Goal: Information Seeking & Learning: Check status

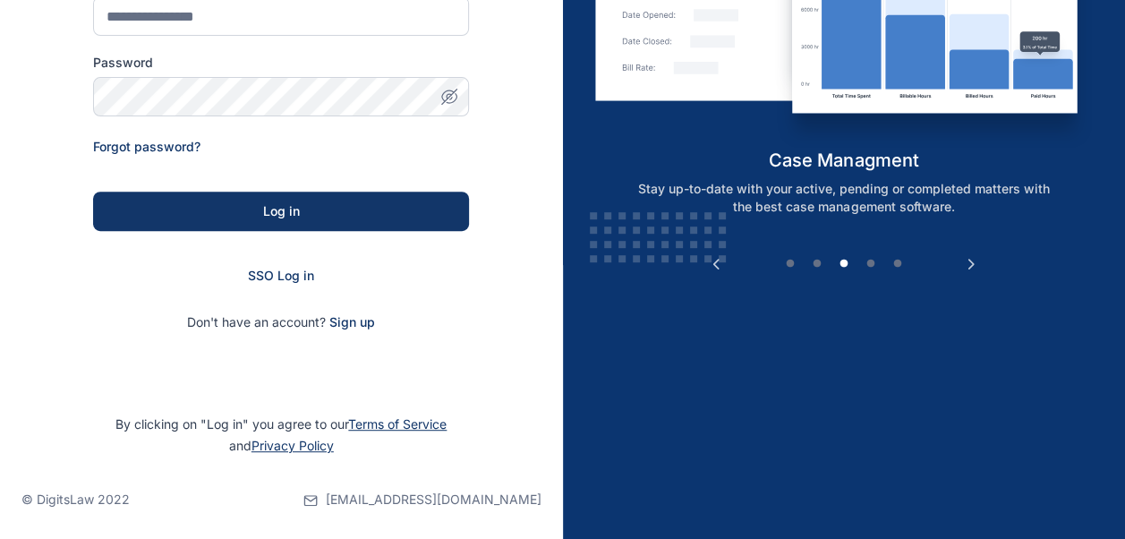
scroll to position [277, 0]
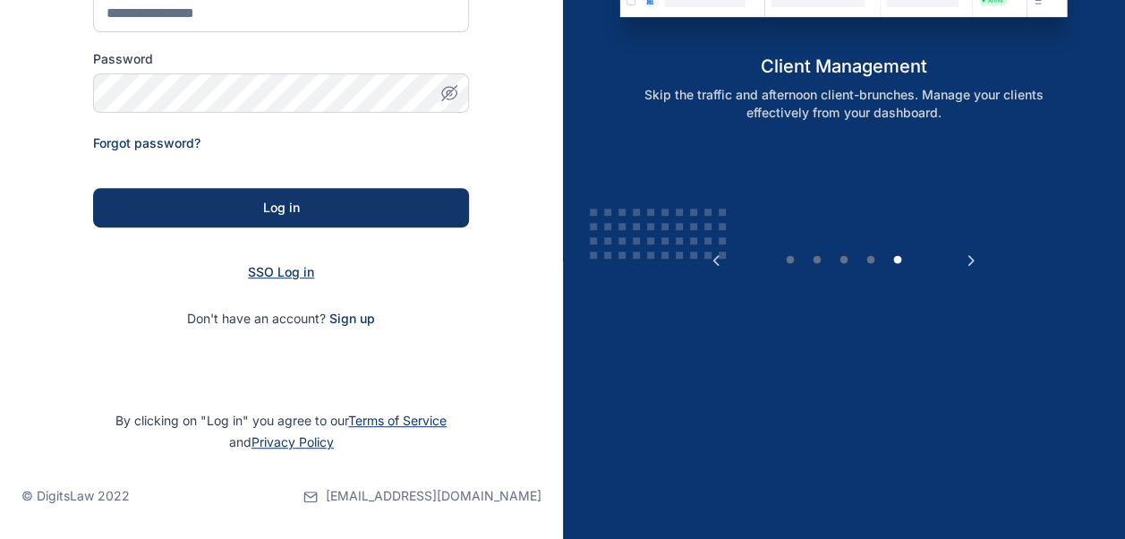
click at [313, 275] on span "SSO Log in" at bounding box center [281, 271] width 66 height 15
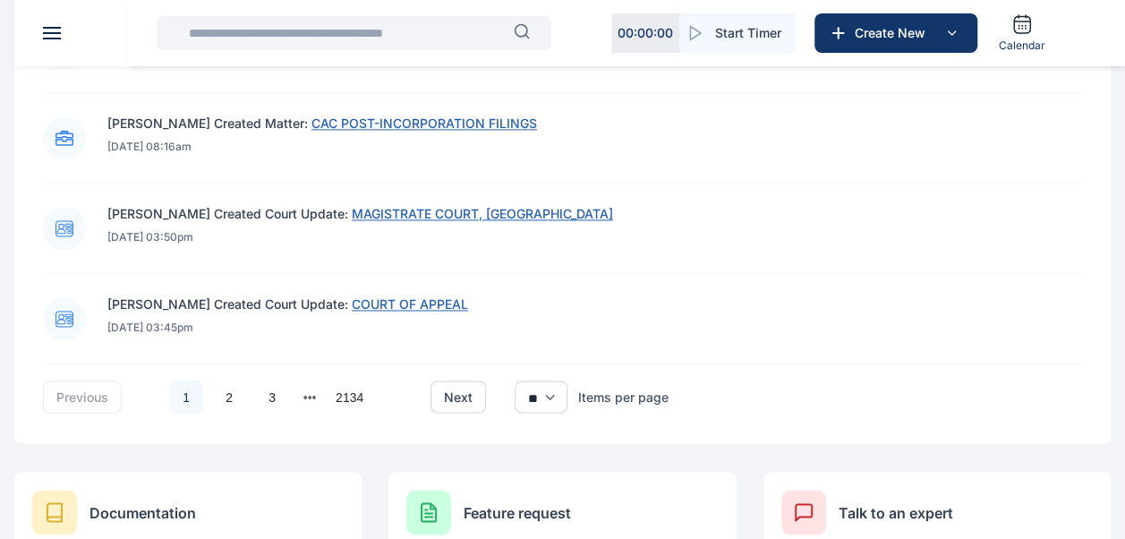
scroll to position [1432, 0]
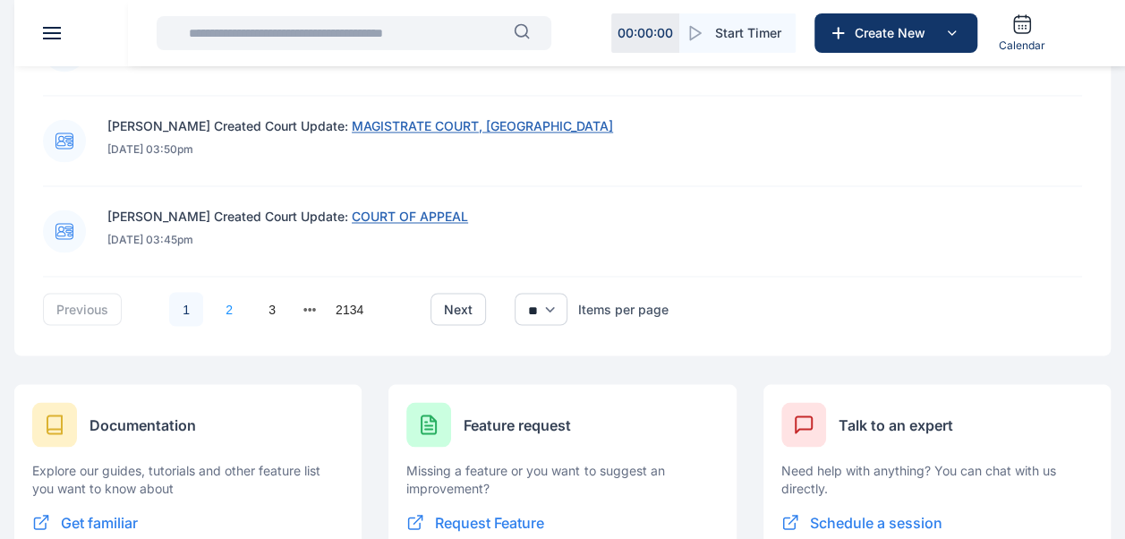
click at [240, 318] on link "2" at bounding box center [229, 309] width 34 height 34
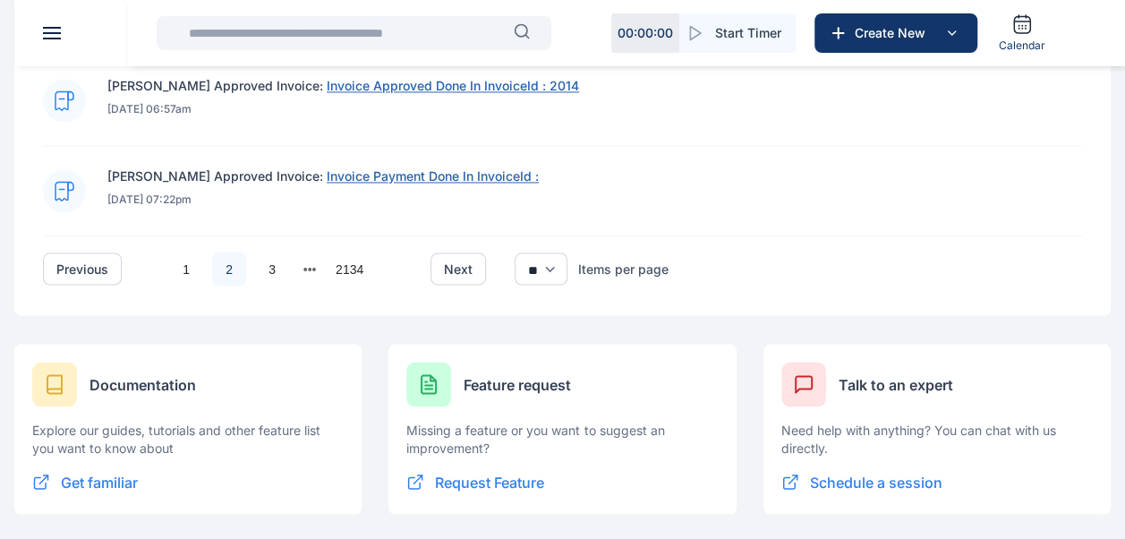
scroll to position [1473, 0]
click at [274, 262] on link "3" at bounding box center [272, 268] width 34 height 34
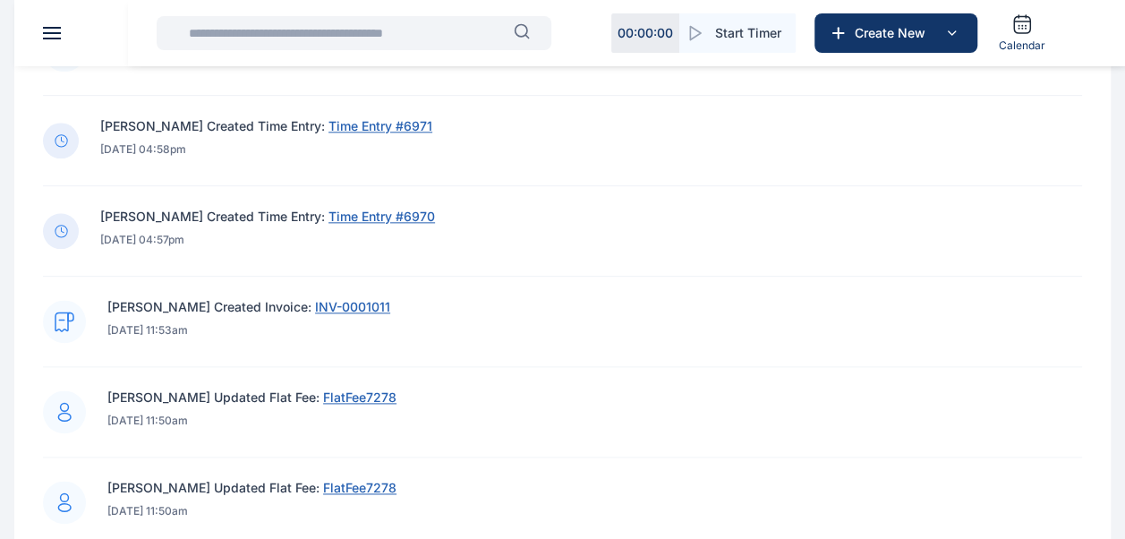
scroll to position [987, 0]
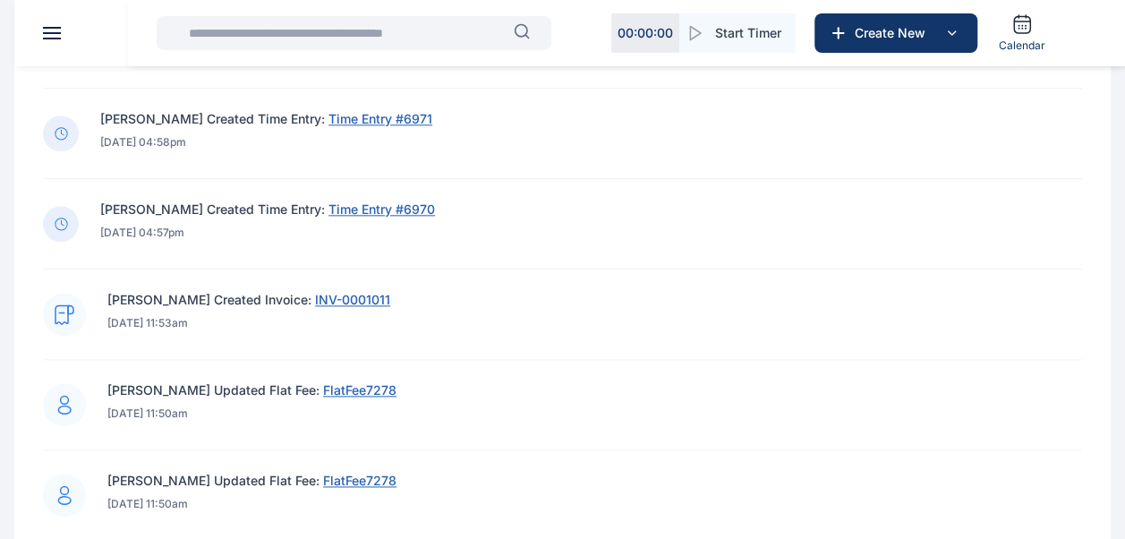
click at [315, 301] on span "INV-0001011" at bounding box center [352, 299] width 75 height 15
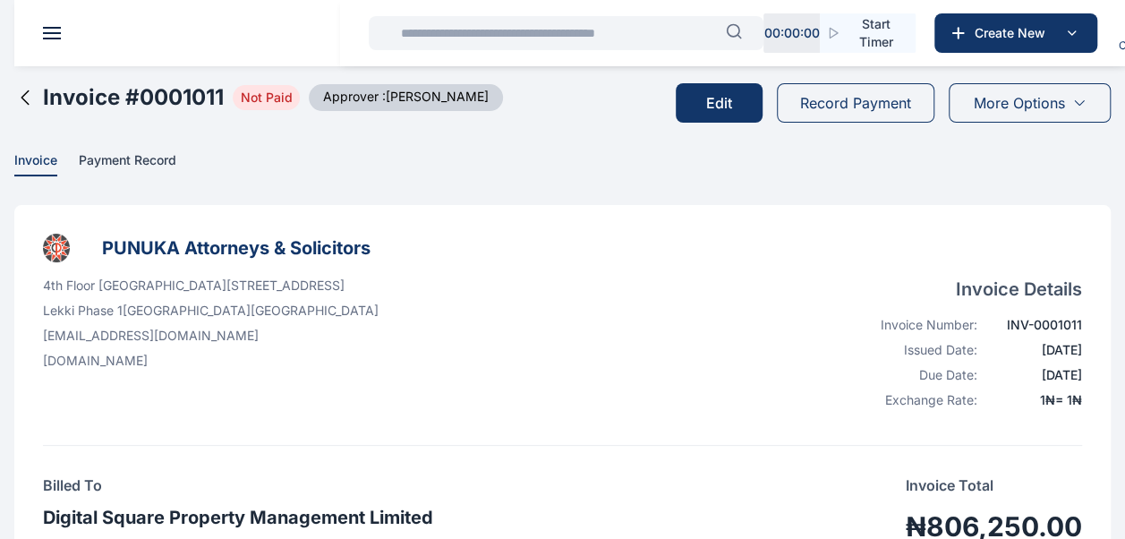
click at [22, 101] on icon at bounding box center [24, 97] width 21 height 21
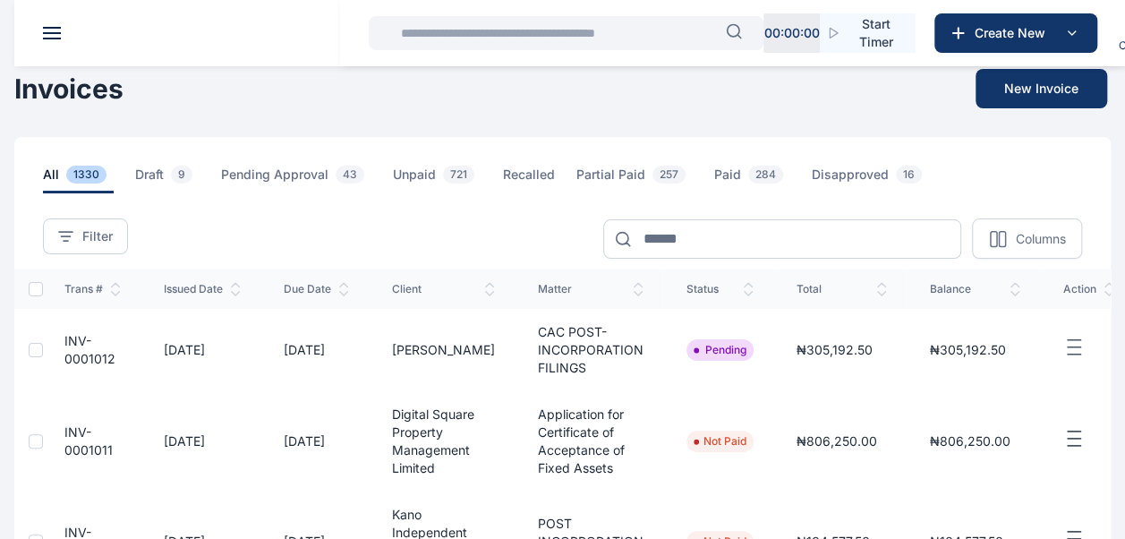
click at [481, 27] on input "text" at bounding box center [558, 33] width 336 height 36
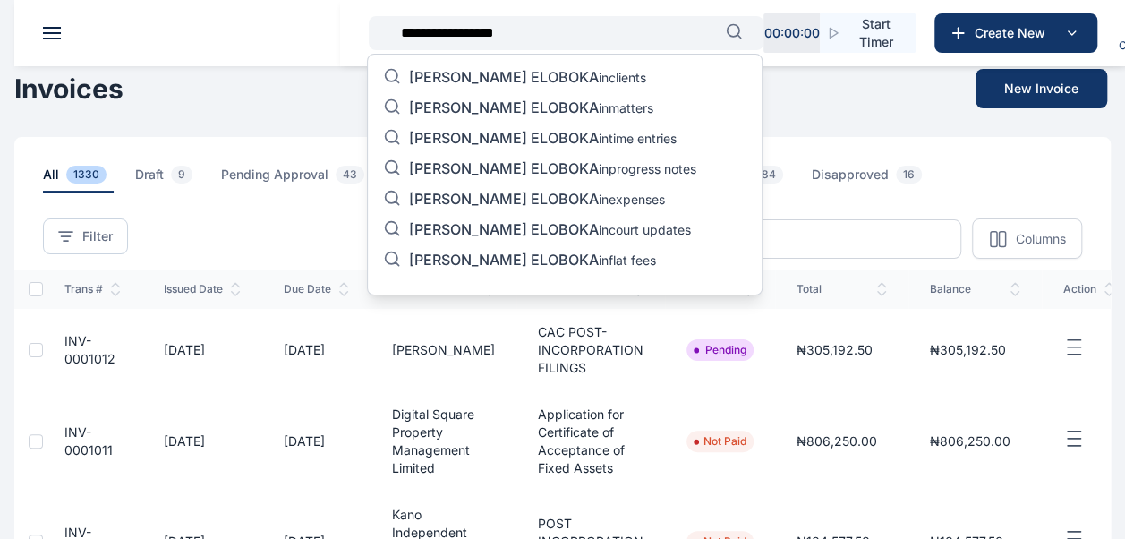
type input "**********"
click at [514, 106] on span "[PERSON_NAME] ELOBOKA" at bounding box center [504, 107] width 190 height 18
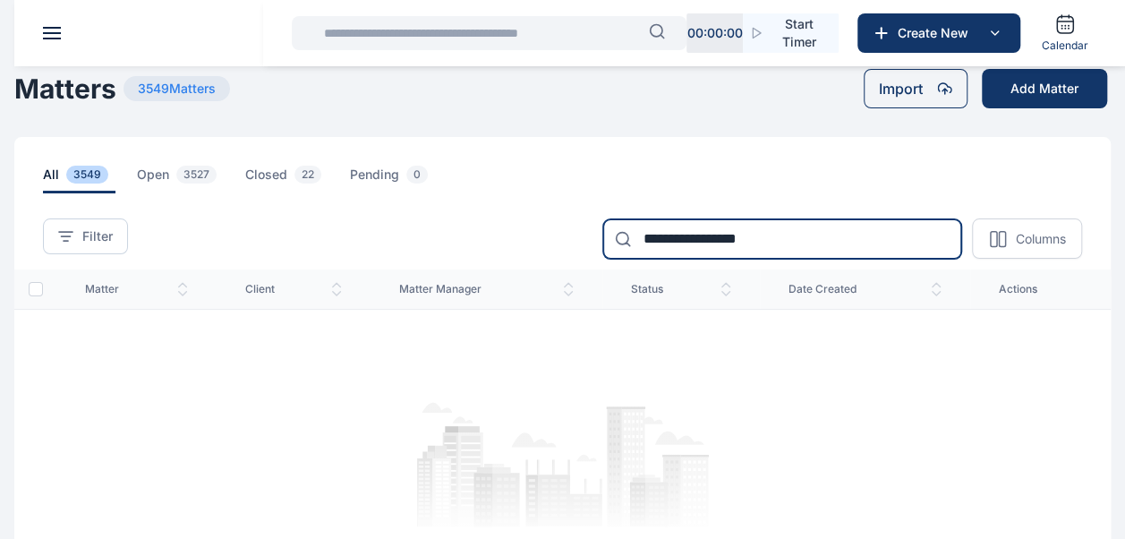
click at [798, 234] on input "**********" at bounding box center [782, 238] width 358 height 39
type input "*********"
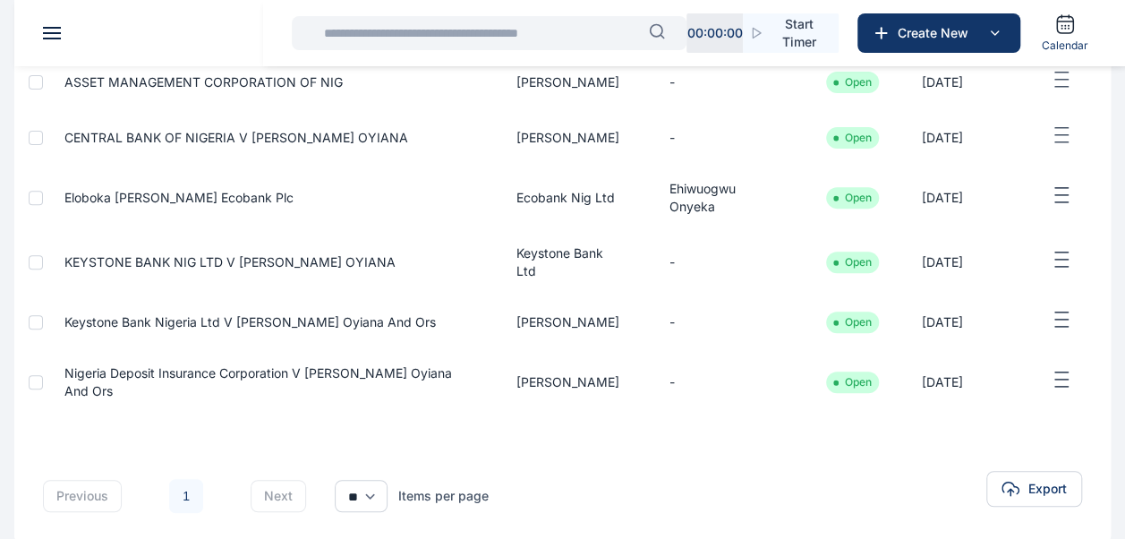
scroll to position [261, 0]
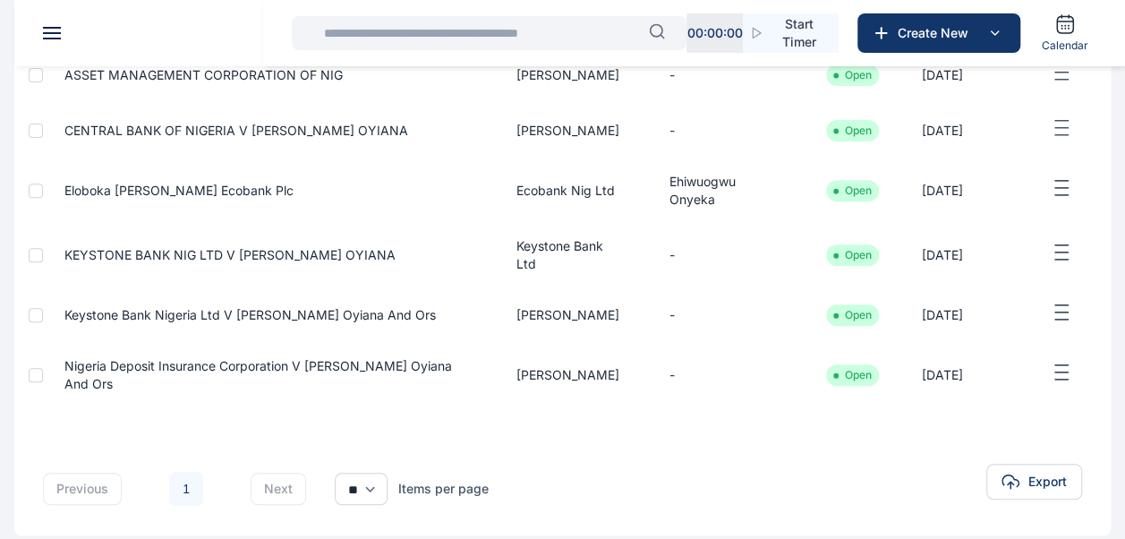
click at [36, 186] on div at bounding box center [36, 190] width 14 height 14
click at [104, 183] on span "Eloboka [PERSON_NAME] Ecobank Plc" at bounding box center [178, 190] width 229 height 15
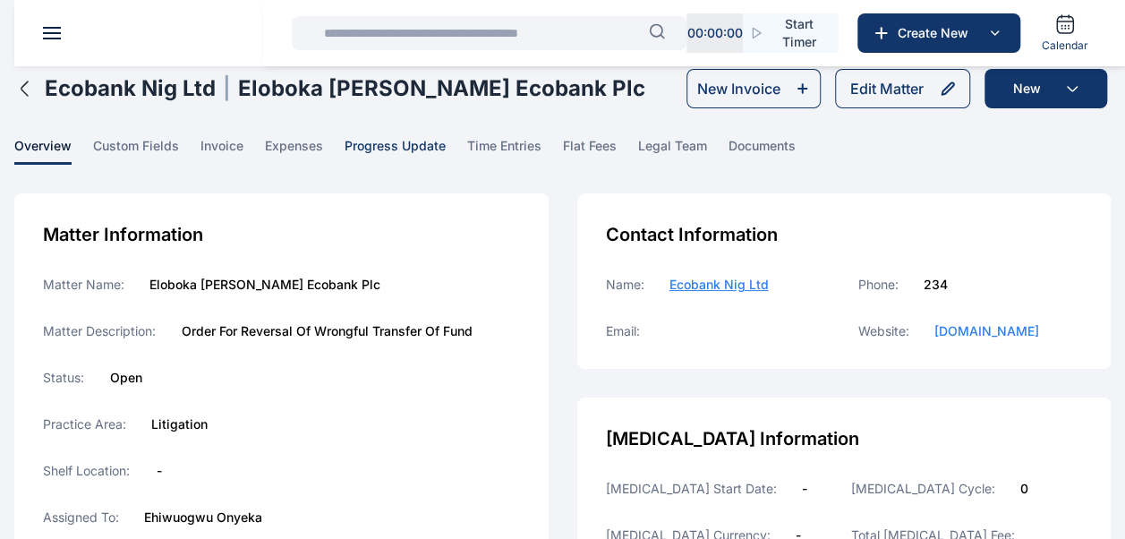
click at [413, 154] on span "progress update" at bounding box center [394, 151] width 101 height 28
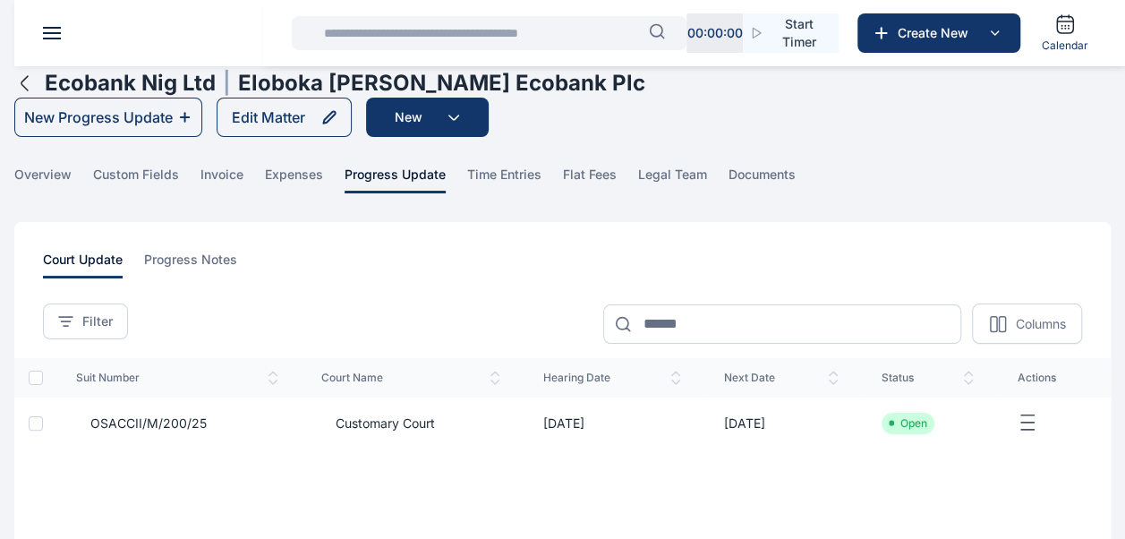
click at [444, 38] on input "text" at bounding box center [481, 33] width 336 height 36
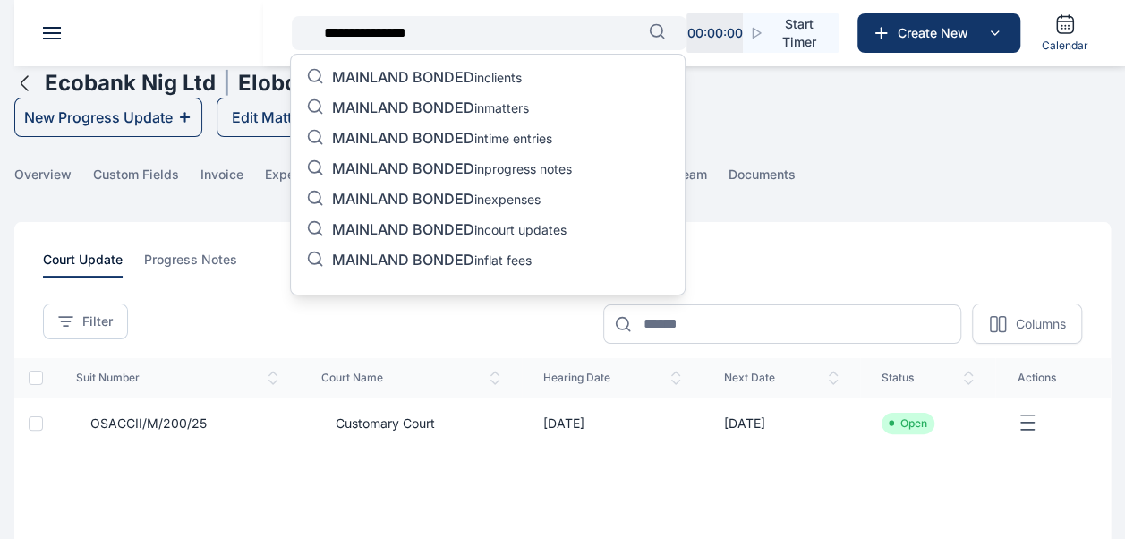
type input "**********"
click at [446, 104] on span "MAINLAND BONDED" at bounding box center [403, 107] width 142 height 18
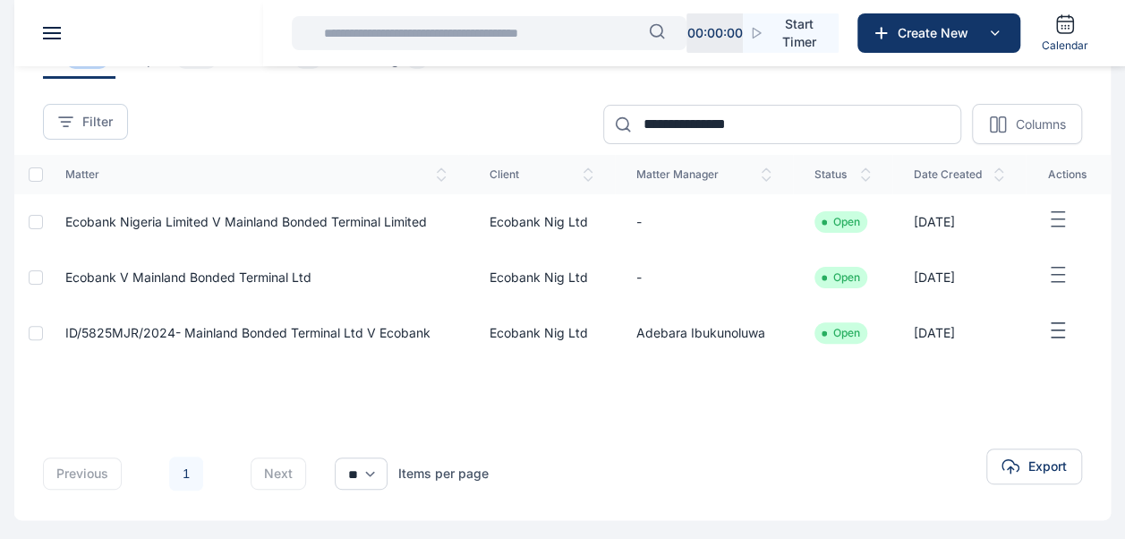
scroll to position [123, 0]
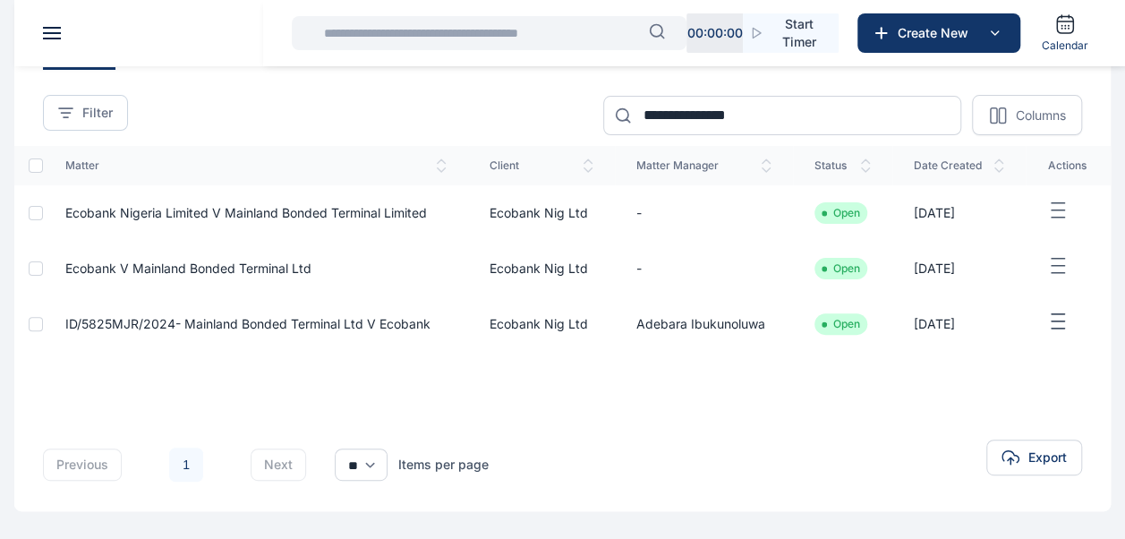
click at [227, 207] on span "Ecobank Nigeria Limited V Mainland Bonded Terminal Limited" at bounding box center [245, 212] width 361 height 15
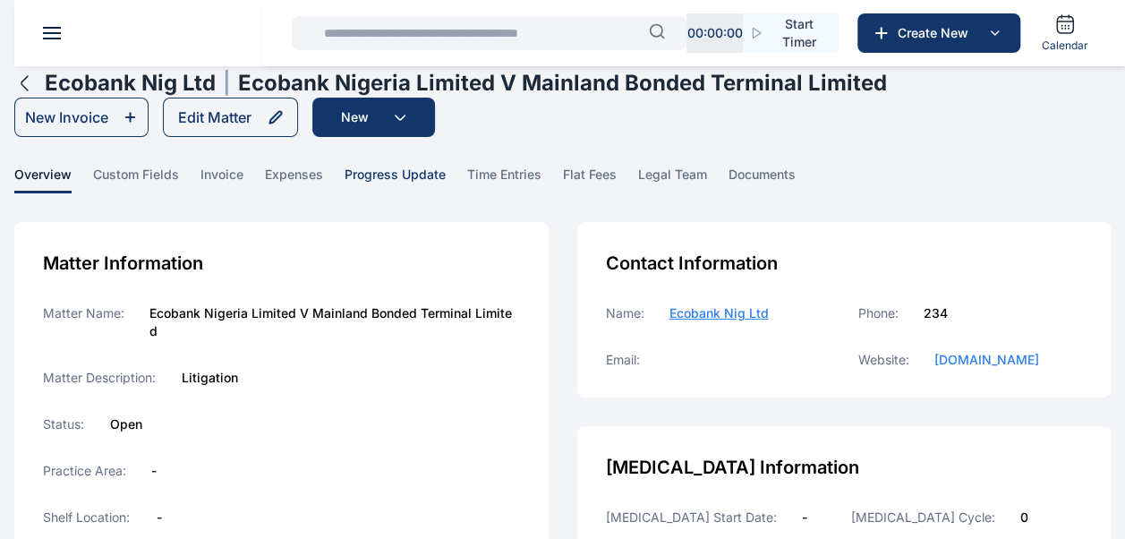
click at [419, 175] on span "progress update" at bounding box center [394, 180] width 101 height 28
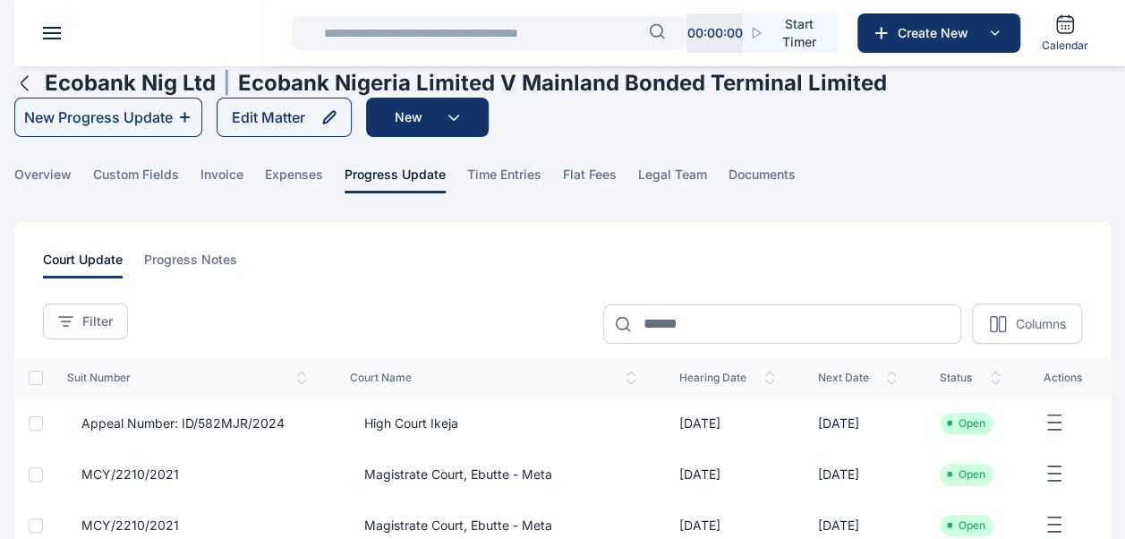
click at [9, 87] on main "**********" at bounding box center [562, 464] width 1125 height 928
click at [27, 87] on icon "button" at bounding box center [24, 82] width 21 height 21
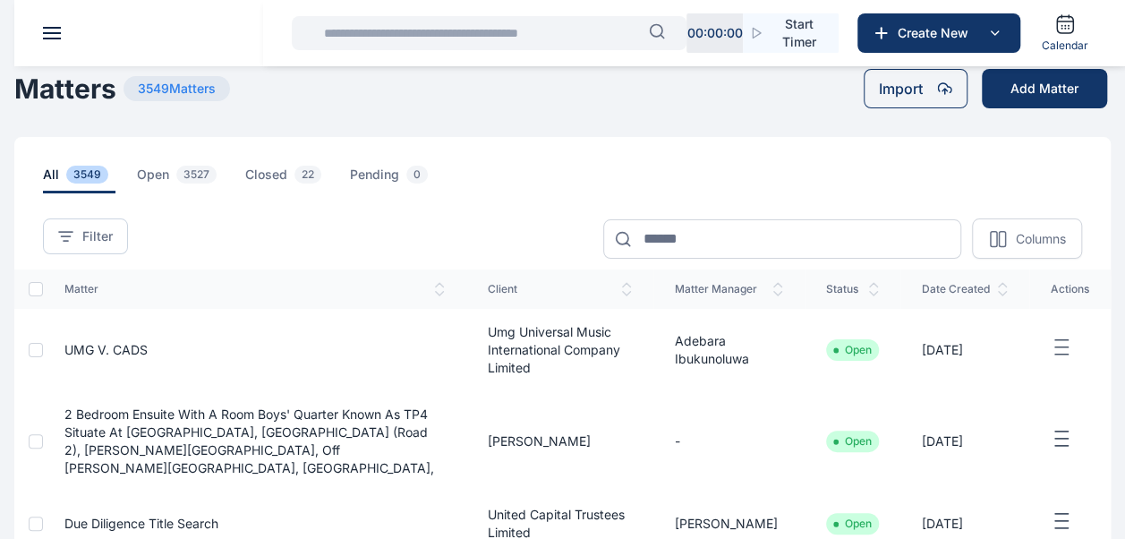
click at [469, 23] on input "text" at bounding box center [481, 33] width 336 height 36
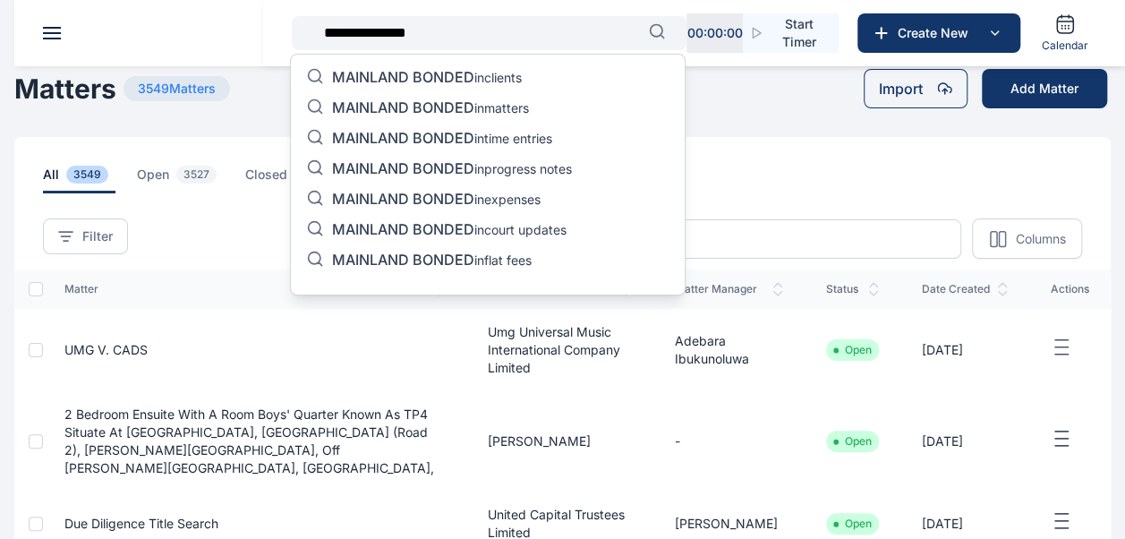
type input "**********"
click at [486, 106] on p "MAINLAND BONDED in matters" at bounding box center [430, 108] width 197 height 21
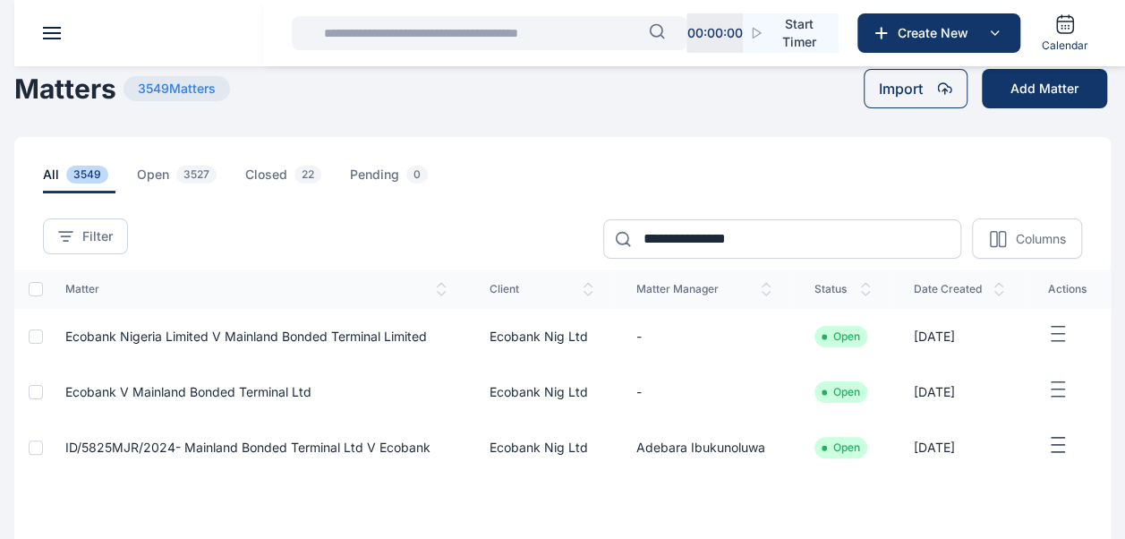
click at [241, 390] on span "Ecobank V Mainland Bonded Terminal Ltd" at bounding box center [188, 391] width 246 height 15
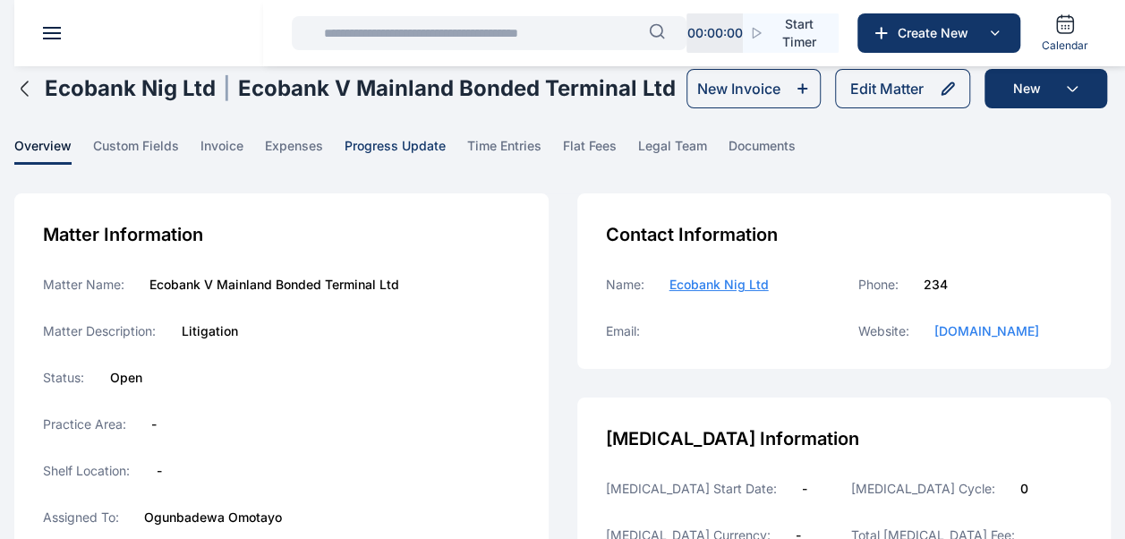
click at [414, 154] on span "progress update" at bounding box center [394, 151] width 101 height 28
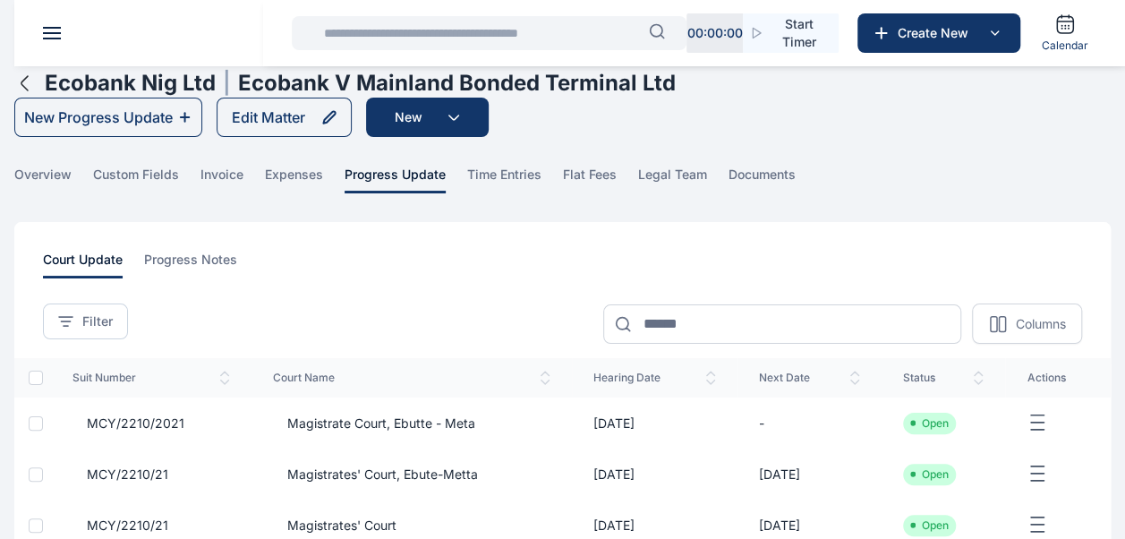
click at [526, 43] on input "text" at bounding box center [481, 33] width 336 height 36
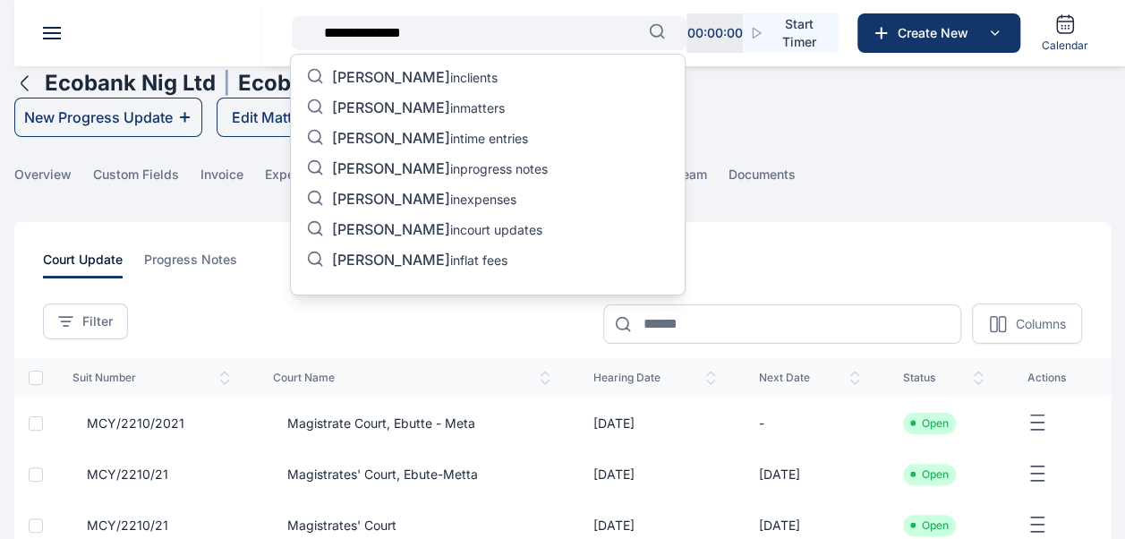
type input "**********"
click at [481, 99] on p "[PERSON_NAME] in matters" at bounding box center [418, 108] width 173 height 21
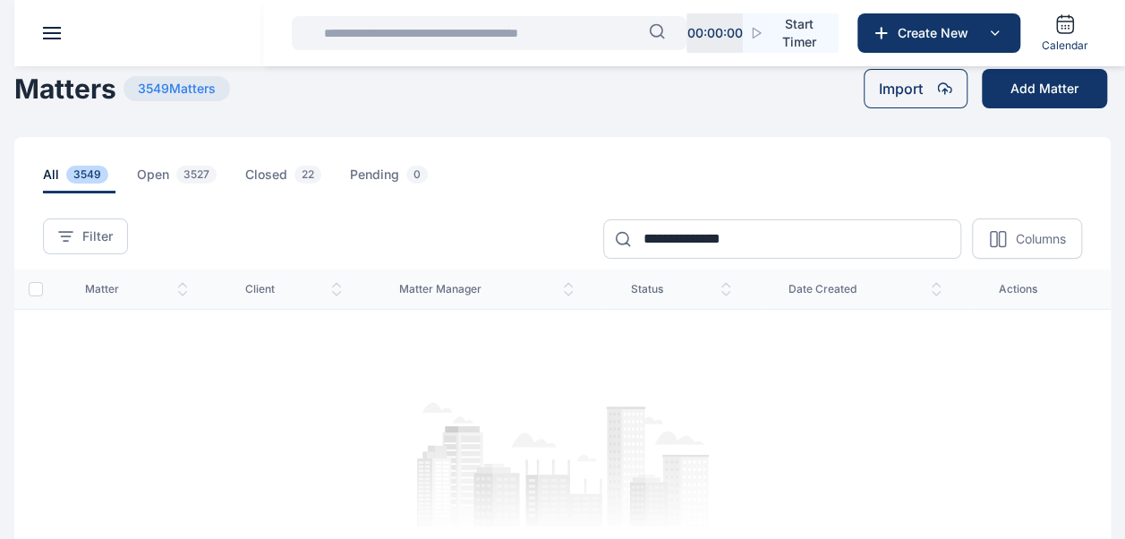
click at [560, 30] on input "text" at bounding box center [481, 33] width 336 height 36
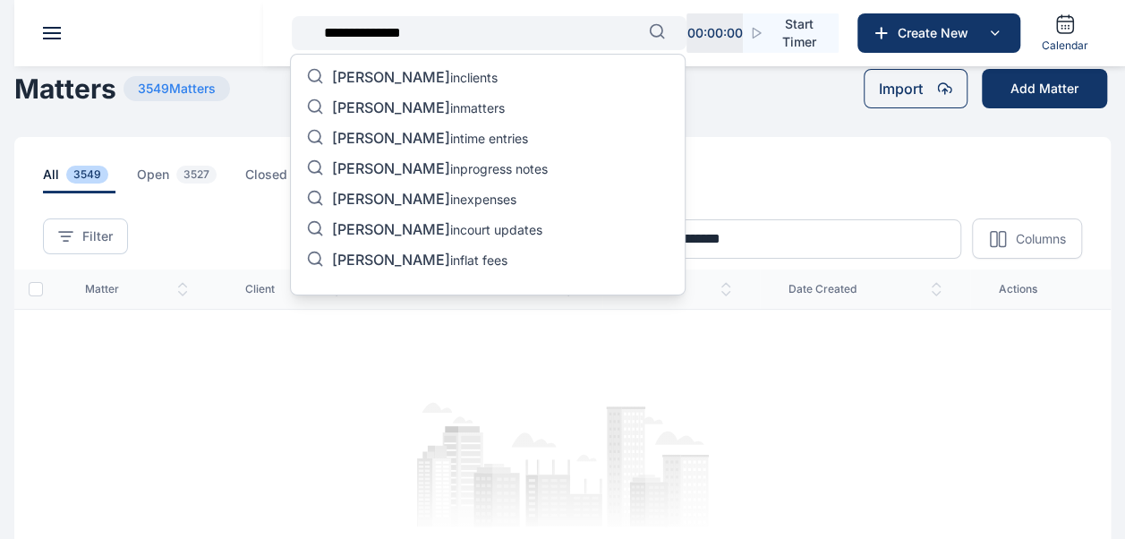
type input "**********"
click at [448, 107] on p "[PERSON_NAME] in matters" at bounding box center [418, 108] width 173 height 21
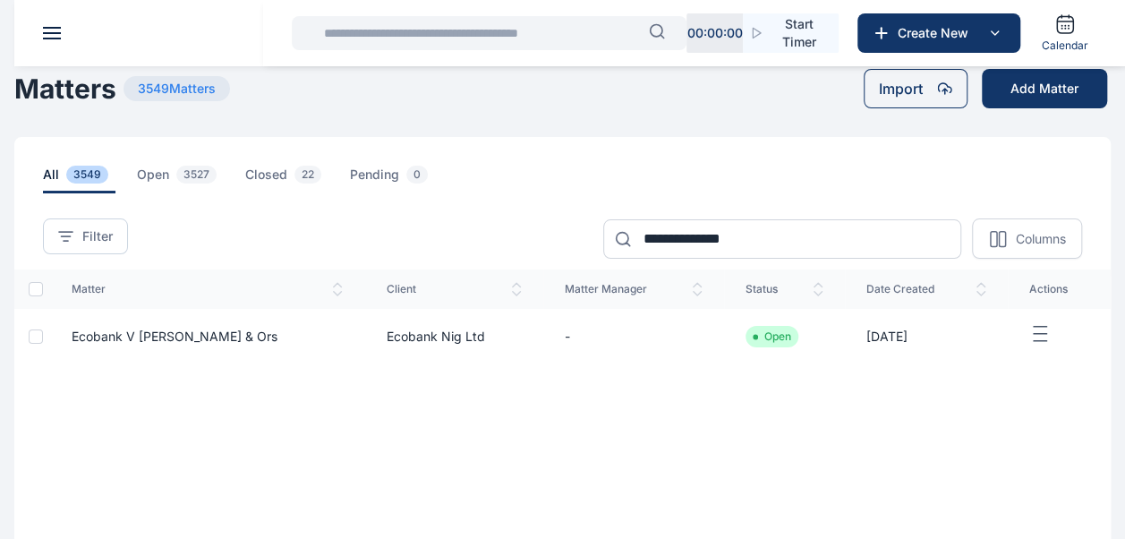
drag, startPoint x: 215, startPoint y: 334, endPoint x: 152, endPoint y: 330, distance: 62.7
click at [152, 330] on span "Ecobank v [PERSON_NAME] & Ors" at bounding box center [175, 335] width 206 height 15
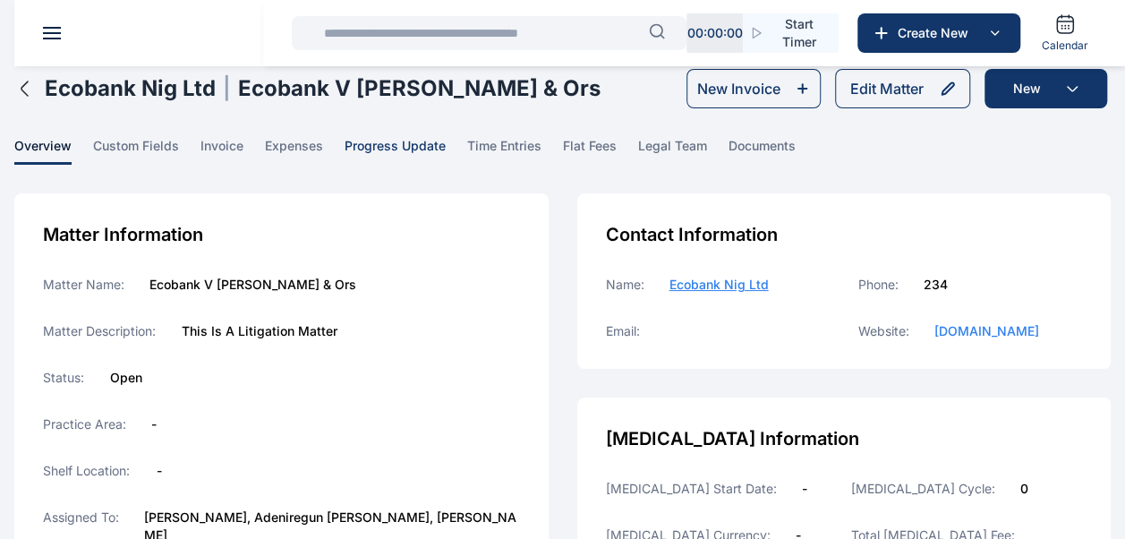
click at [412, 154] on span "progress update" at bounding box center [394, 151] width 101 height 28
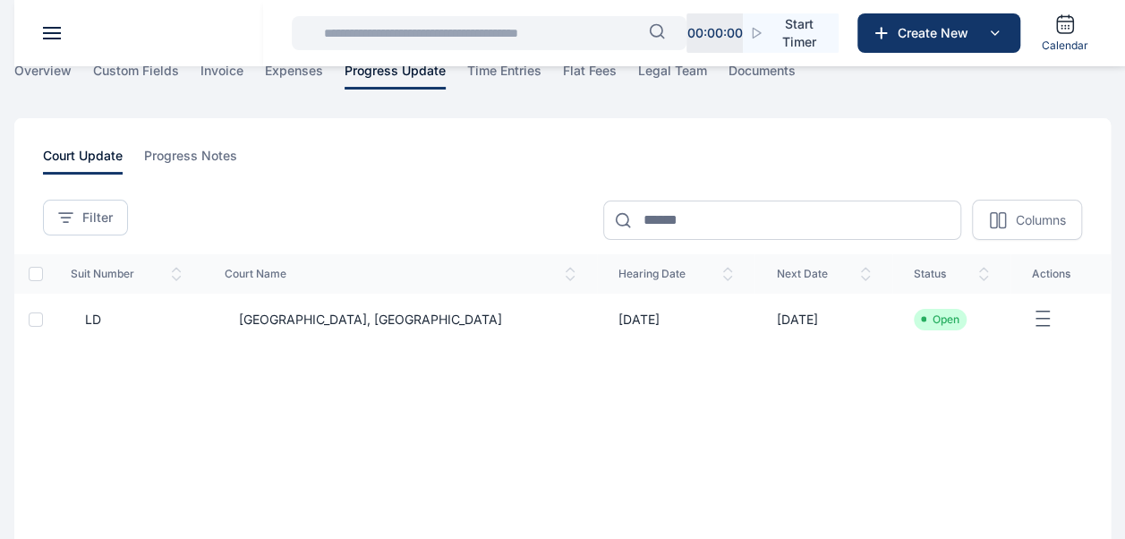
scroll to position [89, 0]
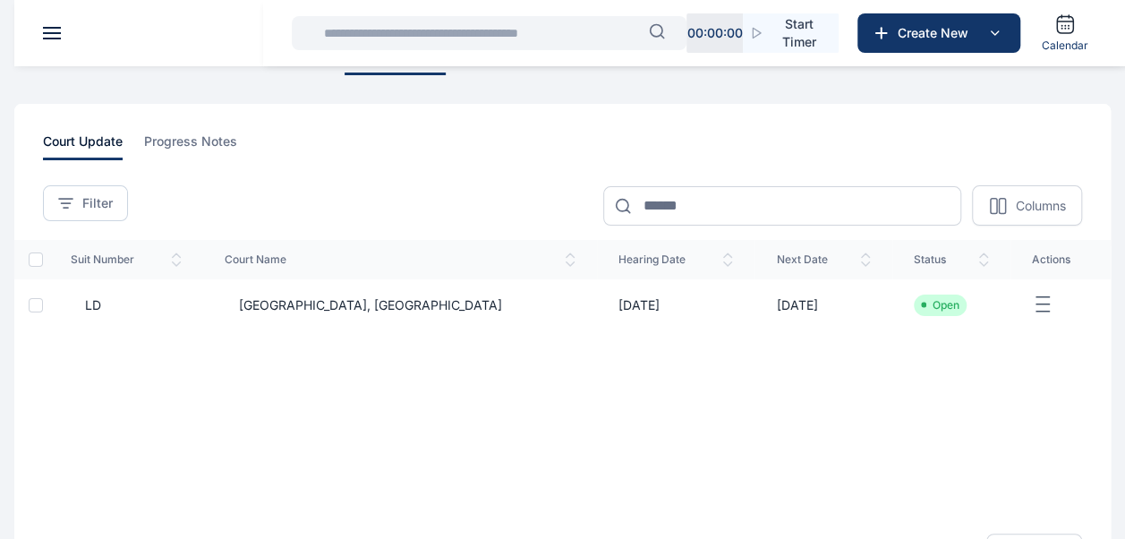
click at [600, 311] on td "[DATE]" at bounding box center [675, 304] width 157 height 51
click at [359, 306] on span "[GEOGRAPHIC_DATA], [GEOGRAPHIC_DATA]" at bounding box center [363, 305] width 277 height 18
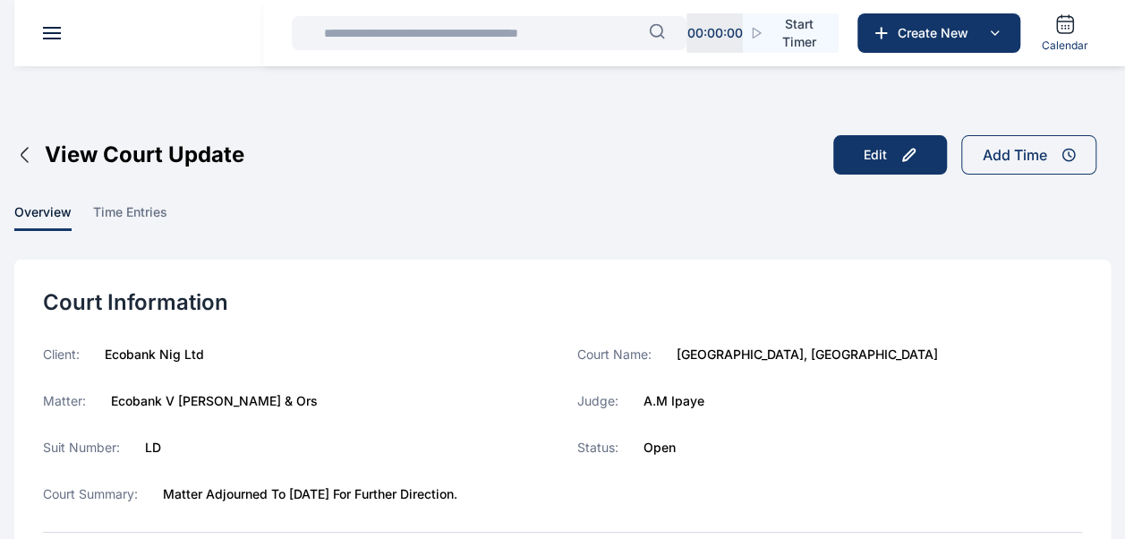
click at [462, 26] on input "text" at bounding box center [481, 33] width 336 height 36
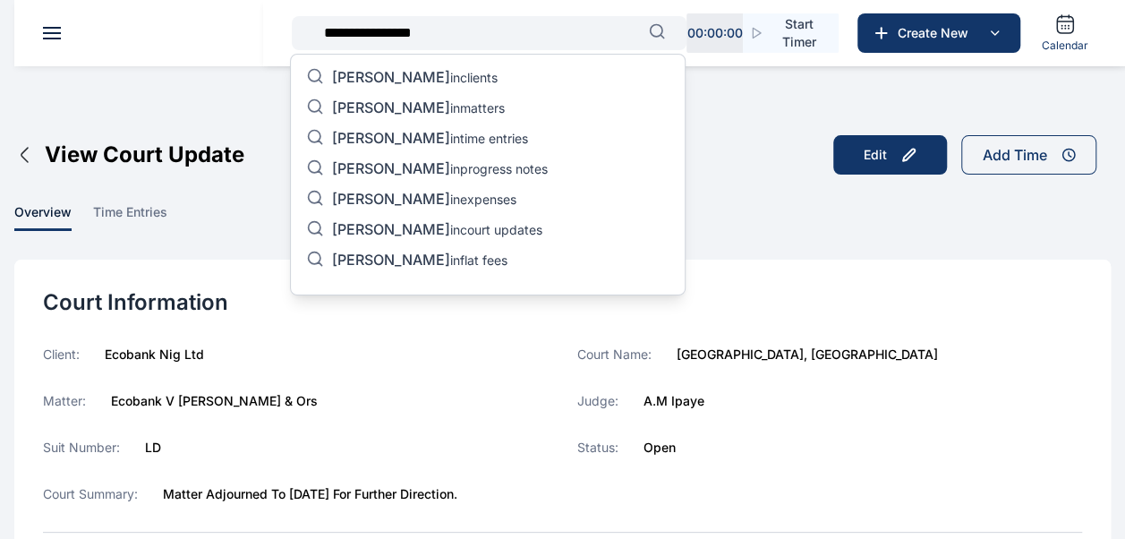
type input "**********"
click at [492, 106] on p "[PERSON_NAME] in matters" at bounding box center [418, 108] width 173 height 21
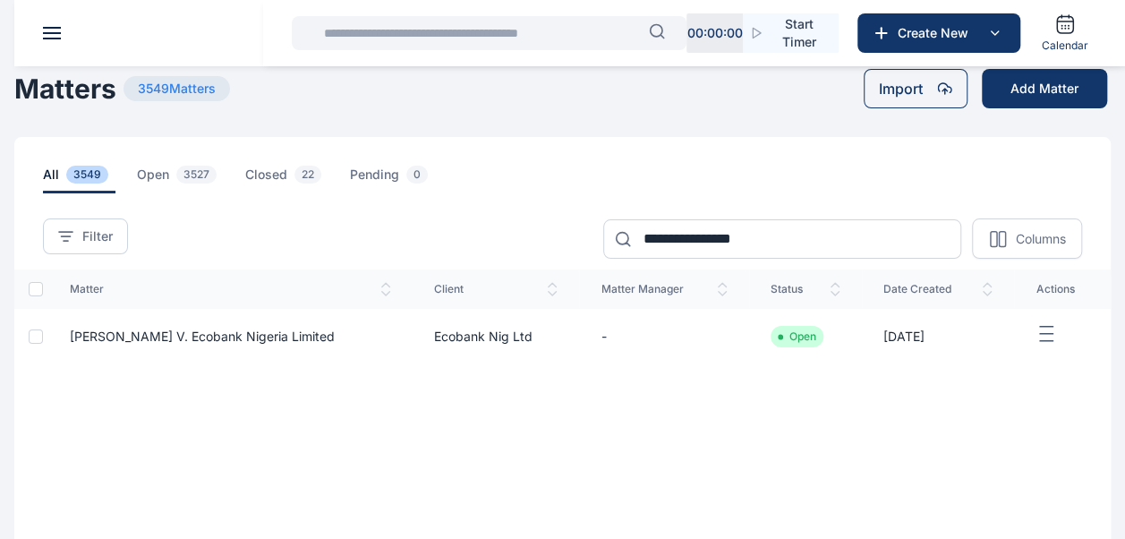
click at [213, 334] on span "[PERSON_NAME] v. Ecobank Nigeria Limited" at bounding box center [202, 335] width 265 height 15
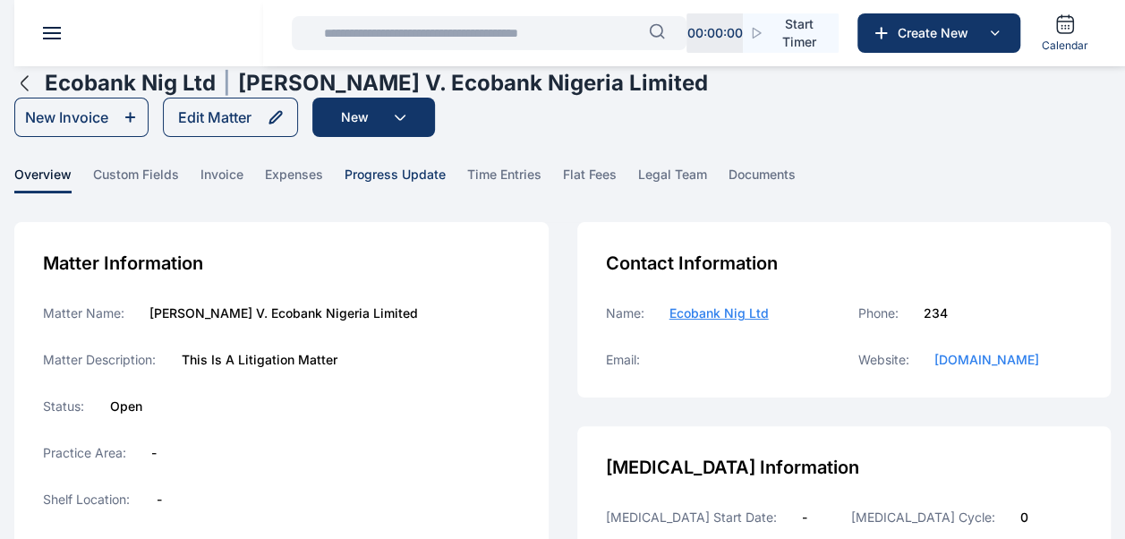
click at [440, 166] on span "progress update" at bounding box center [394, 180] width 101 height 28
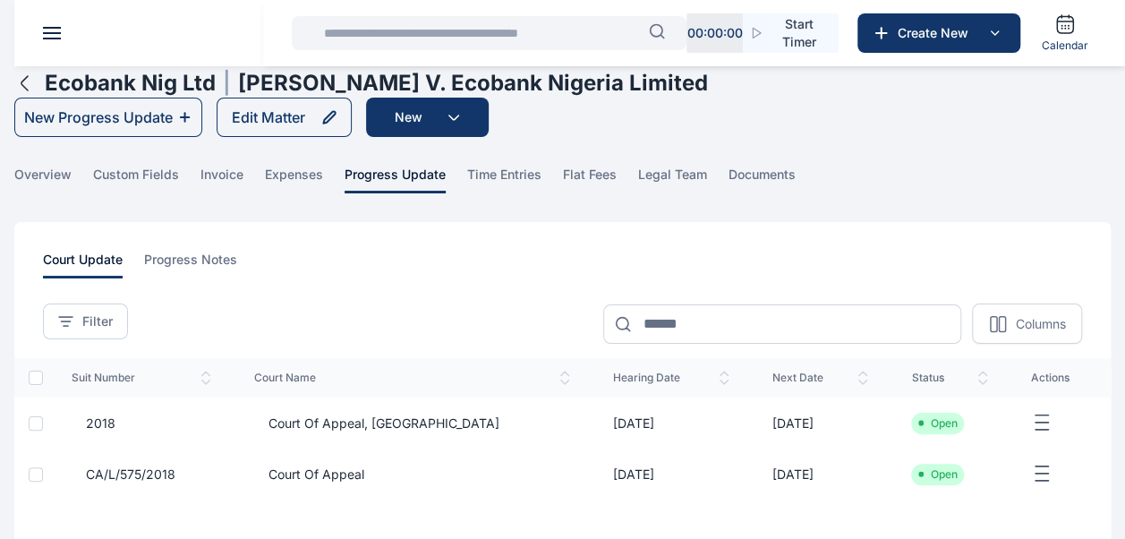
click at [435, 21] on input "text" at bounding box center [481, 33] width 336 height 36
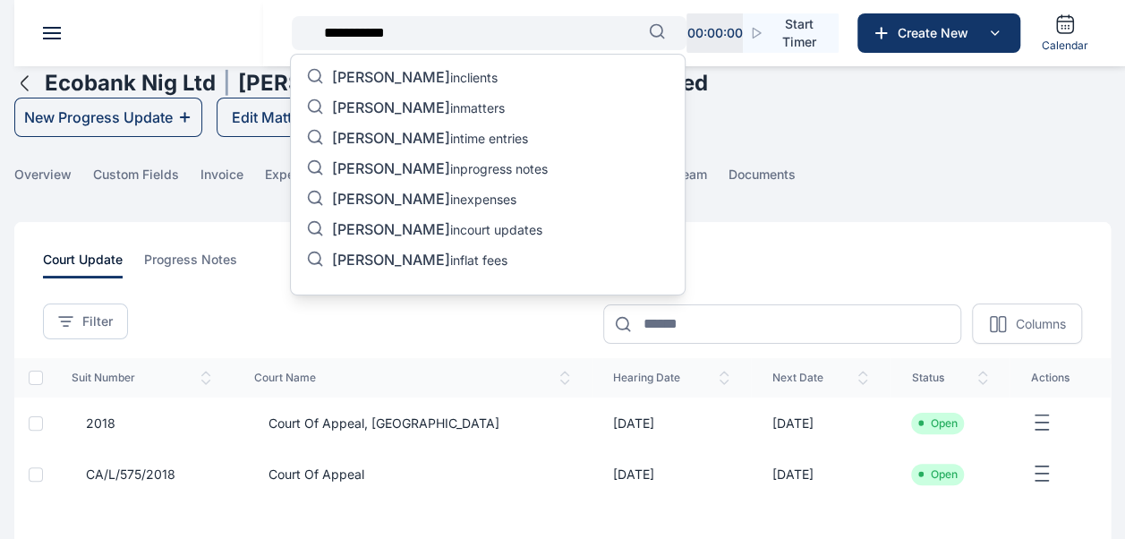
type input "**********"
click at [446, 104] on p "[PERSON_NAME] in matters" at bounding box center [418, 108] width 173 height 21
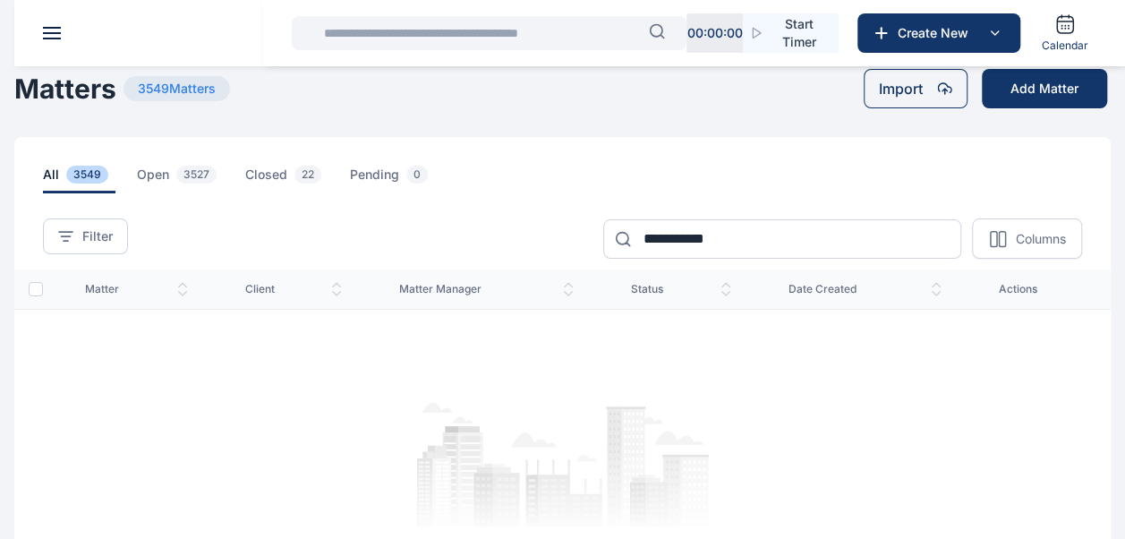
click at [506, 34] on input "text" at bounding box center [481, 33] width 336 height 36
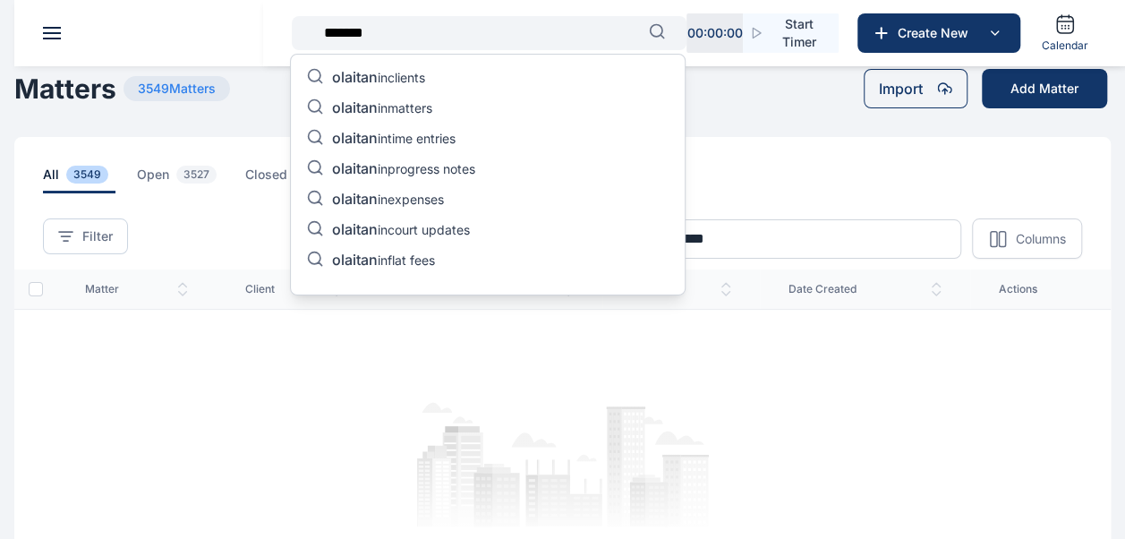
type input "*******"
click at [413, 104] on p "olaitan in matters" at bounding box center [382, 108] width 100 height 21
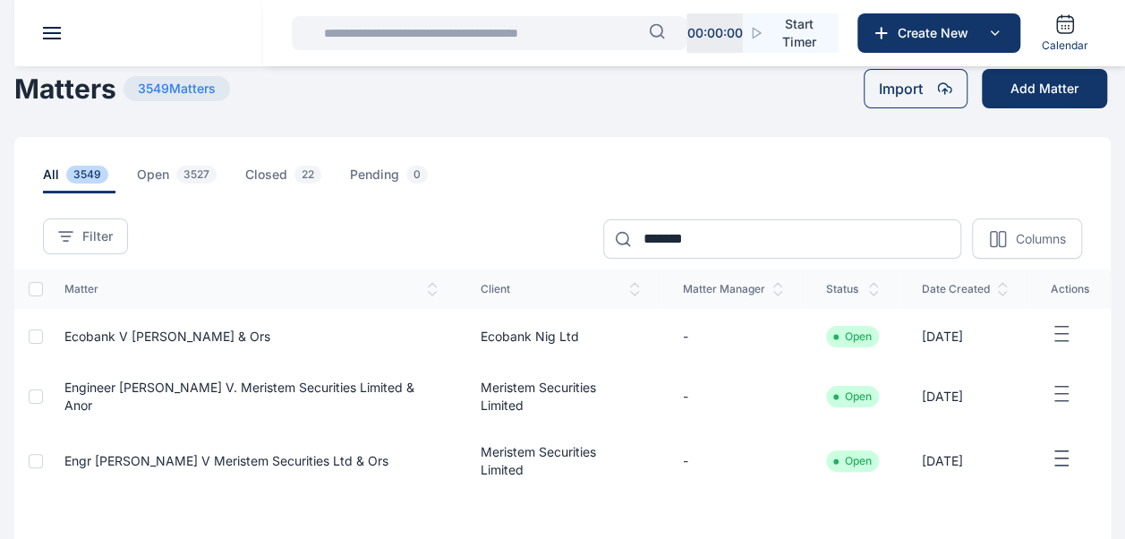
click at [454, 37] on input "text" at bounding box center [481, 33] width 336 height 36
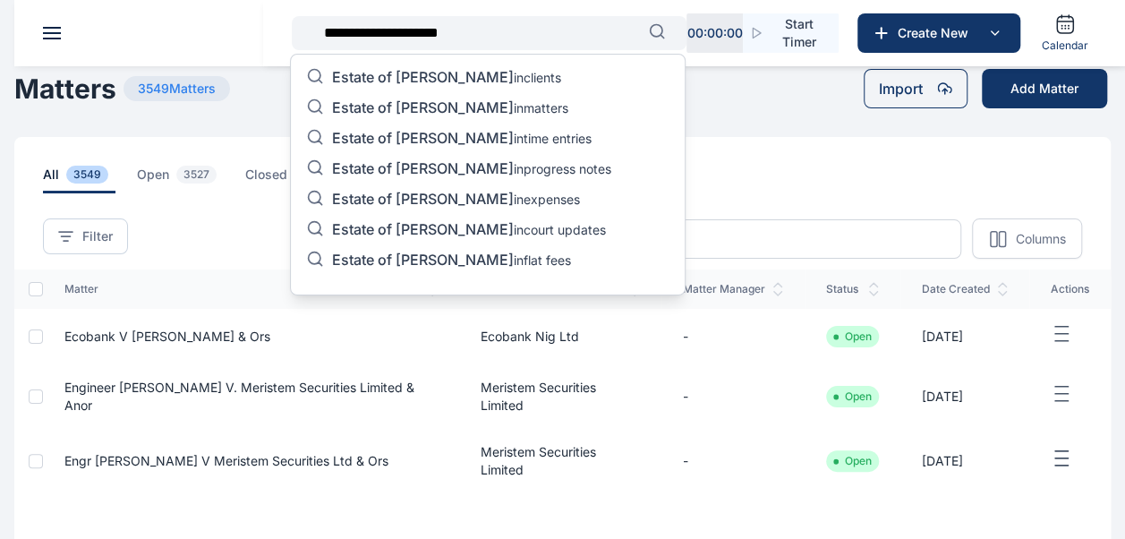
type input "**********"
click at [469, 100] on span "Estate of [PERSON_NAME]" at bounding box center [423, 107] width 182 height 18
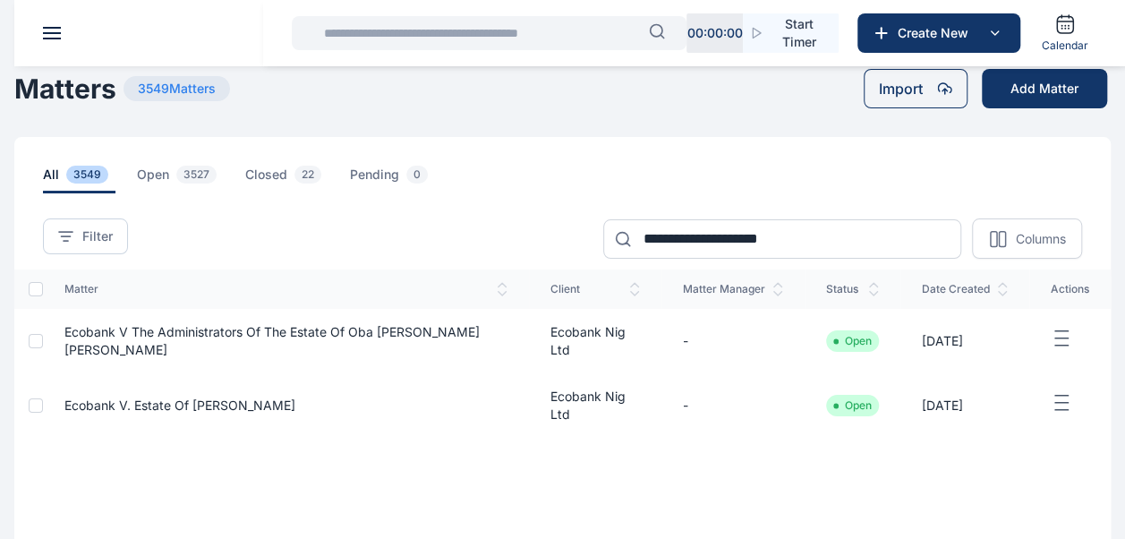
click at [267, 332] on span "Ecobank V The Administrators Of The Estate Of Oba [PERSON_NAME] [PERSON_NAME]" at bounding box center [271, 340] width 415 height 33
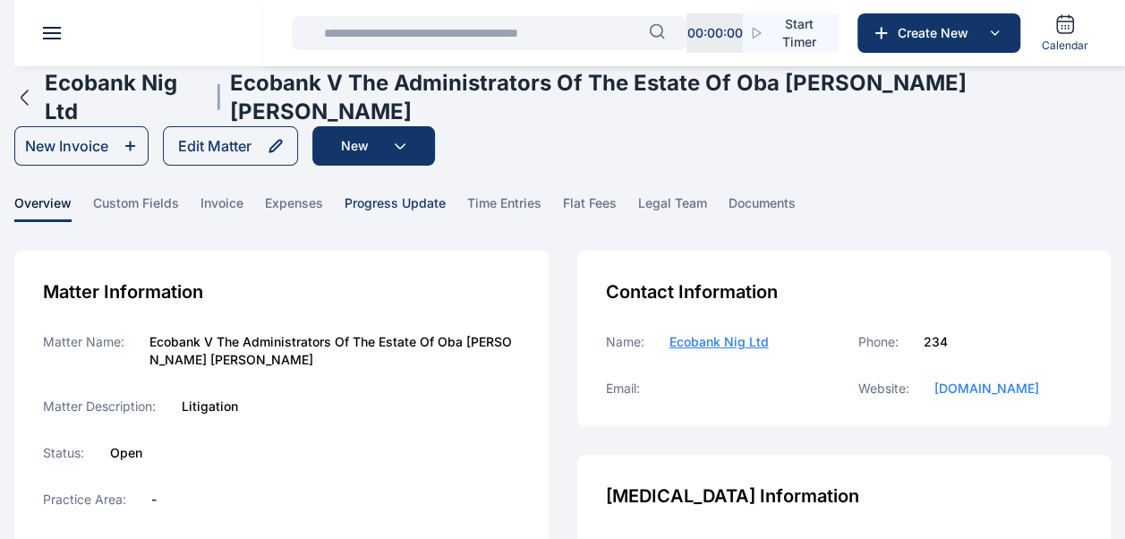
click at [407, 194] on span "progress update" at bounding box center [394, 208] width 101 height 28
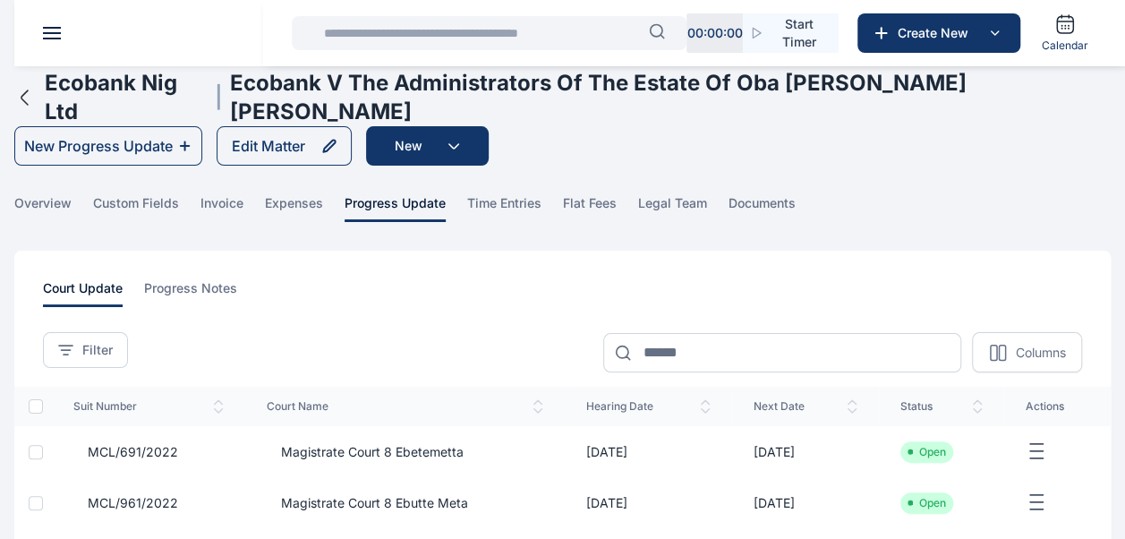
click at [484, 38] on input "text" at bounding box center [481, 33] width 336 height 36
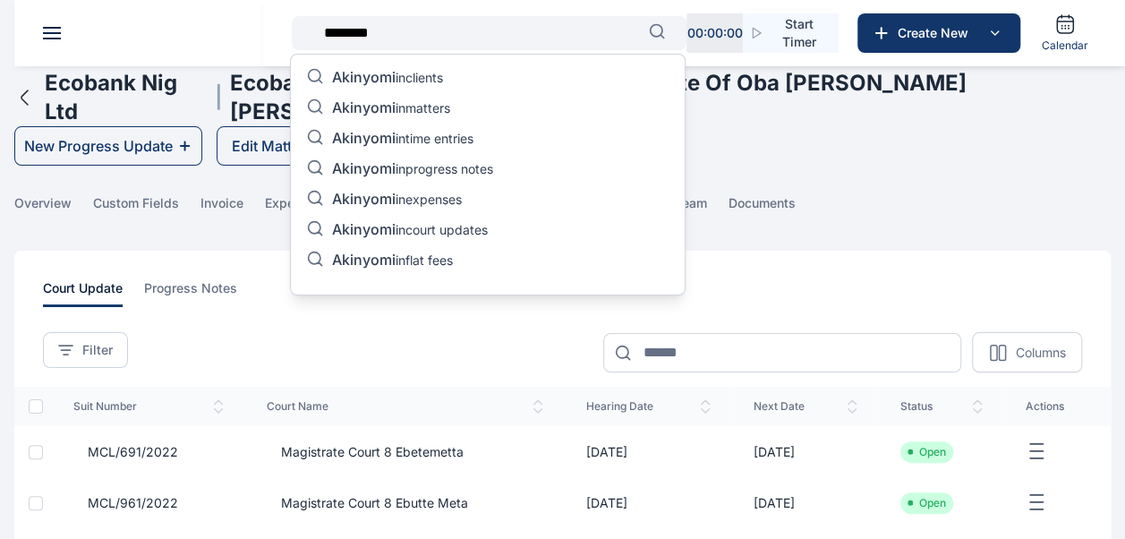
type input "********"
click at [483, 103] on div "Akinyomi in clients Akinyomi in matters Akinyomi in time entries [PERSON_NAME] …" at bounding box center [487, 175] width 395 height 242
click at [446, 113] on p "Akinyomi in matters" at bounding box center [391, 108] width 118 height 21
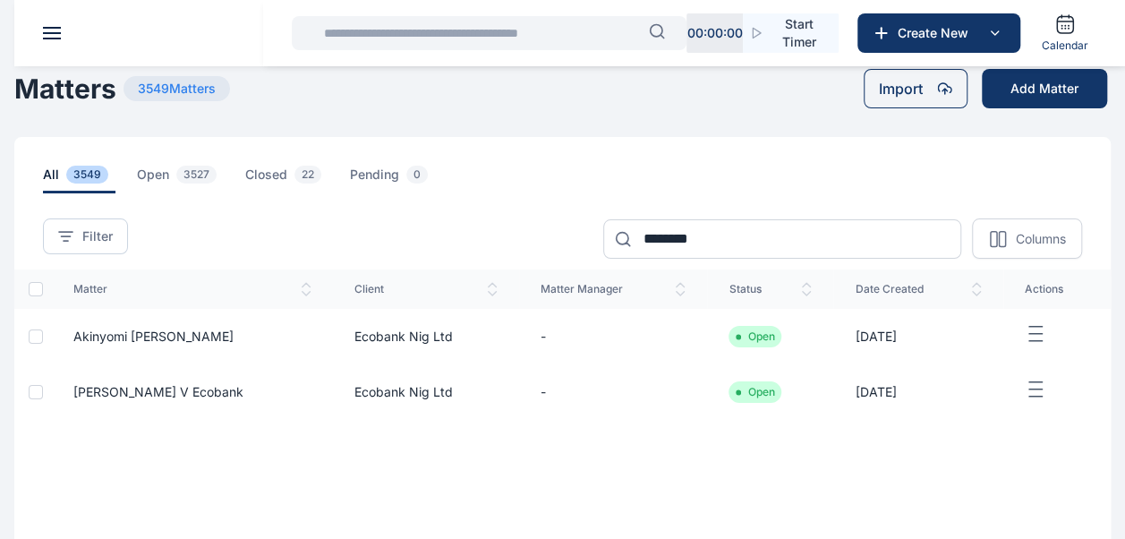
click at [467, 341] on td "Ecobank Nig Ltd" at bounding box center [426, 336] width 186 height 55
click at [98, 331] on span "Akinyomi [PERSON_NAME]" at bounding box center [153, 335] width 160 height 15
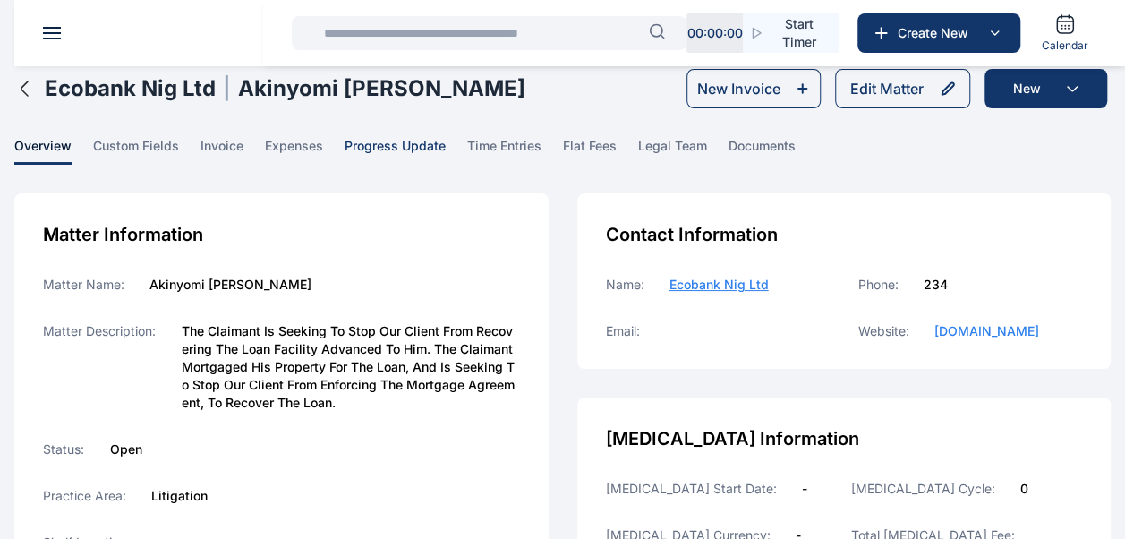
click at [392, 156] on span "progress update" at bounding box center [394, 151] width 101 height 28
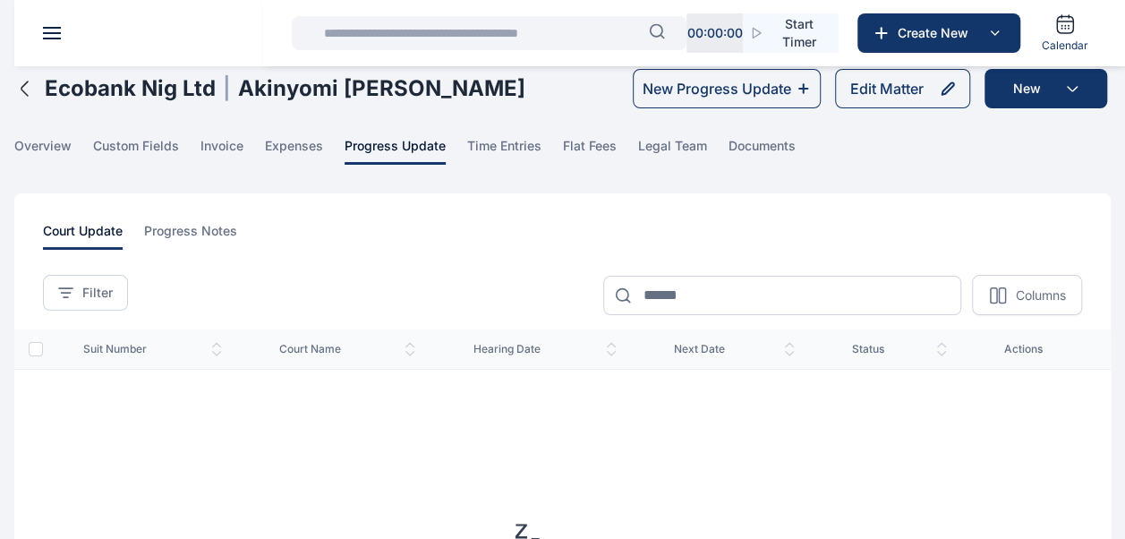
click at [127, 345] on span "suit number" at bounding box center [152, 349] width 139 height 14
click at [92, 350] on span "suit number" at bounding box center [152, 349] width 139 height 14
click at [23, 95] on icon "button" at bounding box center [24, 88] width 21 height 21
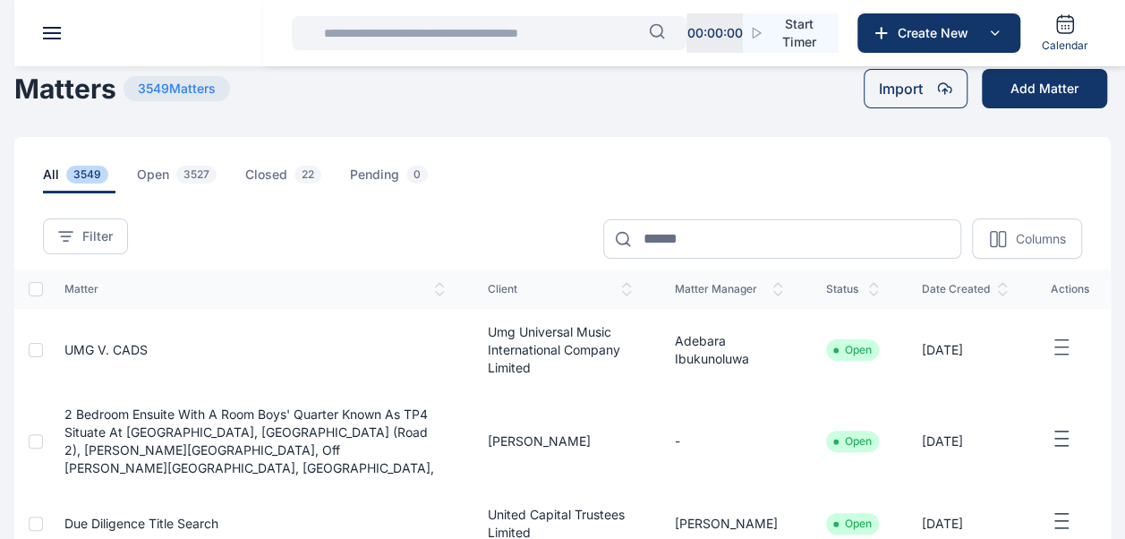
click at [322, 30] on input "text" at bounding box center [481, 33] width 336 height 36
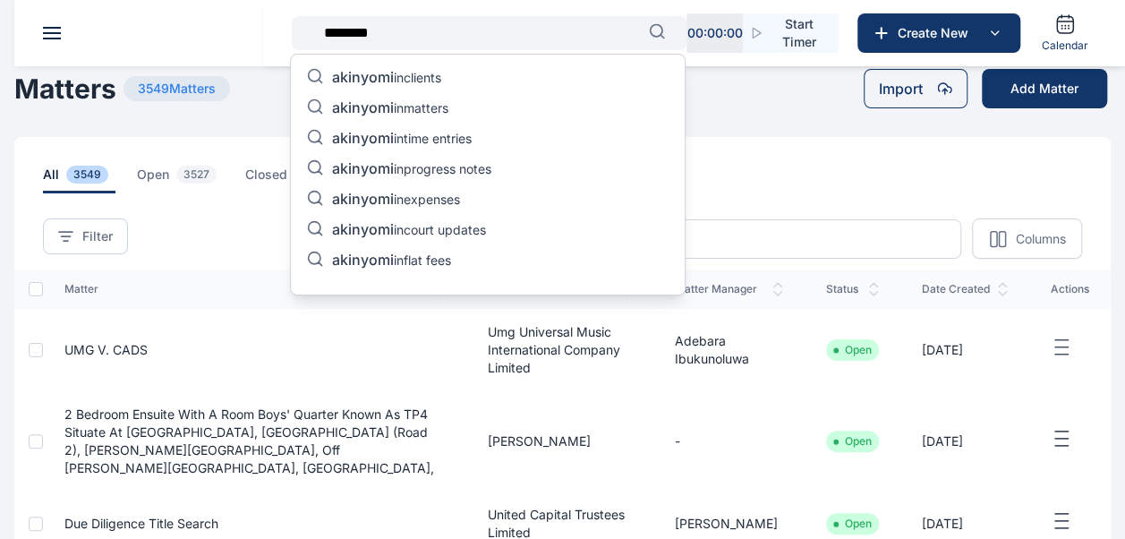
type input "********"
click at [436, 109] on p "akinyomi in matters" at bounding box center [390, 108] width 116 height 21
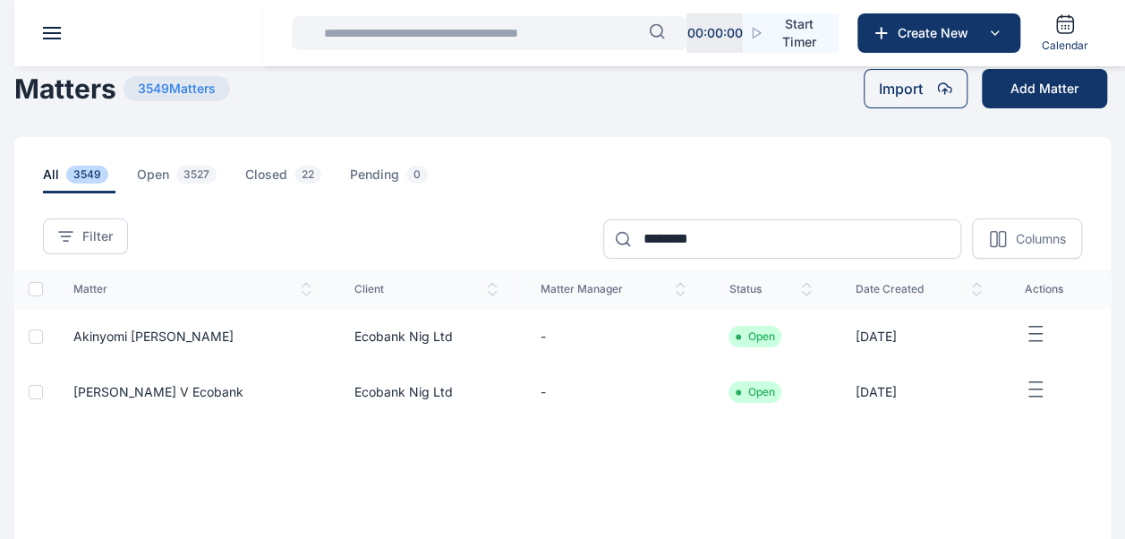
click at [149, 393] on span "[PERSON_NAME] v Ecobank" at bounding box center [158, 391] width 170 height 15
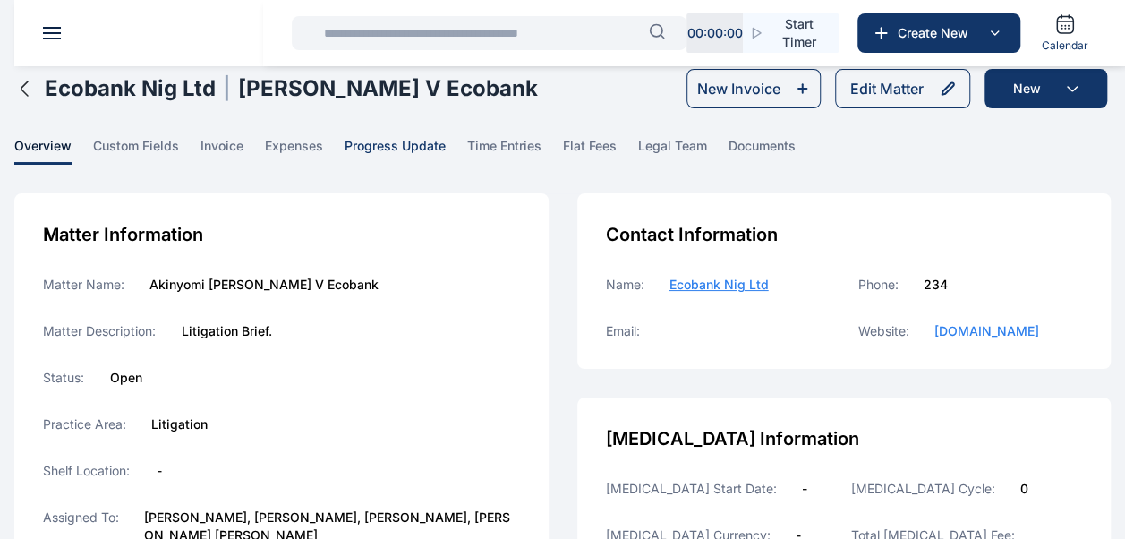
click at [388, 140] on span "progress update" at bounding box center [394, 151] width 101 height 28
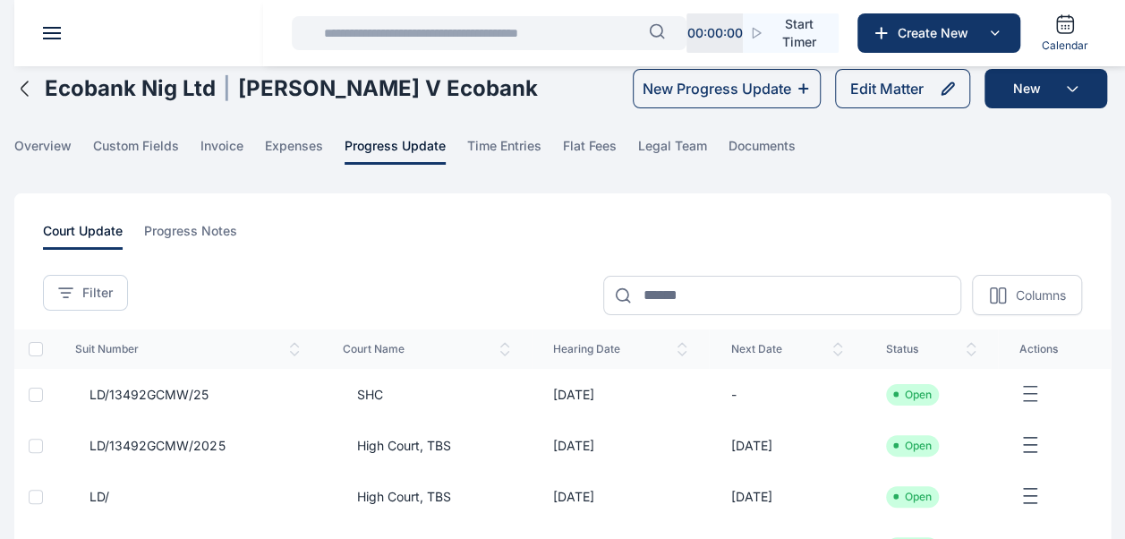
click at [372, 395] on span "SHC" at bounding box center [363, 395] width 40 height 18
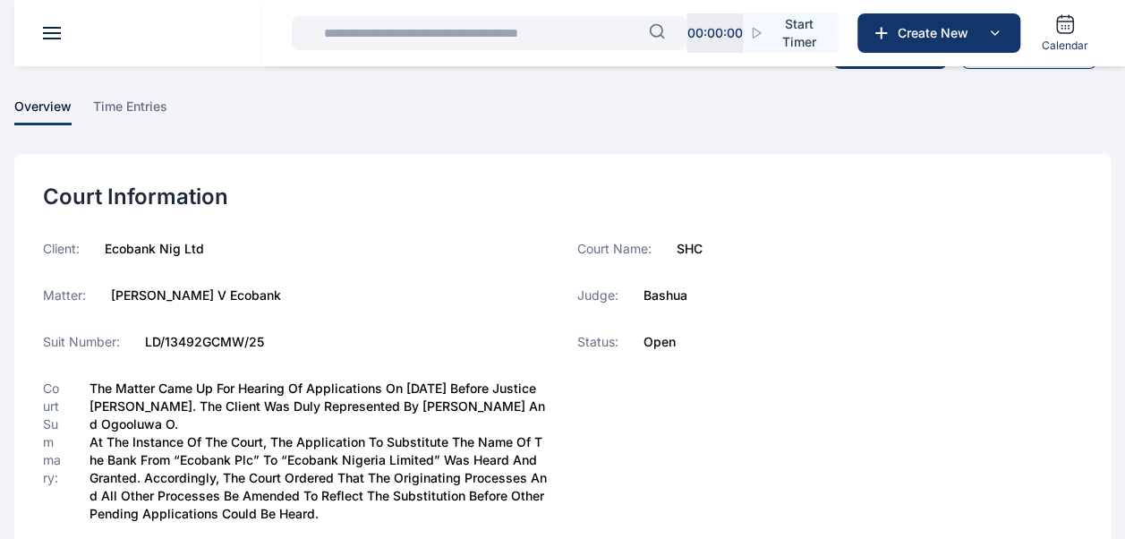
scroll to position [89, 0]
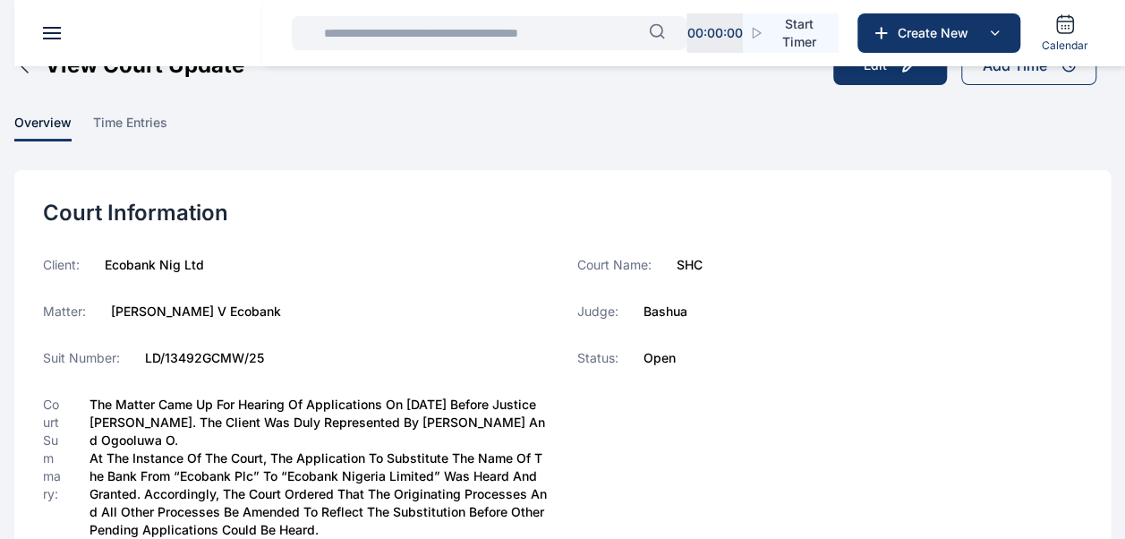
click at [401, 38] on input "text" at bounding box center [481, 33] width 336 height 36
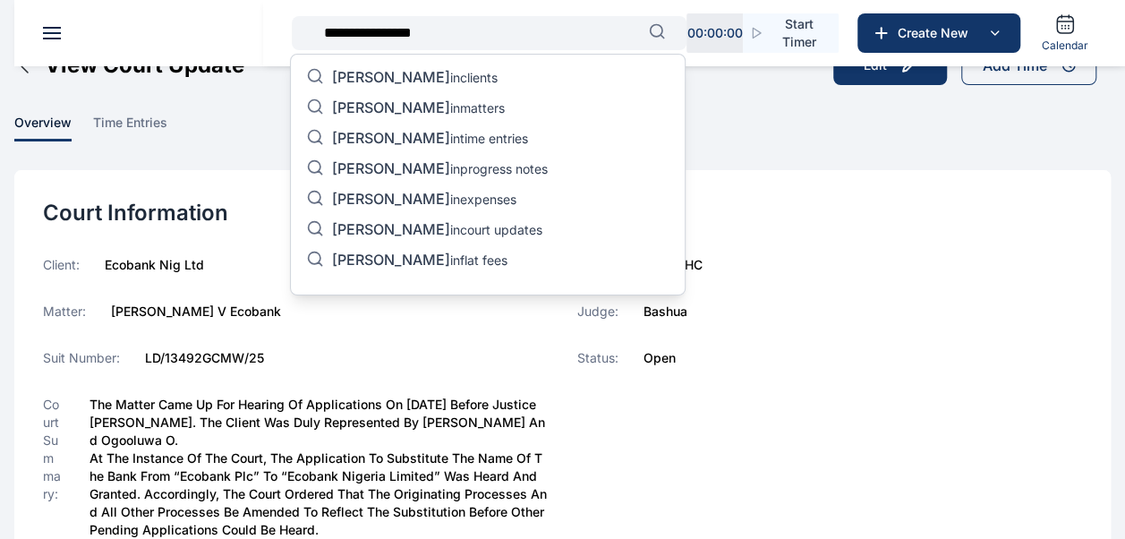
type input "**********"
click at [430, 106] on span "[PERSON_NAME]" at bounding box center [391, 107] width 118 height 18
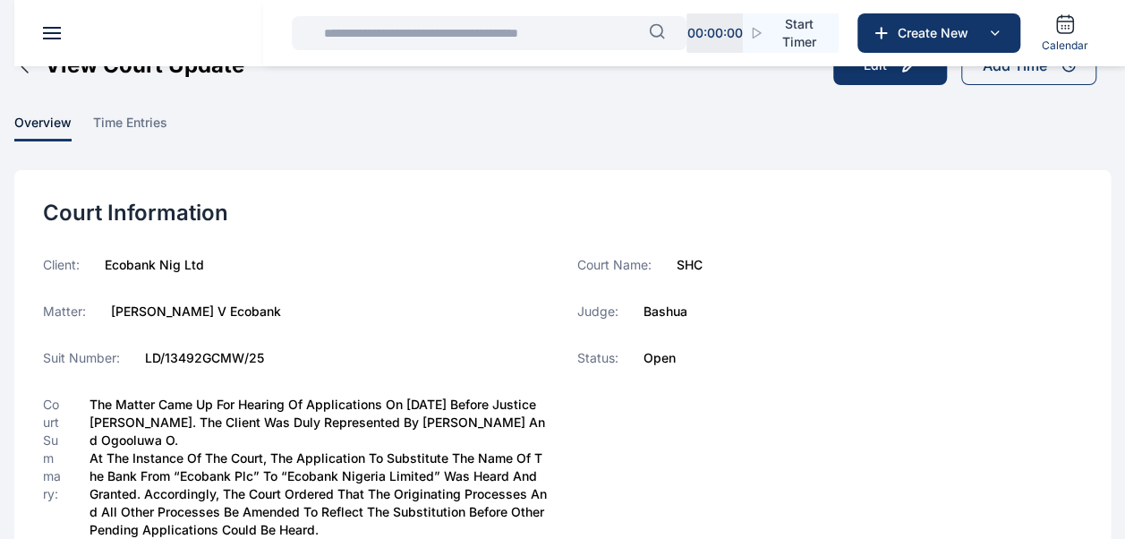
scroll to position [88, 0]
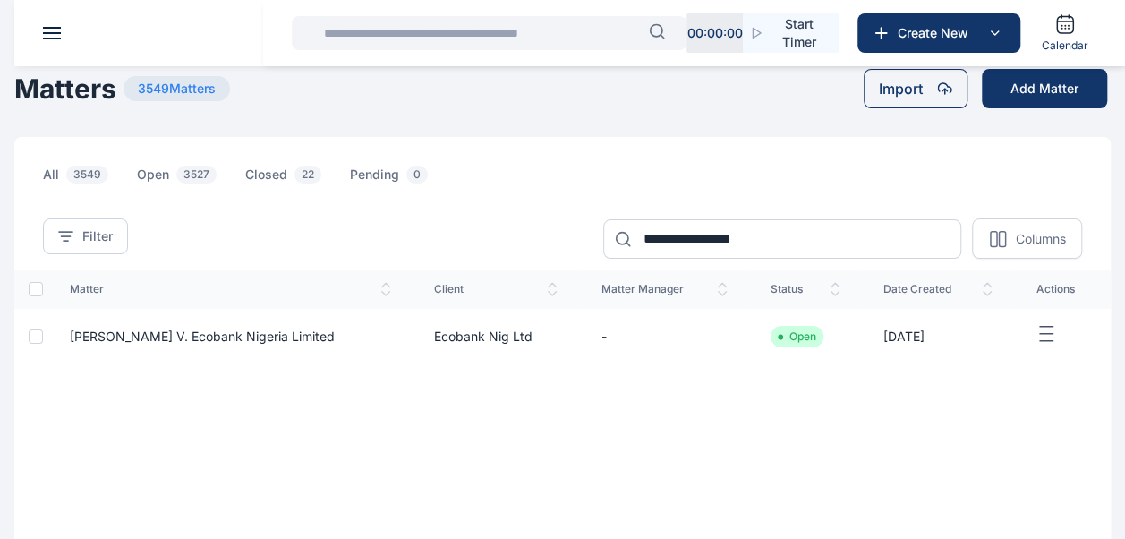
click at [335, 339] on span "[PERSON_NAME] v. Ecobank Nigeria Limited" at bounding box center [202, 335] width 265 height 15
click at [97, 336] on span "[PERSON_NAME] v. Ecobank Nigeria Limited" at bounding box center [202, 335] width 265 height 15
click at [89, 333] on span "[PERSON_NAME] v. Ecobank Nigeria Limited" at bounding box center [202, 335] width 265 height 15
click at [146, 331] on span "[PERSON_NAME] v. Ecobank Nigeria Limited" at bounding box center [202, 335] width 265 height 15
click at [335, 342] on span "[PERSON_NAME] v. Ecobank Nigeria Limited" at bounding box center [202, 335] width 265 height 15
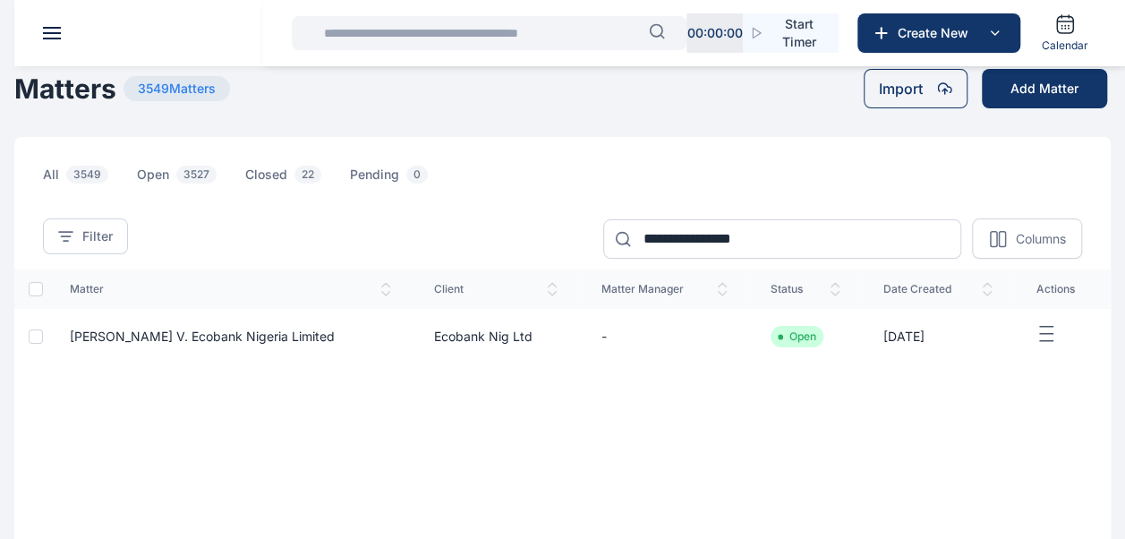
click at [38, 340] on div at bounding box center [36, 336] width 14 height 14
click at [113, 336] on span "[PERSON_NAME] v. Ecobank Nigeria Limited" at bounding box center [202, 335] width 265 height 15
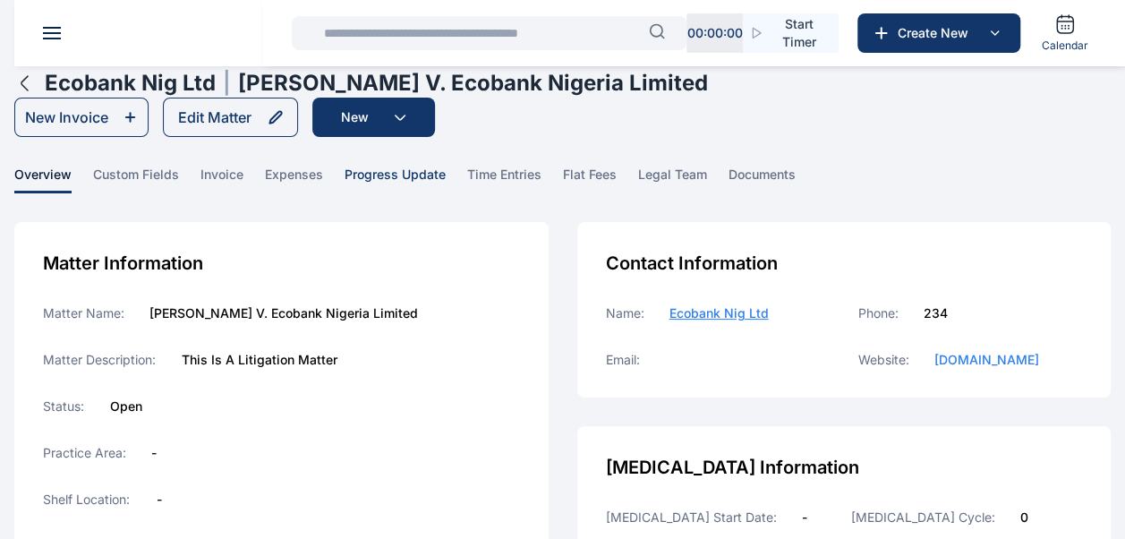
click at [397, 184] on span "progress update" at bounding box center [394, 180] width 101 height 28
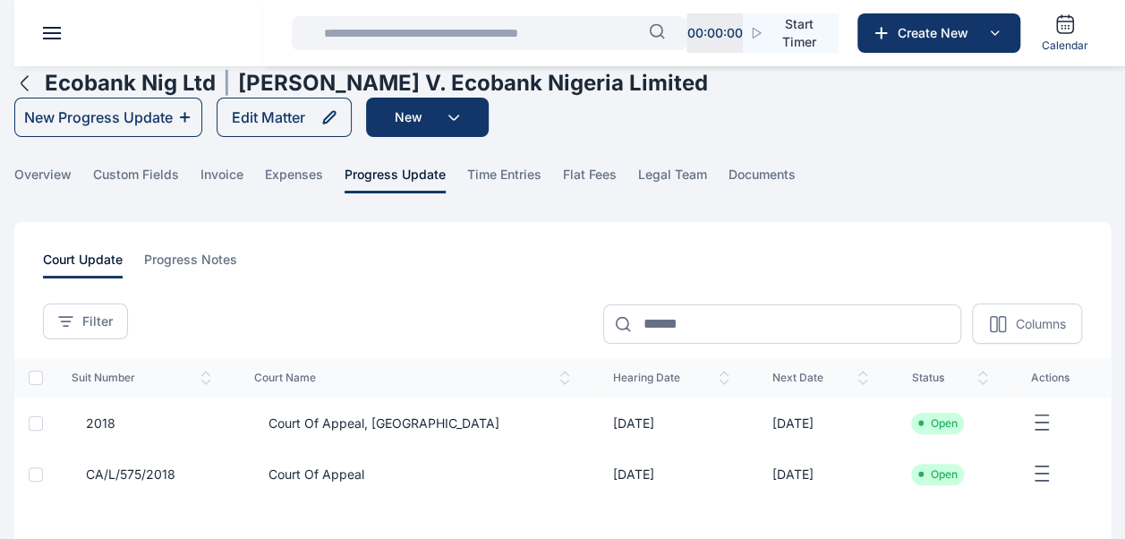
click at [424, 419] on span "Court of Appeal, [GEOGRAPHIC_DATA]" at bounding box center [376, 423] width 245 height 18
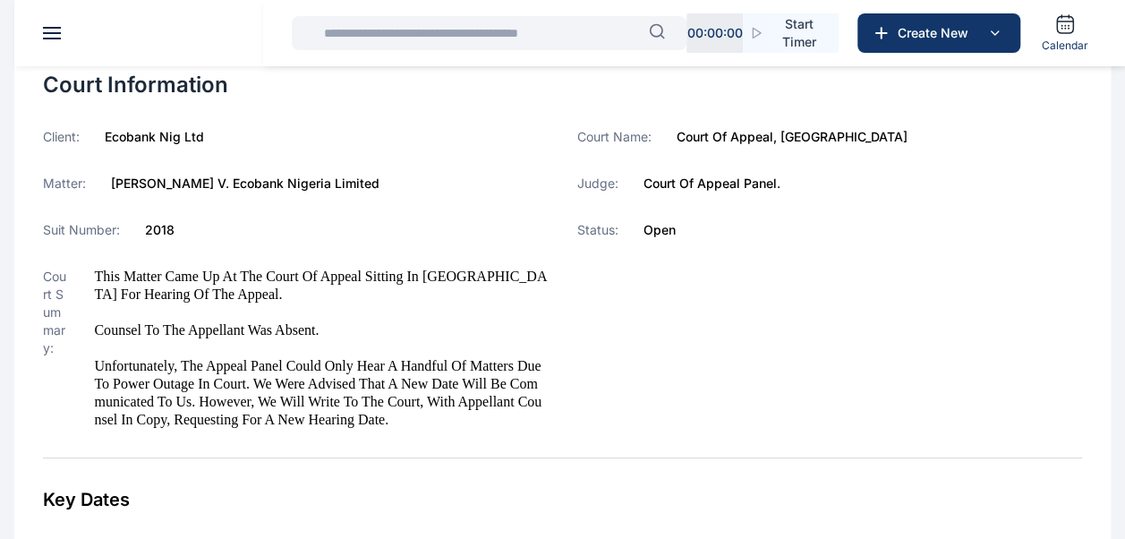
scroll to position [179, 0]
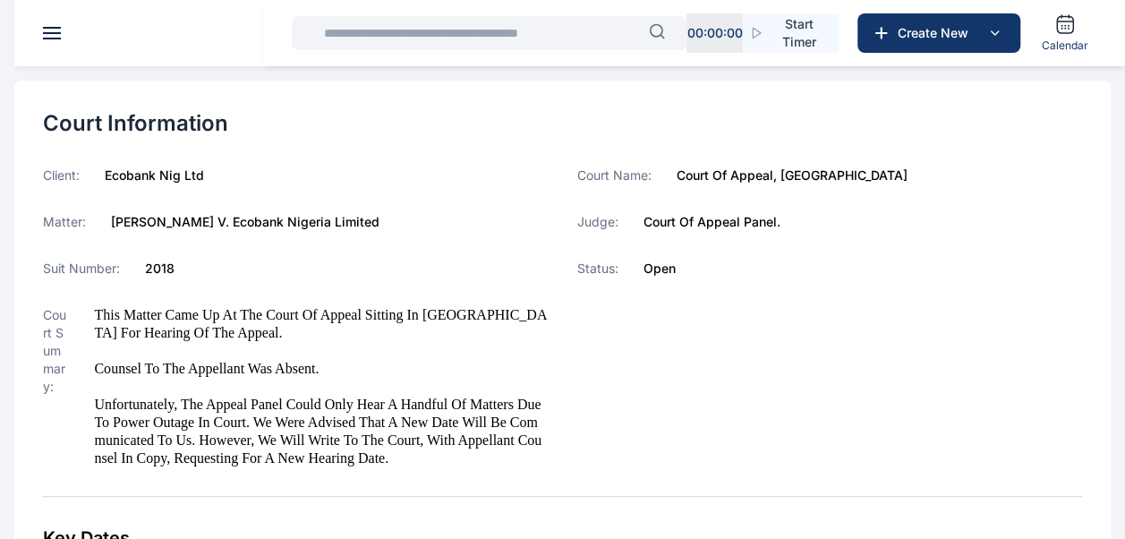
click at [471, 255] on div "Client: Ecobank Nig Ltd Matter: [PERSON_NAME] v. Ecobank Nigeria Limited Suit N…" at bounding box center [296, 316] width 506 height 301
click at [503, 35] on input "text" at bounding box center [481, 33] width 336 height 36
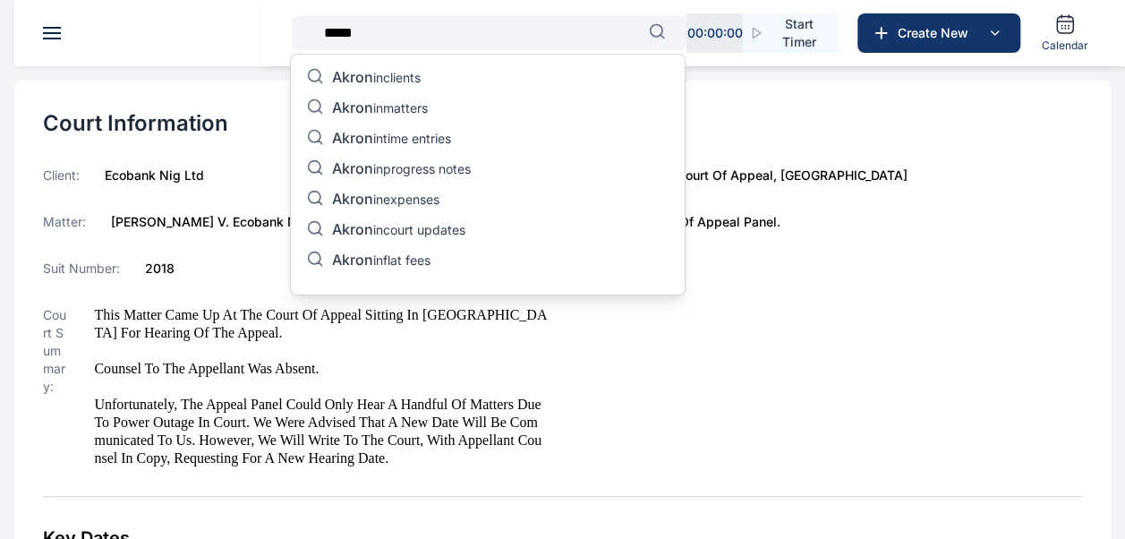
type input "*****"
click at [409, 97] on div "Akron in clients Akron in matters Akron in time entries Akron in progress notes…" at bounding box center [487, 175] width 395 height 242
click at [412, 108] on p "Akron in matters" at bounding box center [380, 108] width 96 height 21
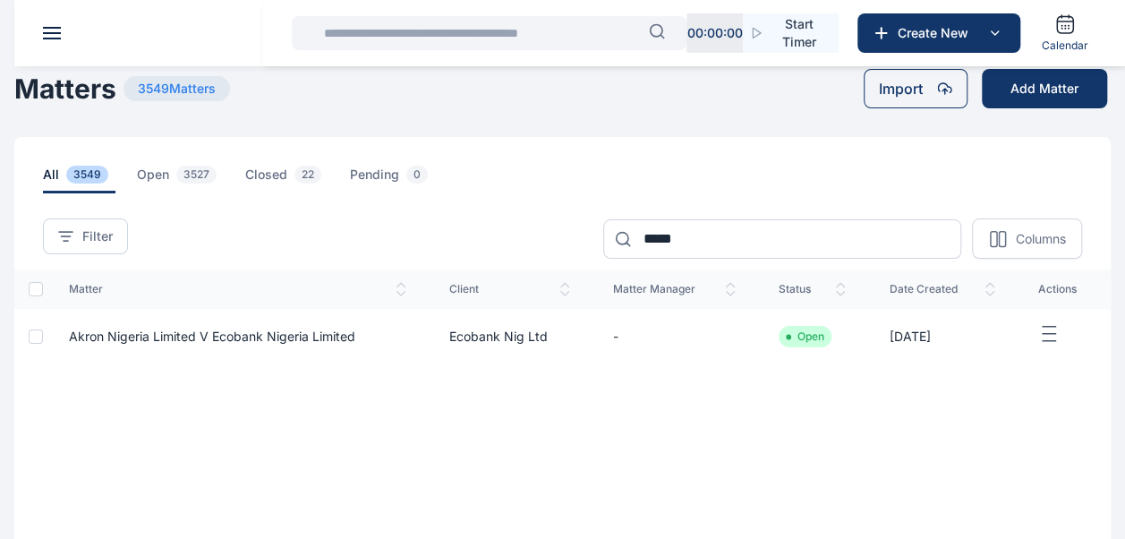
click at [228, 335] on span "Akron Nigeria Limited v Ecobank Nigeria Limited" at bounding box center [212, 335] width 286 height 15
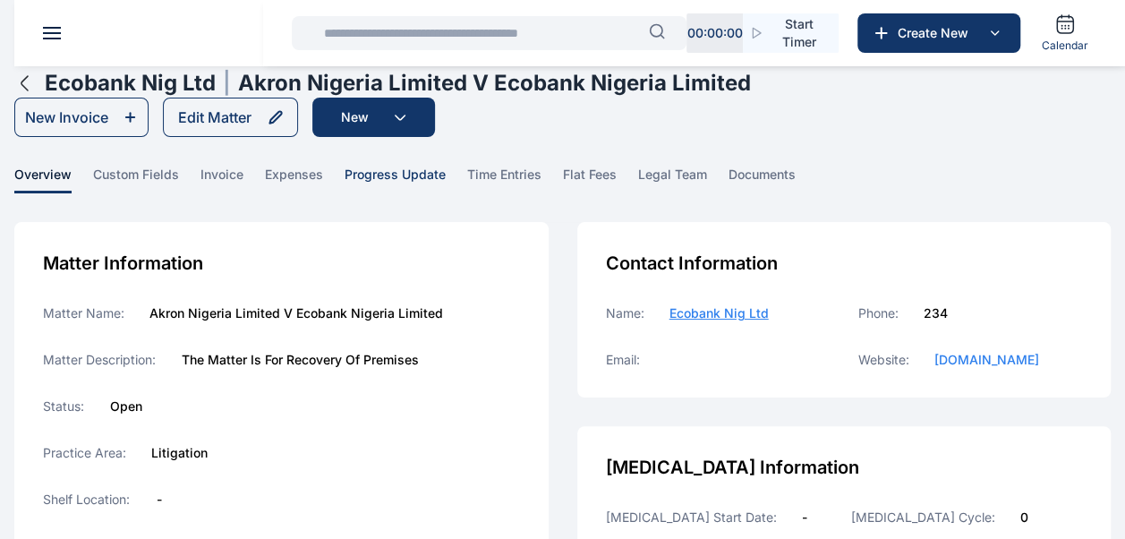
click at [388, 167] on span "progress update" at bounding box center [394, 180] width 101 height 28
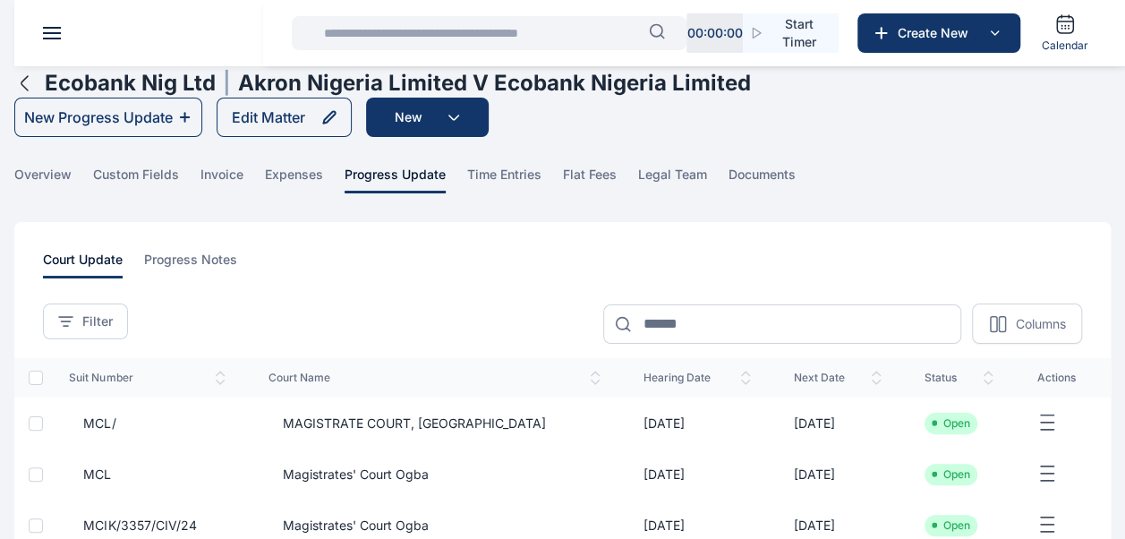
drag, startPoint x: 388, startPoint y: 167, endPoint x: 792, endPoint y: 422, distance: 477.4
click at [792, 422] on td "[DATE]" at bounding box center [837, 422] width 131 height 51
drag, startPoint x: 753, startPoint y: 420, endPoint x: 602, endPoint y: 422, distance: 151.2
click at [622, 422] on td "[DATE]" at bounding box center [696, 422] width 149 height 51
click at [452, 415] on span "MAGISTRATE COURT, [GEOGRAPHIC_DATA]" at bounding box center [406, 423] width 277 height 18
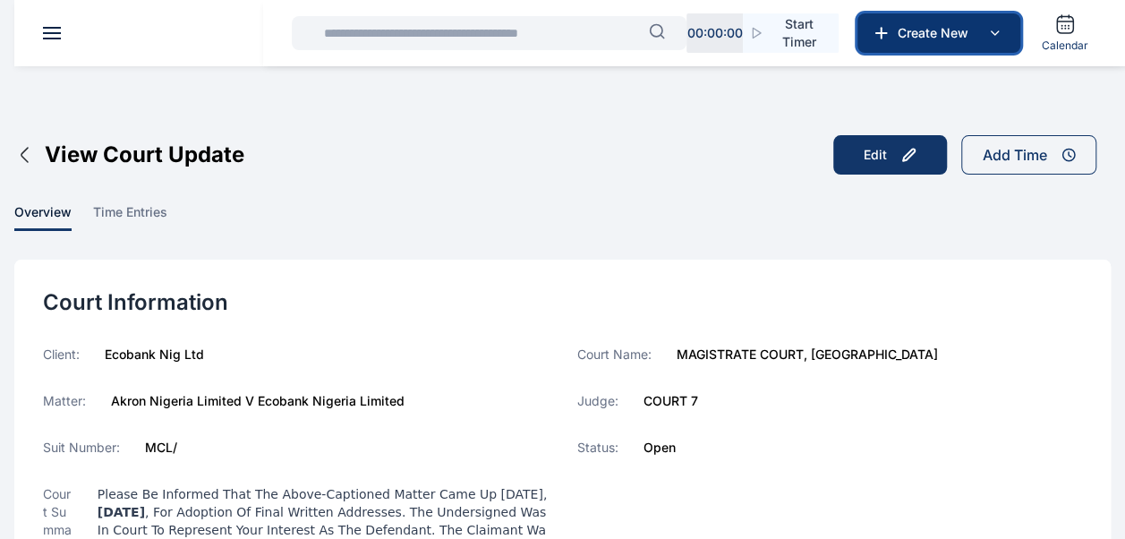
click at [938, 43] on button "Create New" at bounding box center [938, 32] width 163 height 39
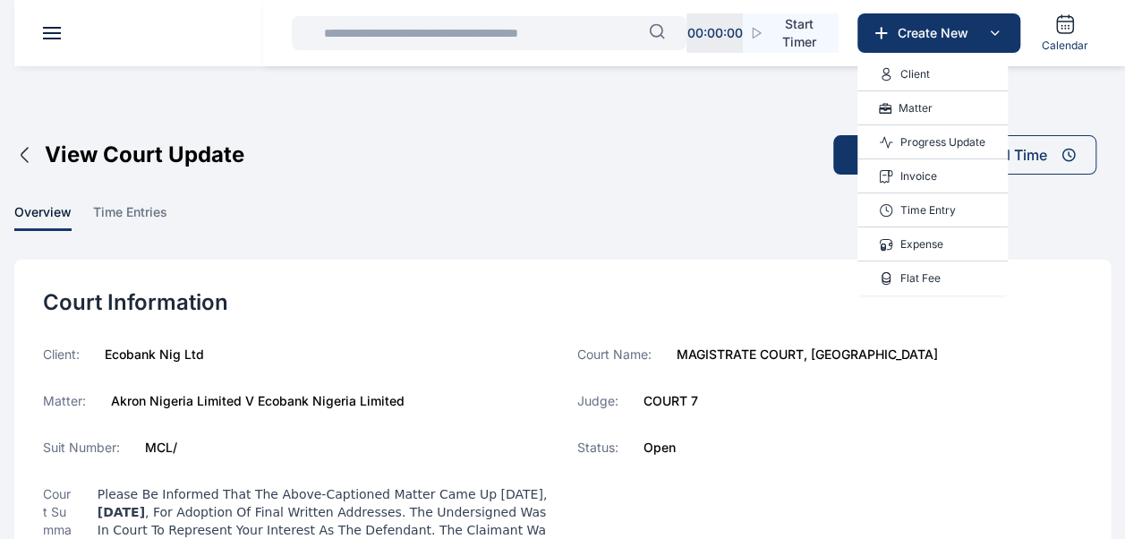
click at [936, 143] on p "Progress Update" at bounding box center [942, 142] width 85 height 18
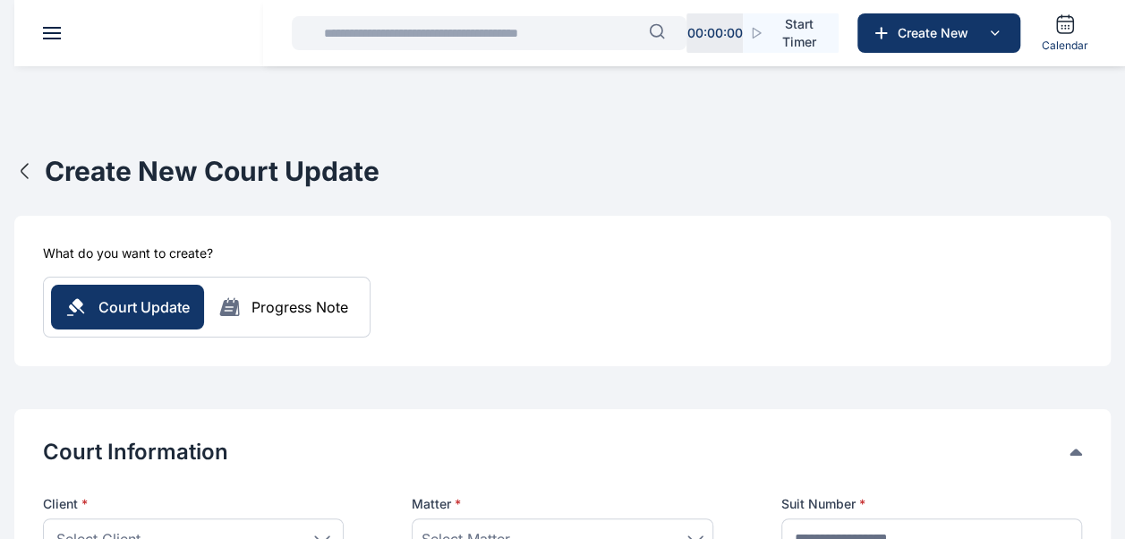
scroll to position [268, 0]
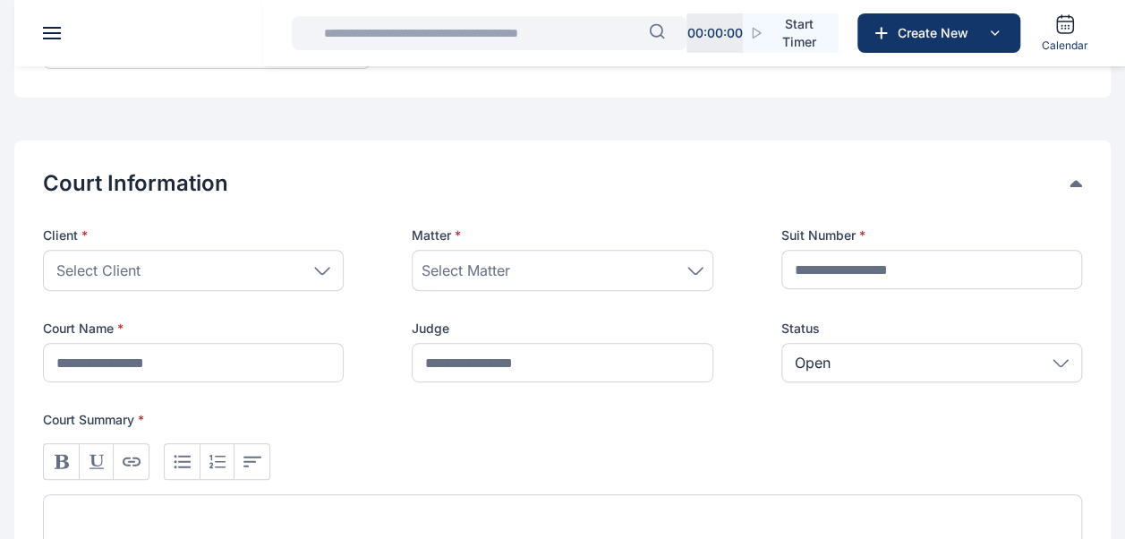
click at [287, 271] on div "Select Client" at bounding box center [193, 270] width 301 height 41
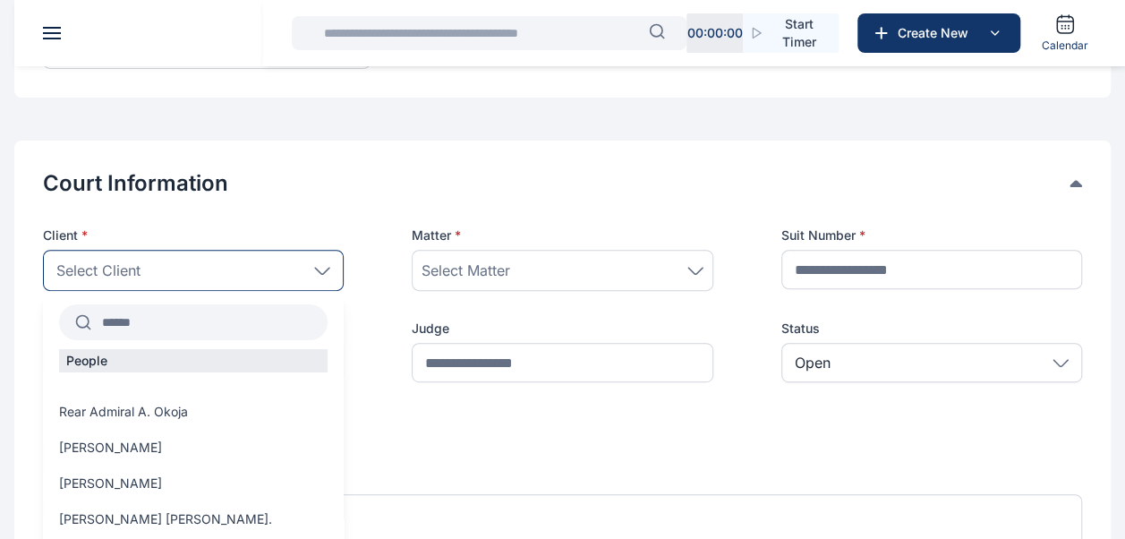
click at [226, 318] on input "text" at bounding box center [209, 322] width 236 height 32
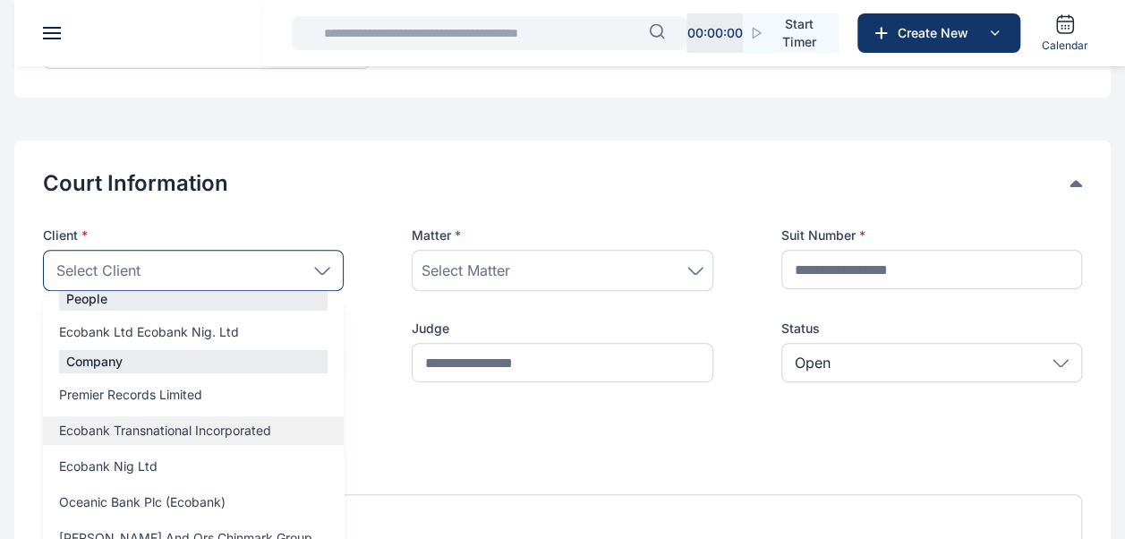
scroll to position [89, 0]
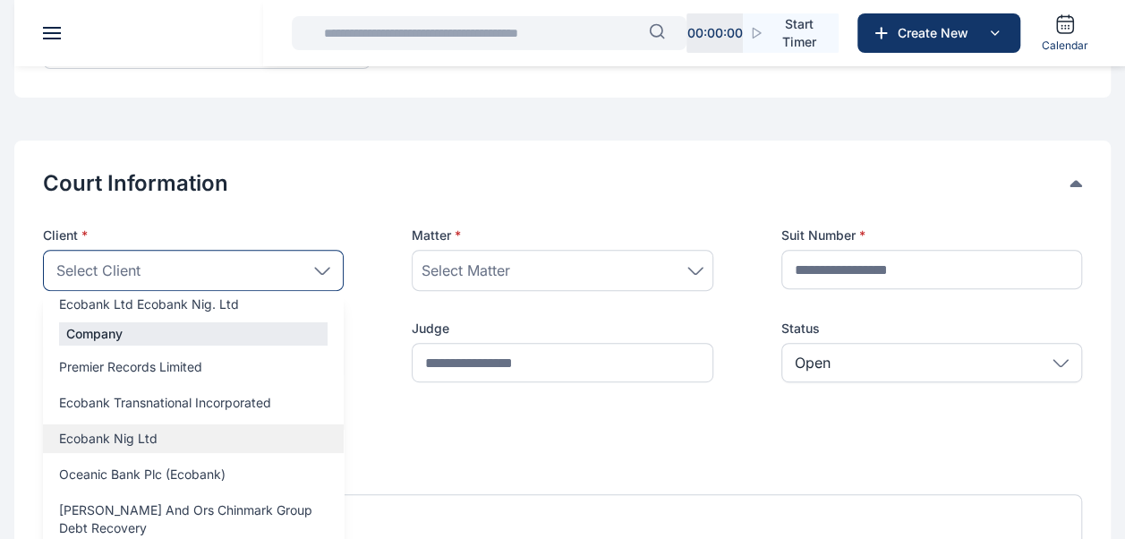
type input "***"
click at [175, 435] on label "Ecobank Nig Ltd" at bounding box center [193, 438] width 301 height 18
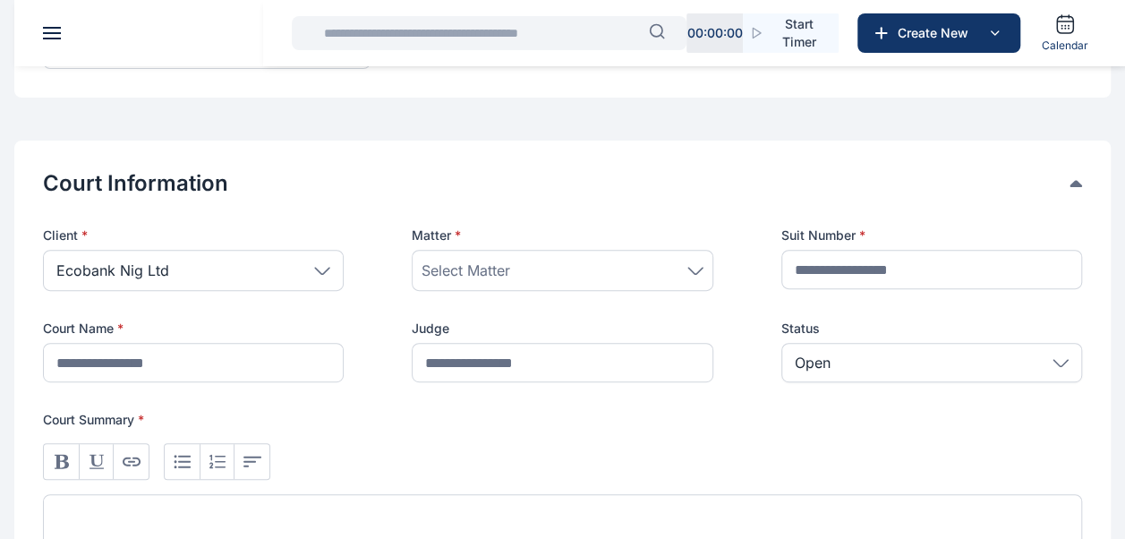
click at [499, 272] on span "Select Matter" at bounding box center [465, 269] width 89 height 21
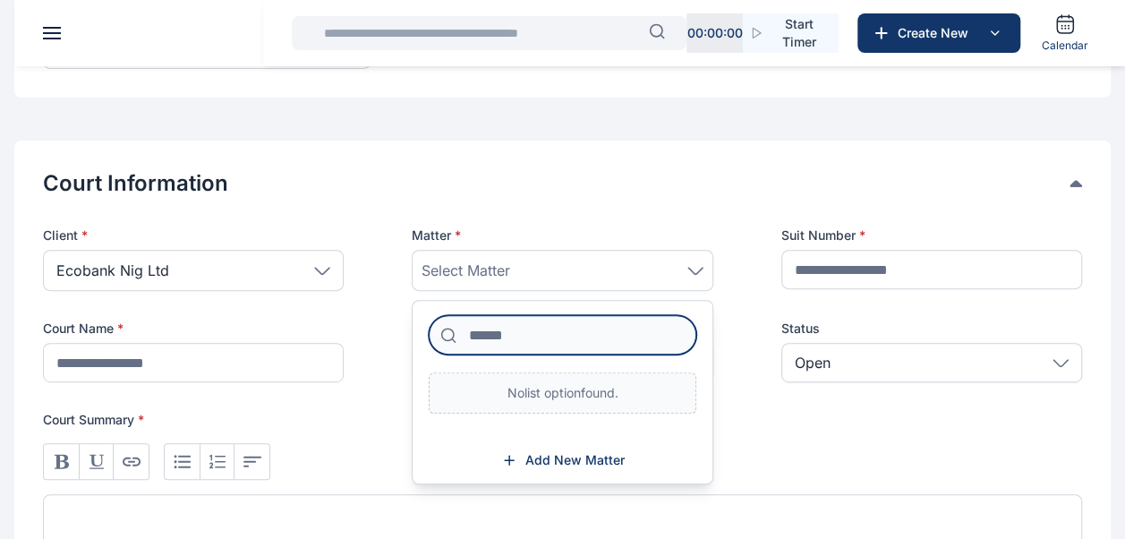
click at [498, 344] on input at bounding box center [562, 334] width 267 height 39
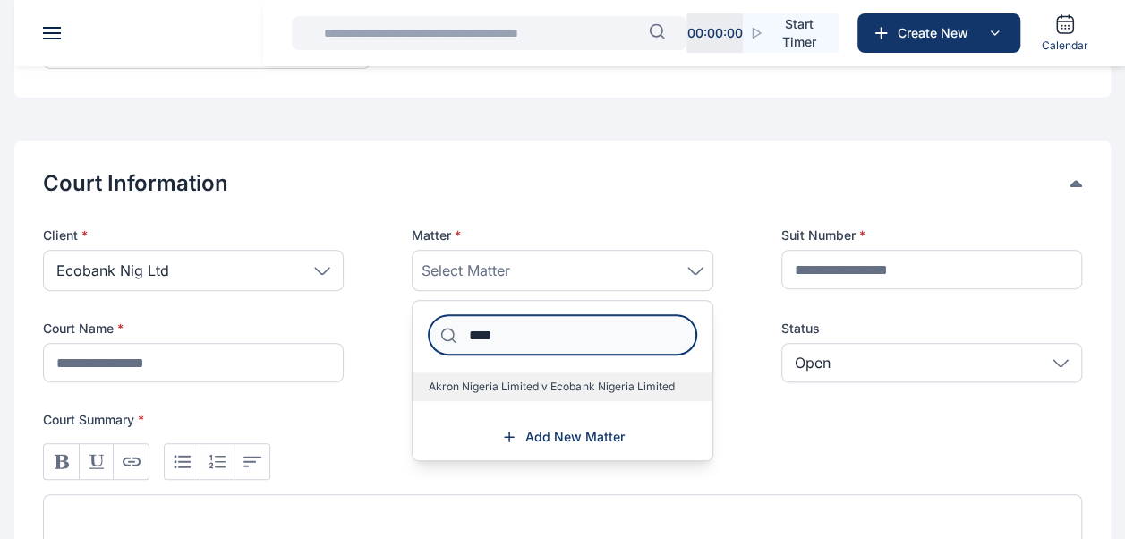
type input "****"
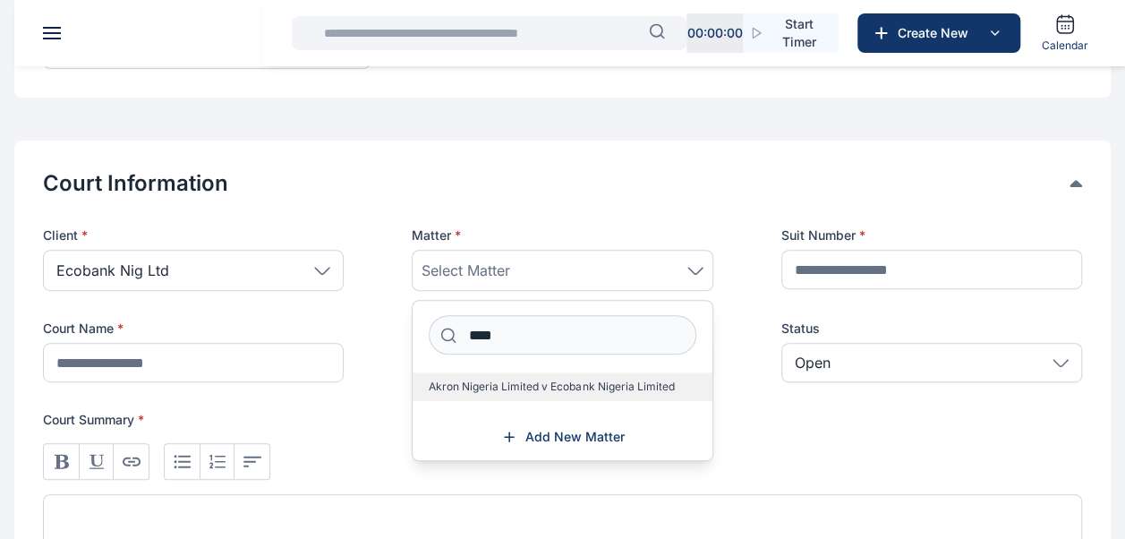
click at [580, 383] on span "Akron Nigeria Limited v Ecobank Nigeria Limited" at bounding box center [551, 386] width 245 height 14
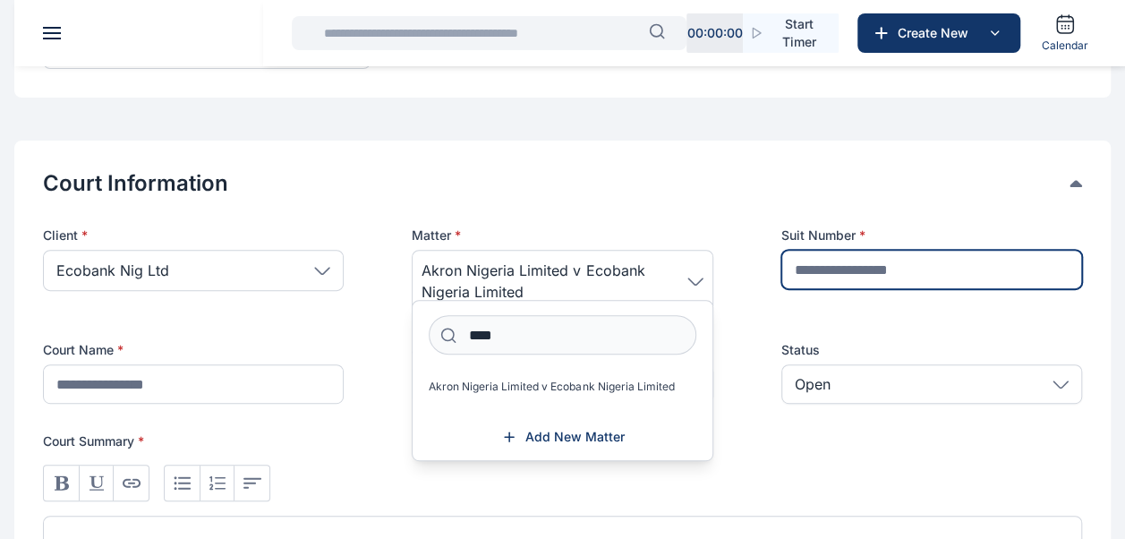
click at [951, 259] on input "text" at bounding box center [931, 269] width 301 height 39
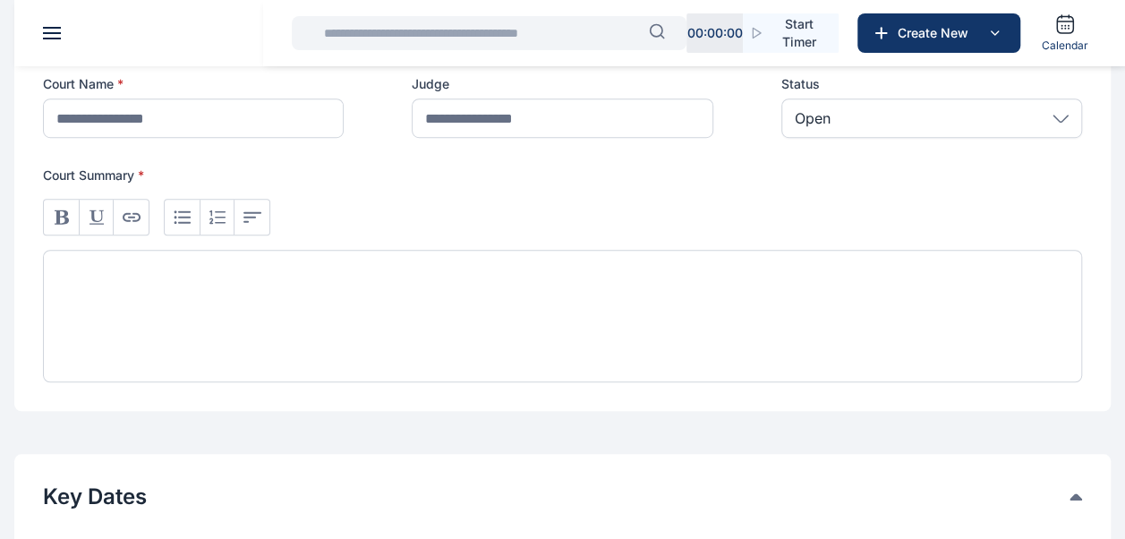
scroll to position [537, 0]
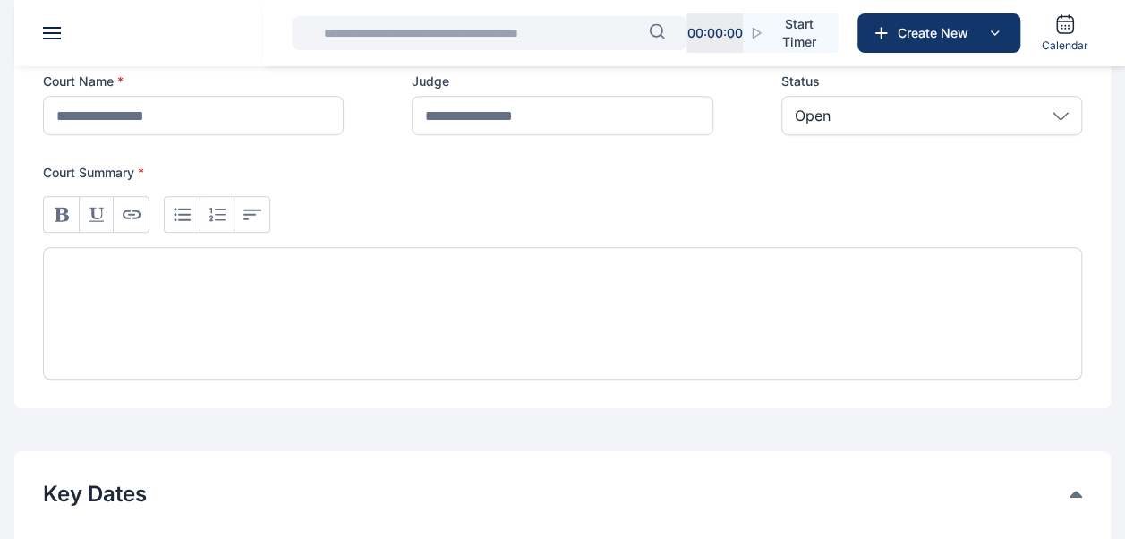
type input "**********"
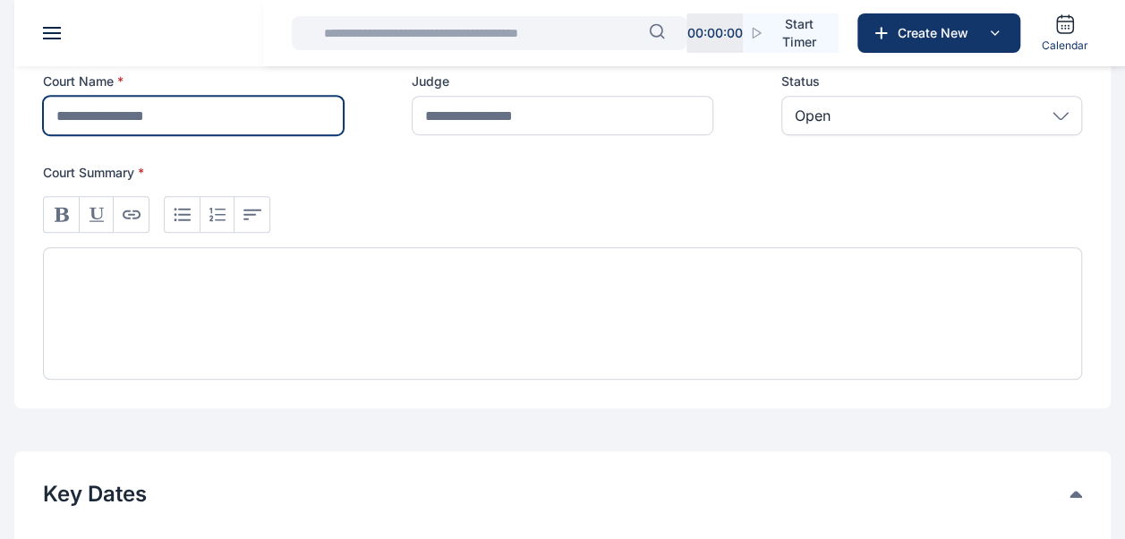
click at [293, 120] on input "text" at bounding box center [193, 115] width 301 height 39
type input "**********"
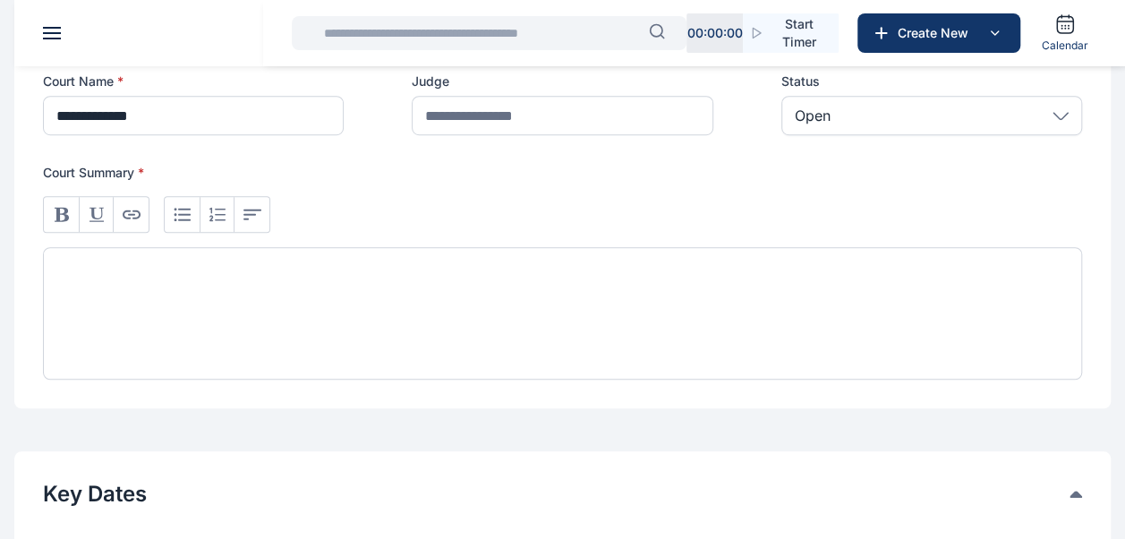
click at [138, 310] on div at bounding box center [562, 313] width 1039 height 132
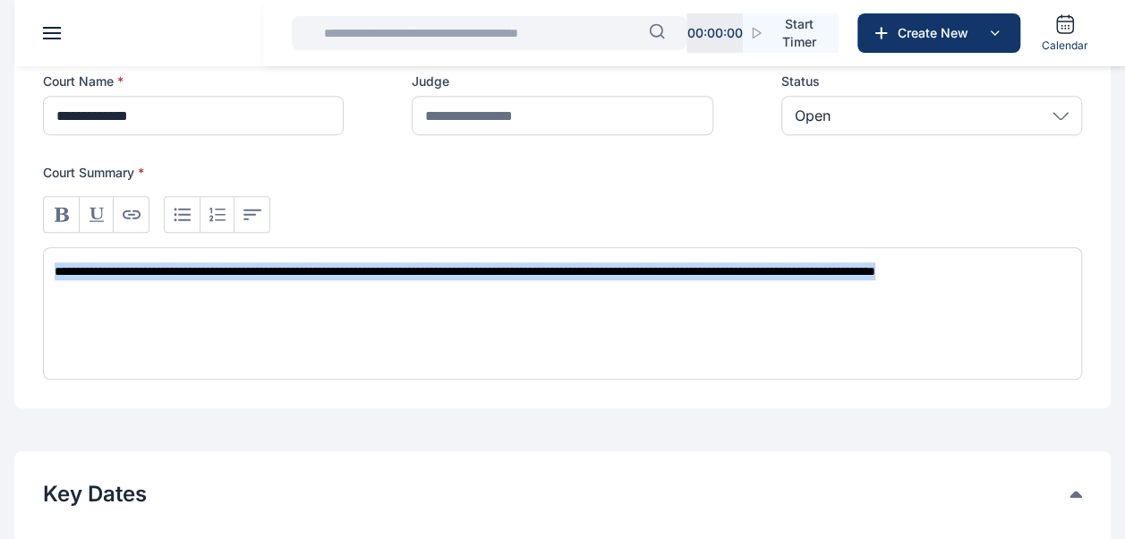
copy div "**********"
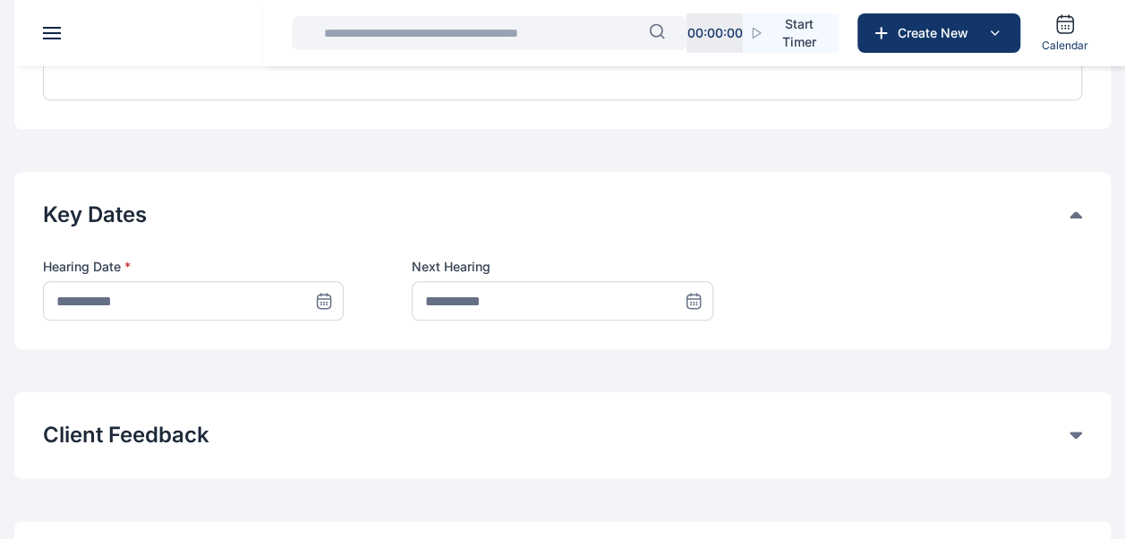
scroll to position [805, 0]
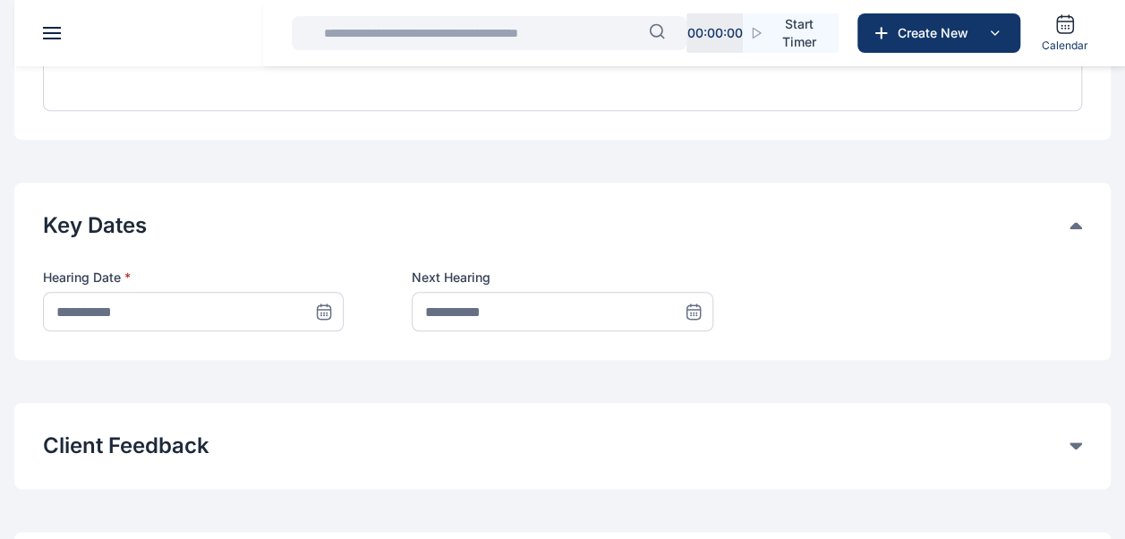
click at [324, 311] on icon at bounding box center [324, 311] width 18 height 18
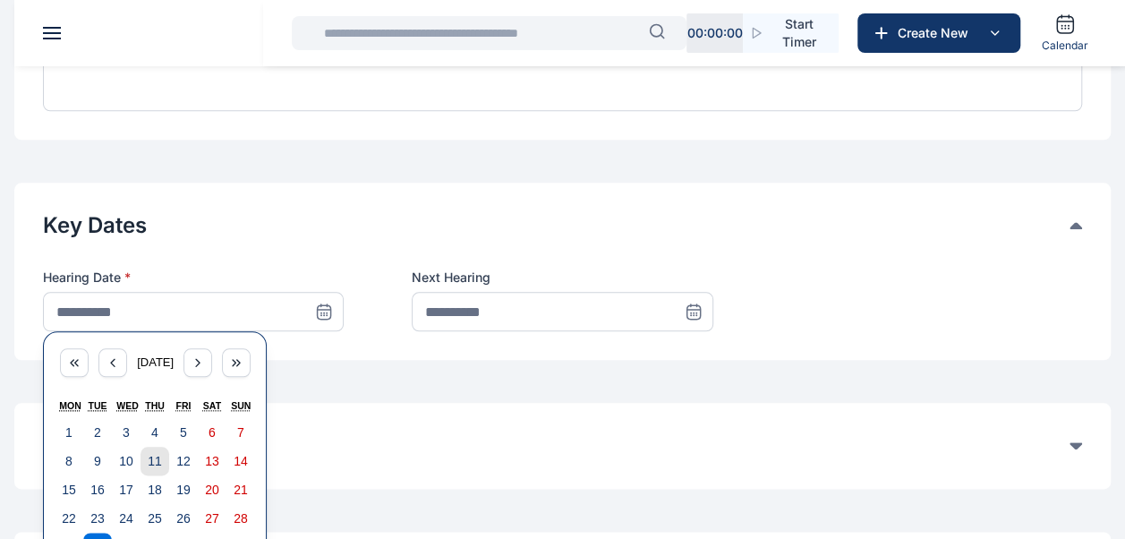
click at [154, 458] on abbr "11" at bounding box center [155, 461] width 14 height 14
type input "**********"
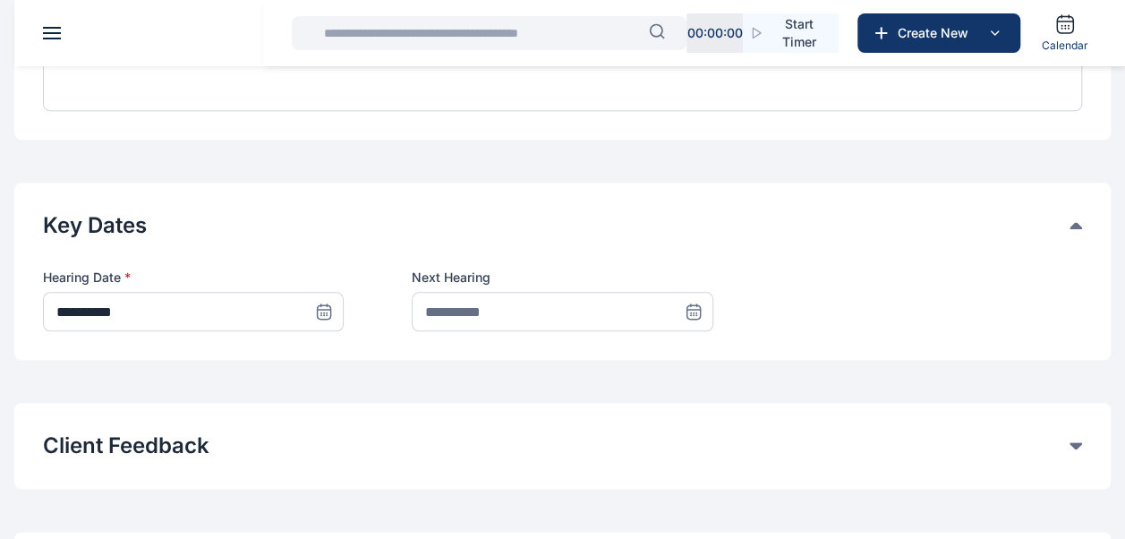
click at [696, 311] on icon at bounding box center [693, 311] width 18 height 18
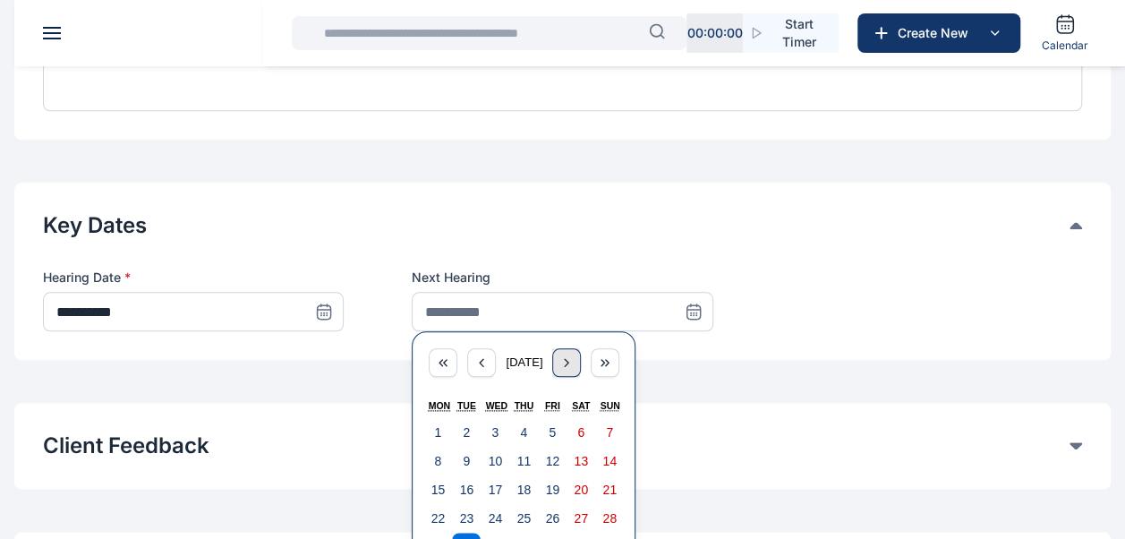
click at [581, 361] on div "button" at bounding box center [566, 362] width 29 height 29
click at [469, 456] on abbr "7" at bounding box center [466, 461] width 7 height 14
type input "**********"
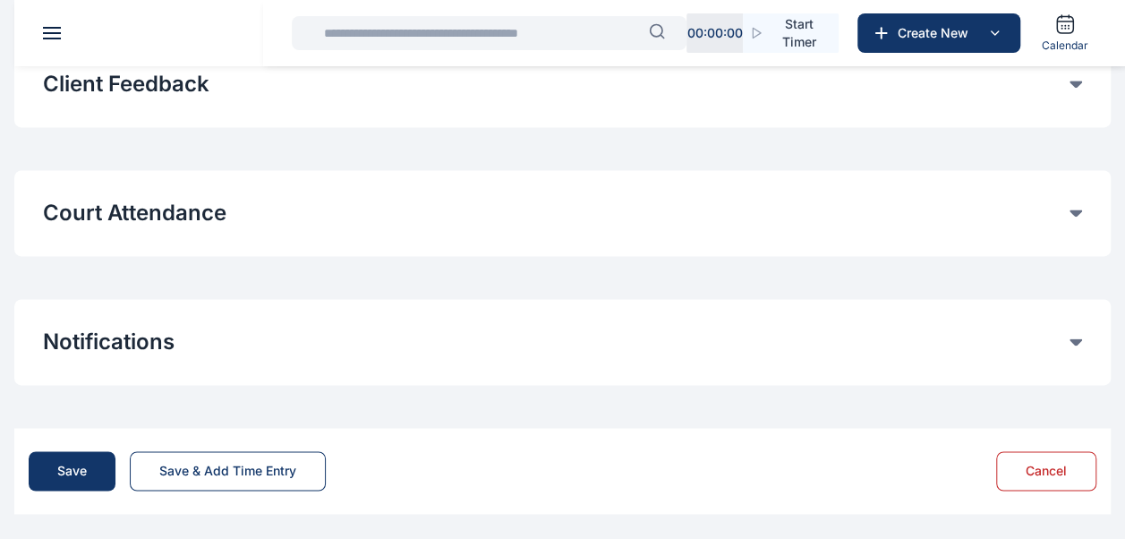
scroll to position [1169, 0]
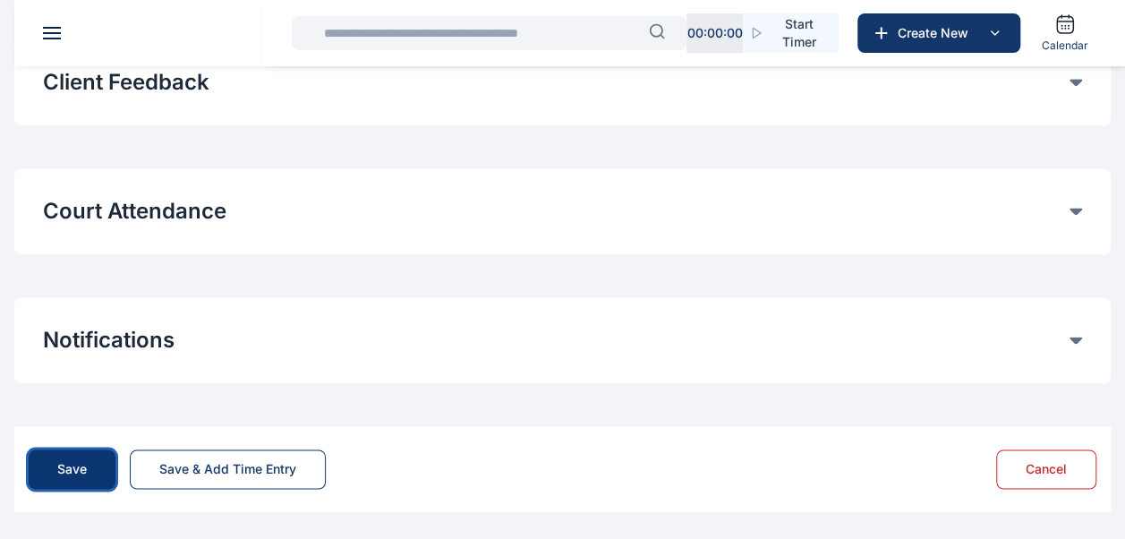
click at [74, 472] on div "Save" at bounding box center [72, 469] width 30 height 18
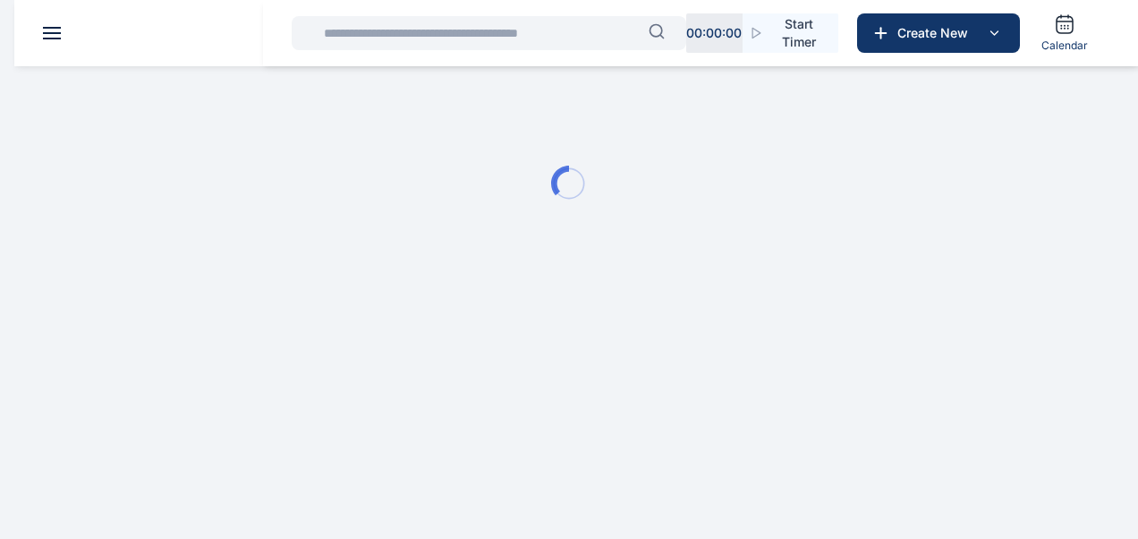
type input "**********"
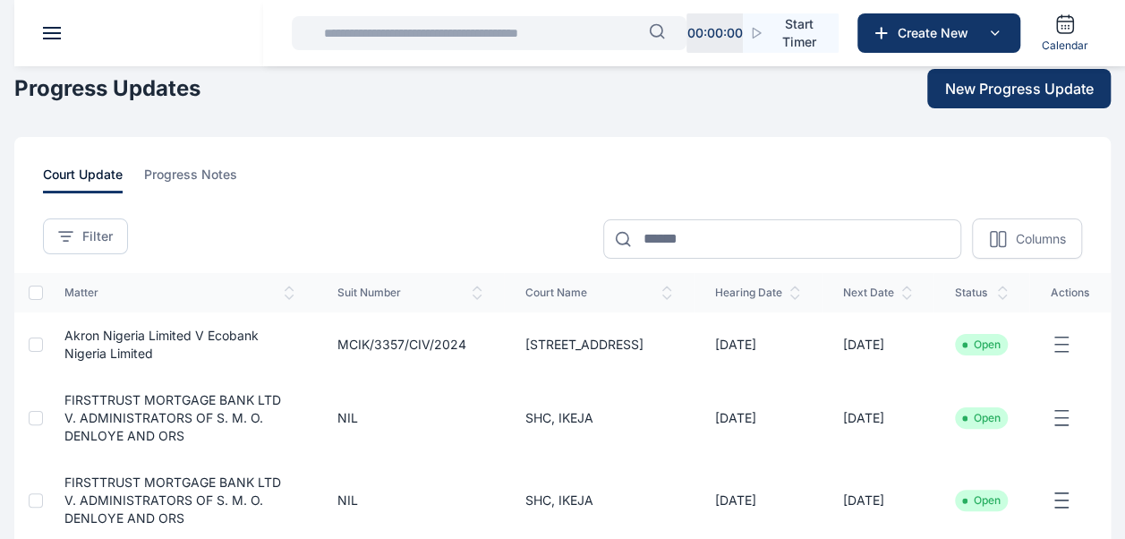
click at [519, 27] on input "text" at bounding box center [481, 33] width 336 height 36
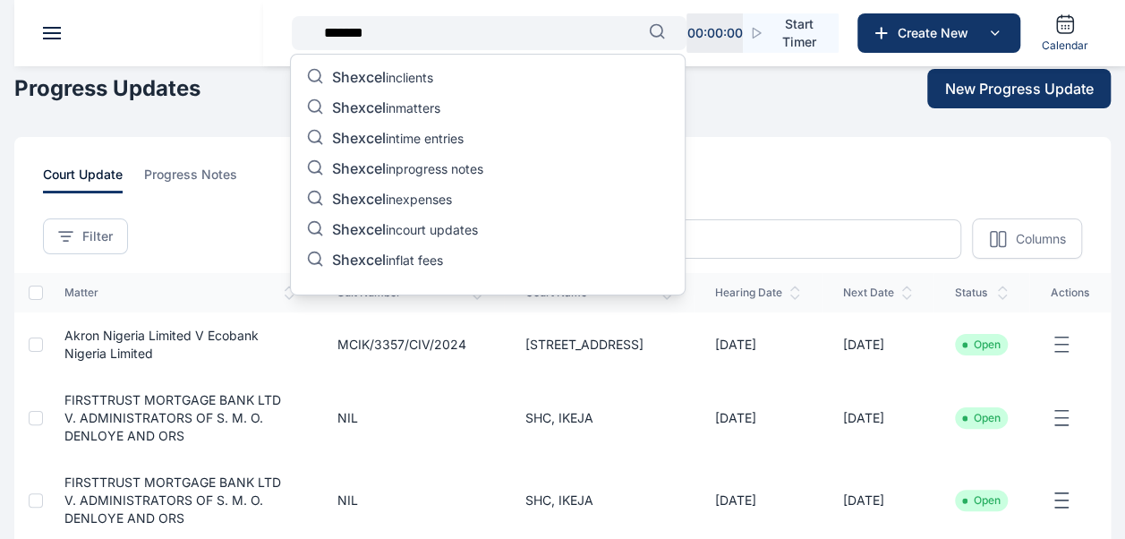
type input "*******"
click at [372, 108] on span "Shexcel" at bounding box center [359, 107] width 54 height 18
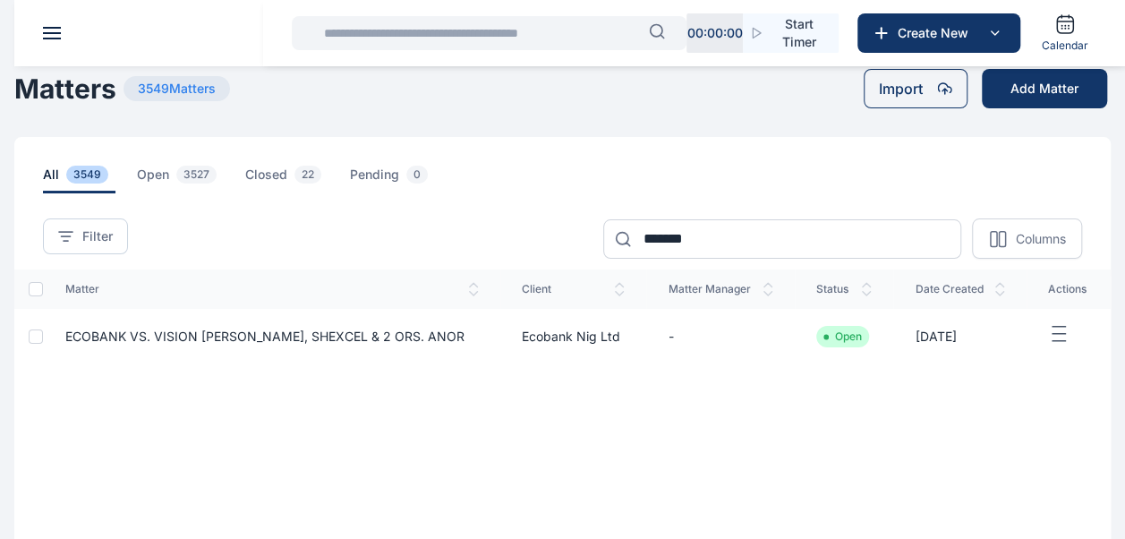
click at [303, 338] on span "ECOBANK VS. VISION [PERSON_NAME], SHEXCEL & 2 ORS. ANOR" at bounding box center [264, 335] width 399 height 15
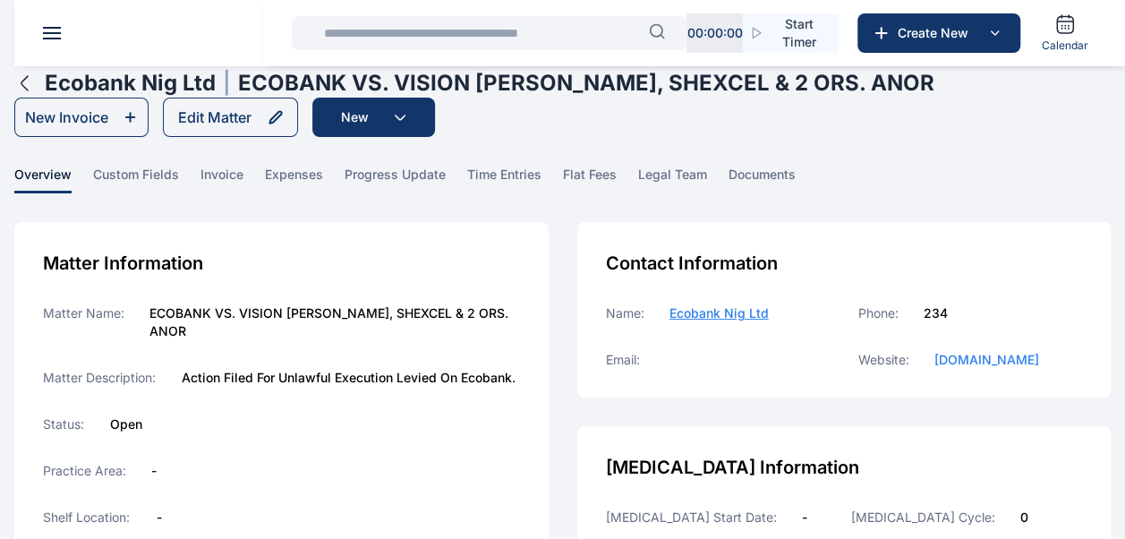
click at [431, 164] on main "[PERSON_NAME] PUNUKA Attorneys & Solicitors Dashboard dashboard Conflict-Check …" at bounding box center [562, 532] width 1125 height 1065
click at [419, 178] on span "progress update" at bounding box center [394, 180] width 101 height 28
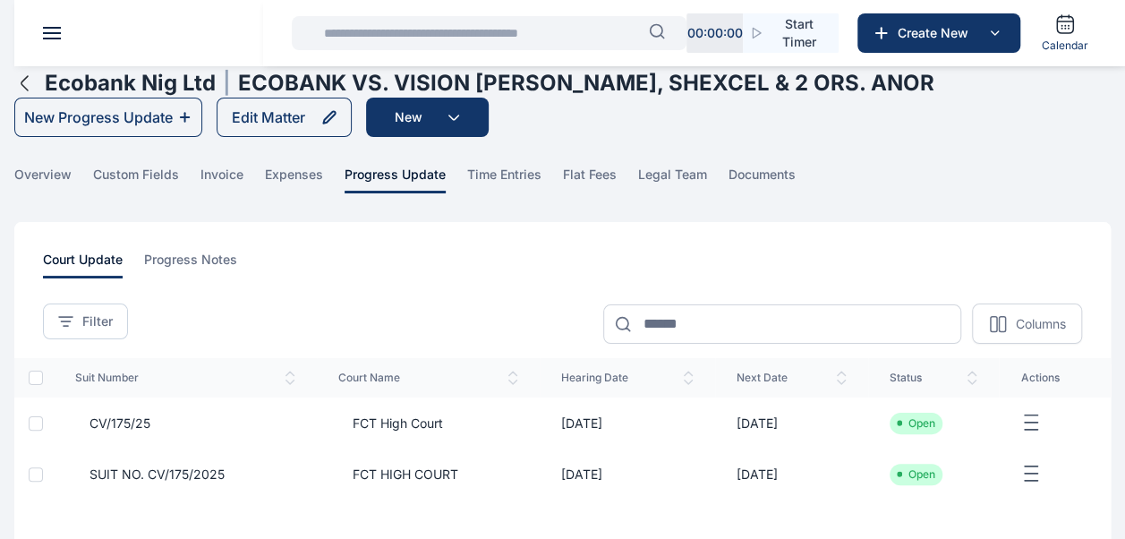
scroll to position [89, 0]
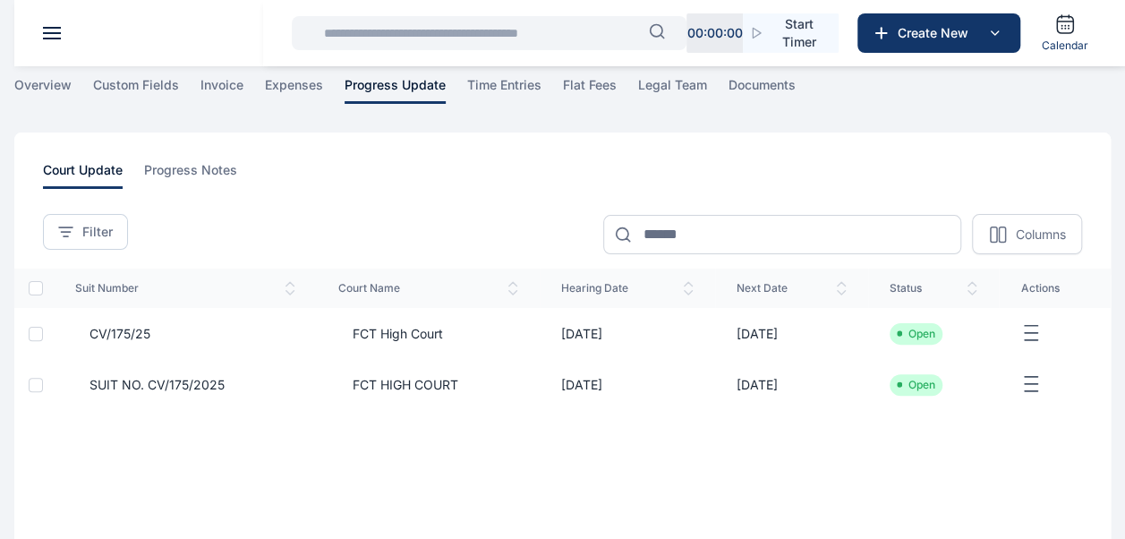
click at [387, 329] on span "FCT High Court" at bounding box center [390, 334] width 105 height 18
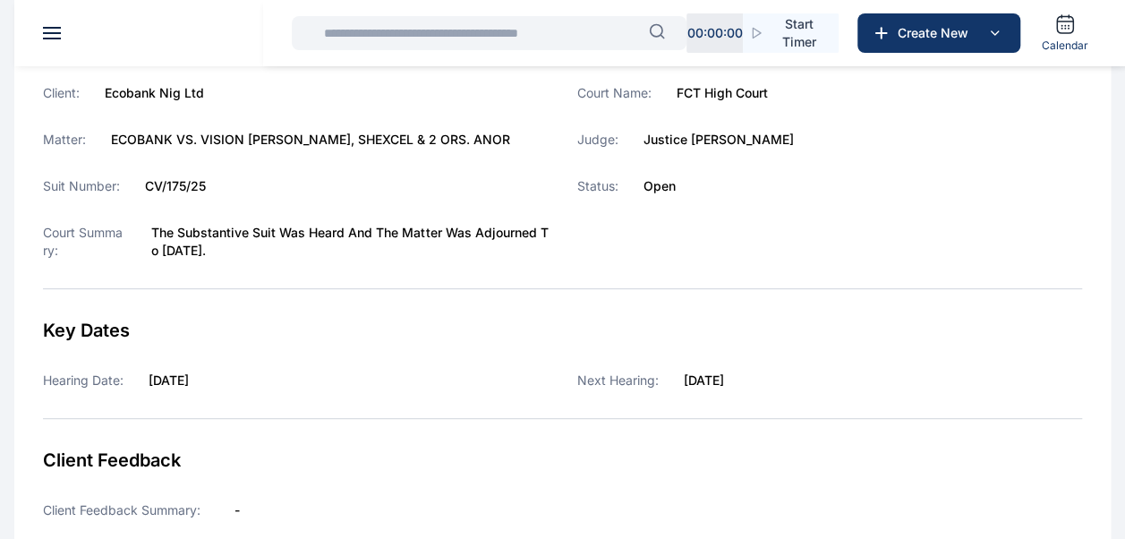
scroll to position [358, 0]
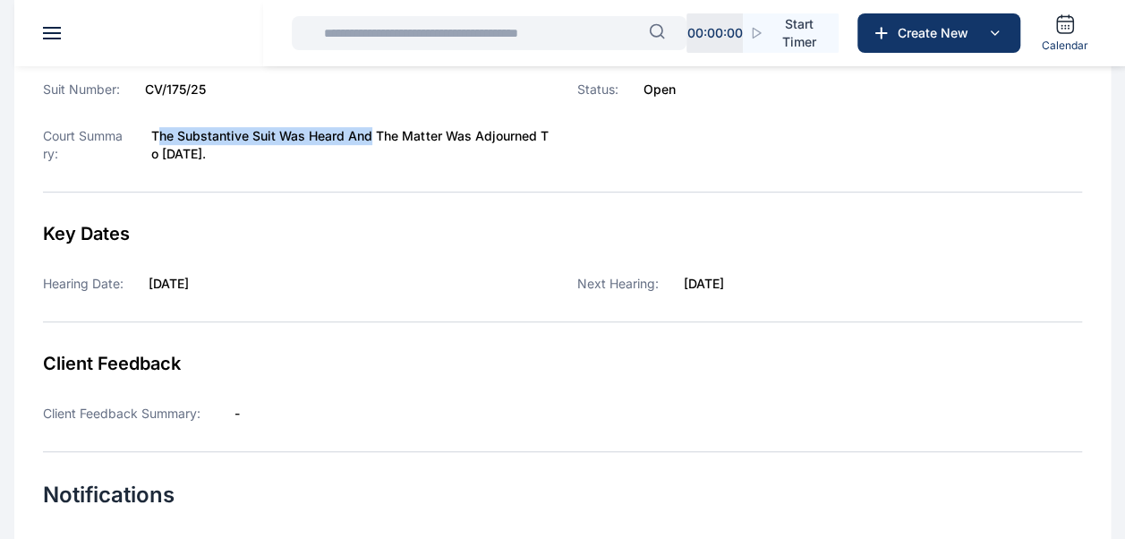
drag, startPoint x: 148, startPoint y: 131, endPoint x: 359, endPoint y: 138, distance: 211.3
click at [359, 138] on label "The substantive Suit was heard and the matter was adjourned to [DATE]." at bounding box center [349, 145] width 396 height 36
click at [140, 132] on div "Court Summary: The substantive Suit was heard and the matter was adjourned to […" at bounding box center [296, 145] width 506 height 36
drag, startPoint x: 140, startPoint y: 132, endPoint x: 309, endPoint y: 172, distance: 172.8
click at [309, 172] on div "Client: Ecobank Nig Ltd Matter: ECOBANK VS. VISION [PERSON_NAME], SHEXCEL & 2 O…" at bounding box center [296, 89] width 506 height 204
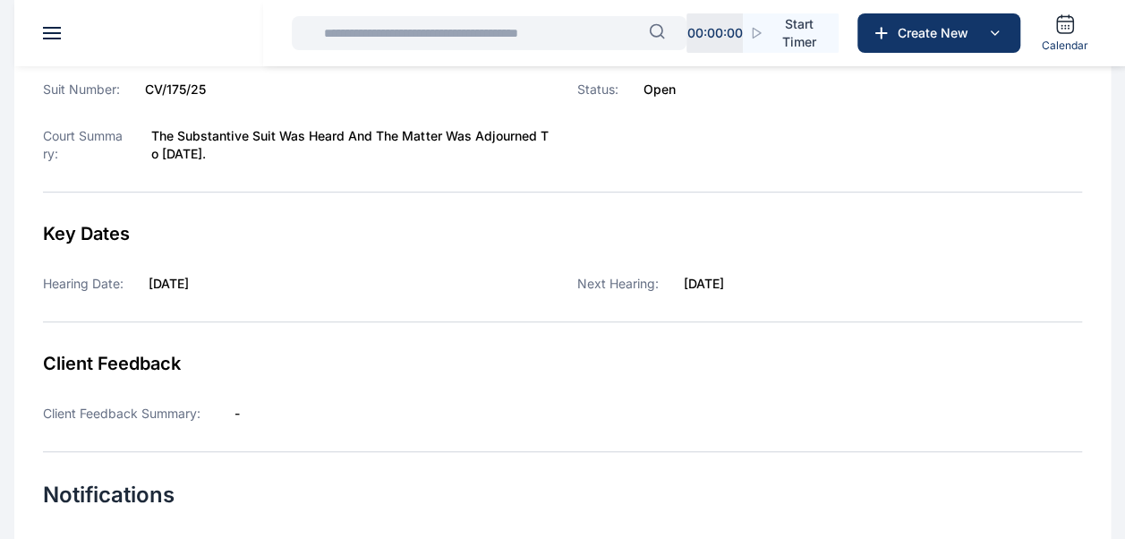
copy label "The substantive Suit was heard and the matter was adjourned to [DATE]."
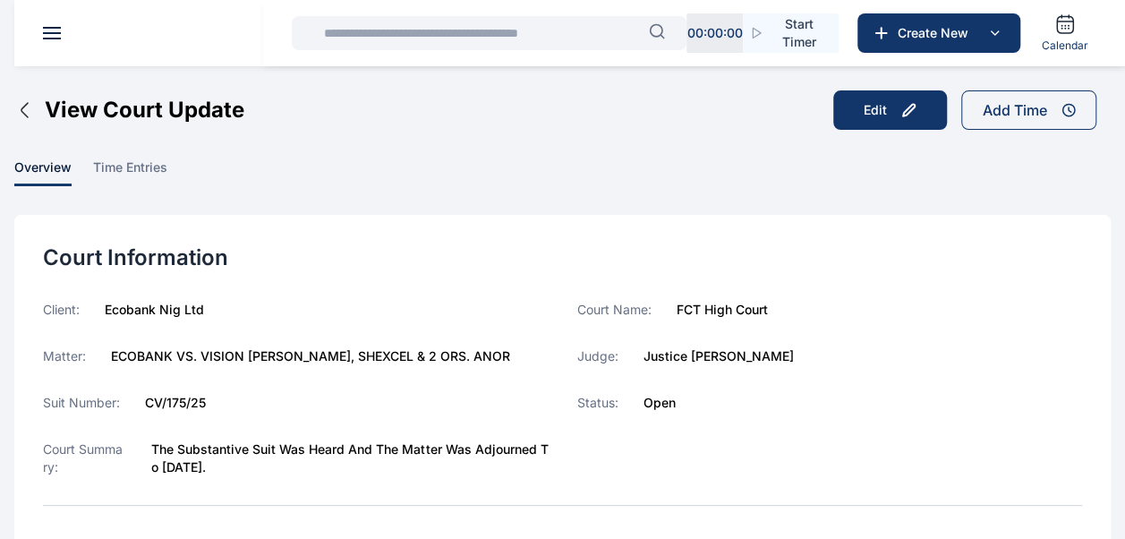
scroll to position [0, 0]
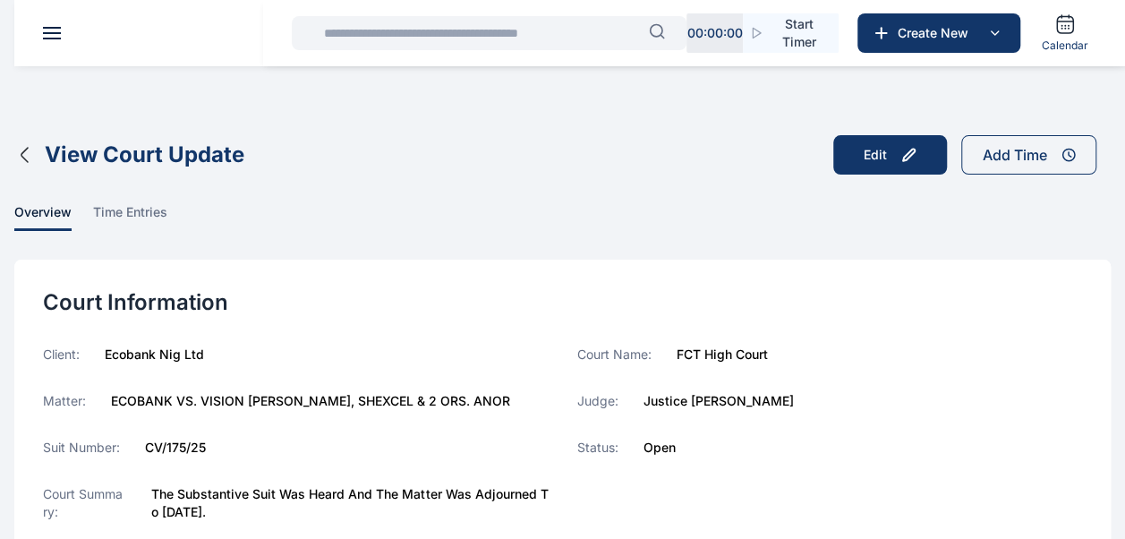
click at [27, 157] on icon "button" at bounding box center [24, 154] width 21 height 21
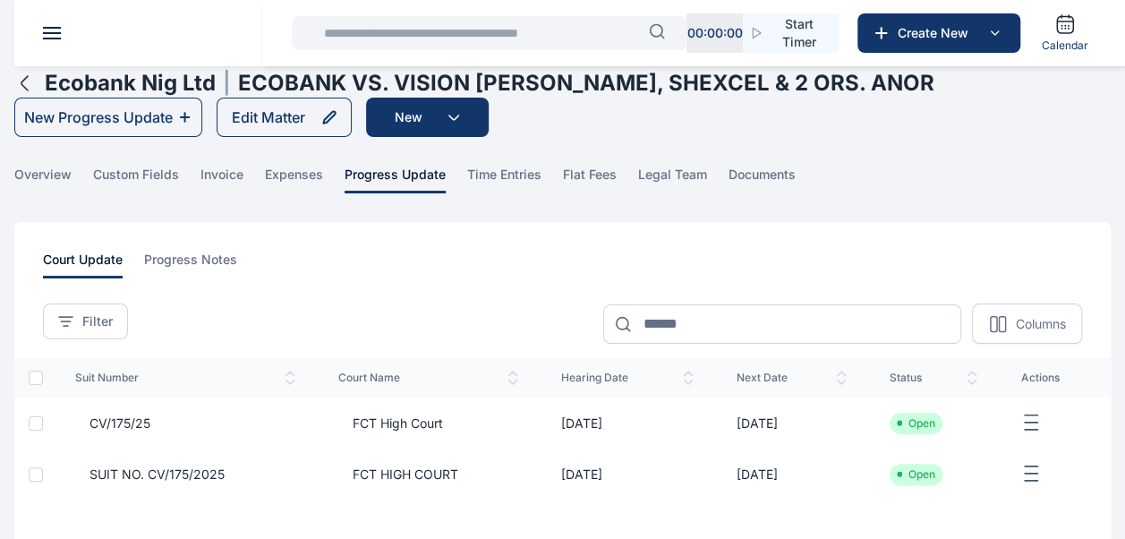
click at [388, 469] on span "FCT HIGH COURT" at bounding box center [398, 474] width 120 height 18
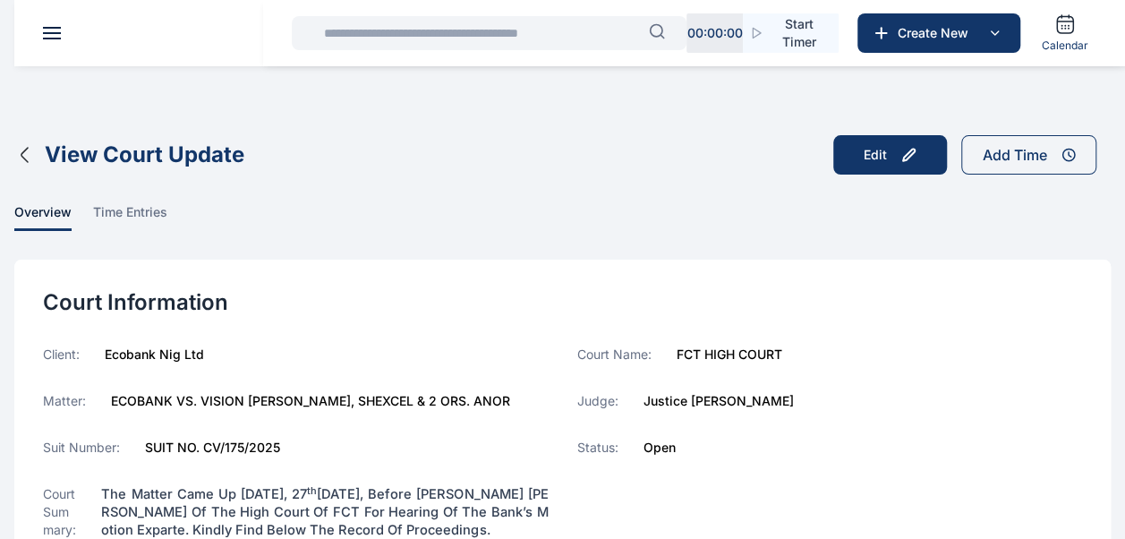
click at [20, 154] on icon "button" at bounding box center [24, 154] width 21 height 21
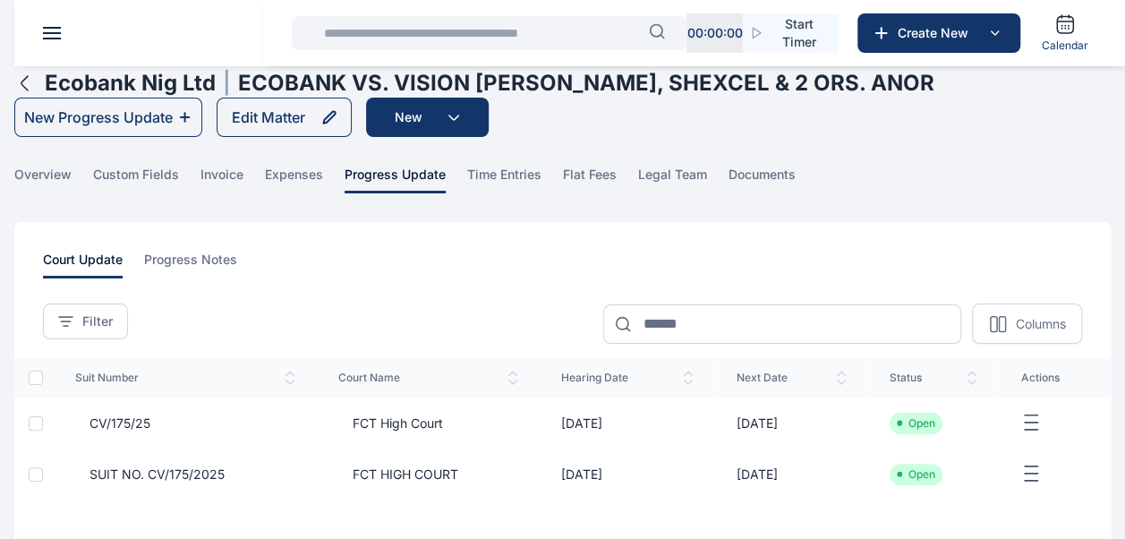
click at [30, 82] on icon "button" at bounding box center [24, 82] width 21 height 21
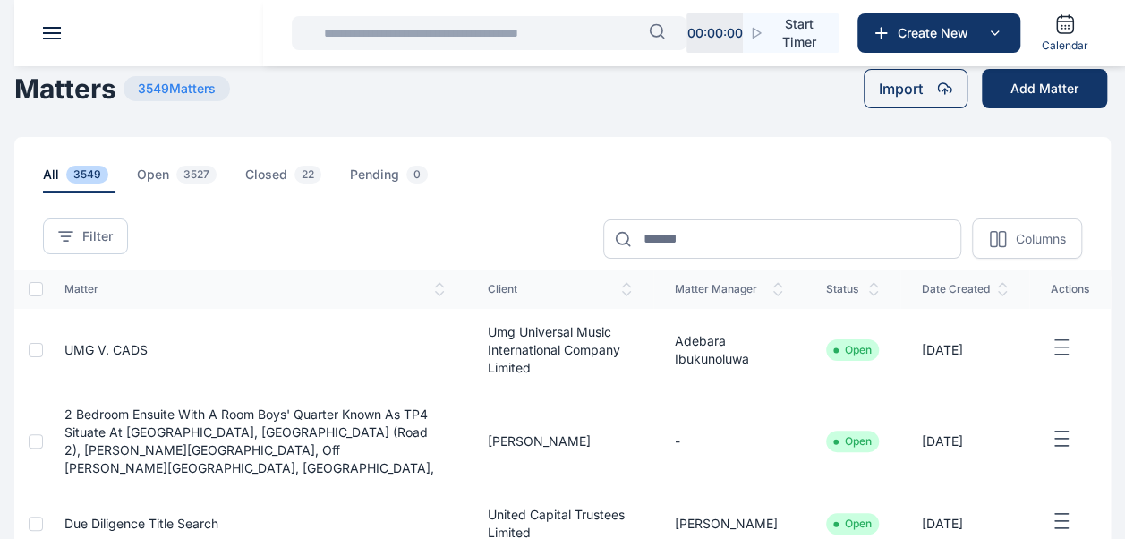
click at [415, 41] on input "text" at bounding box center [481, 33] width 336 height 36
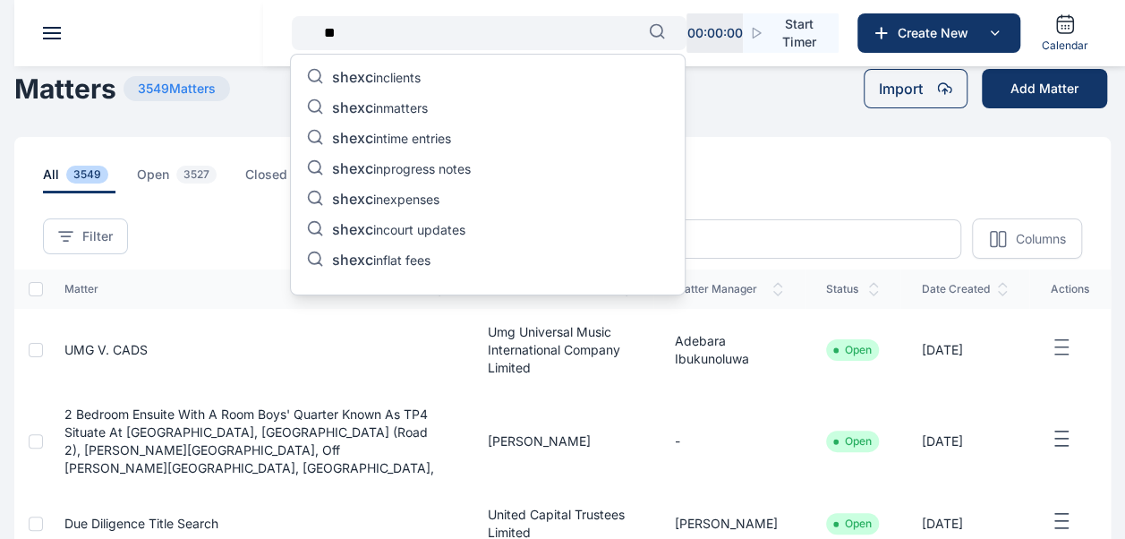
type input "*"
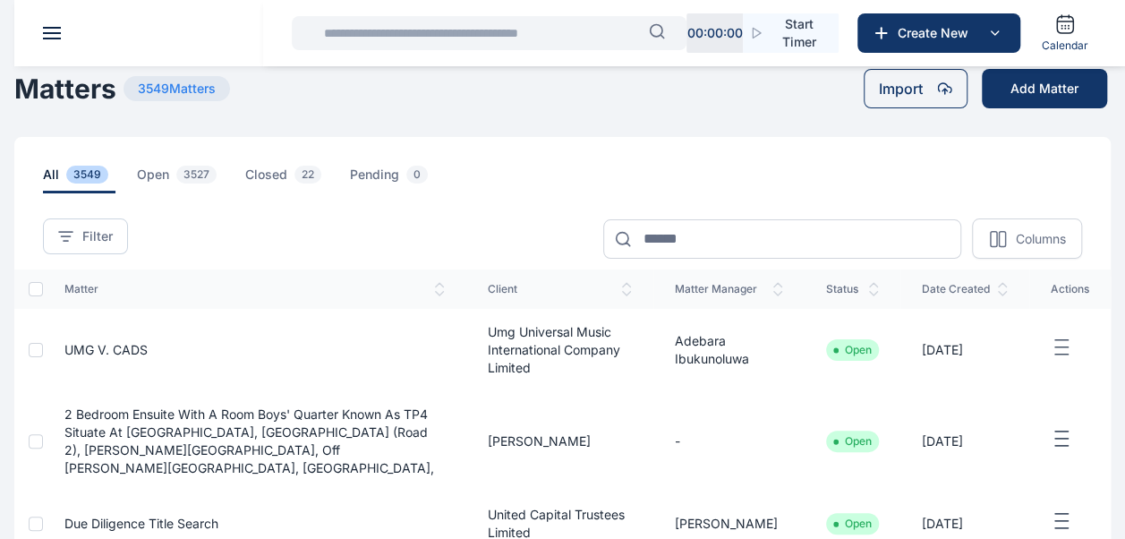
type input "*"
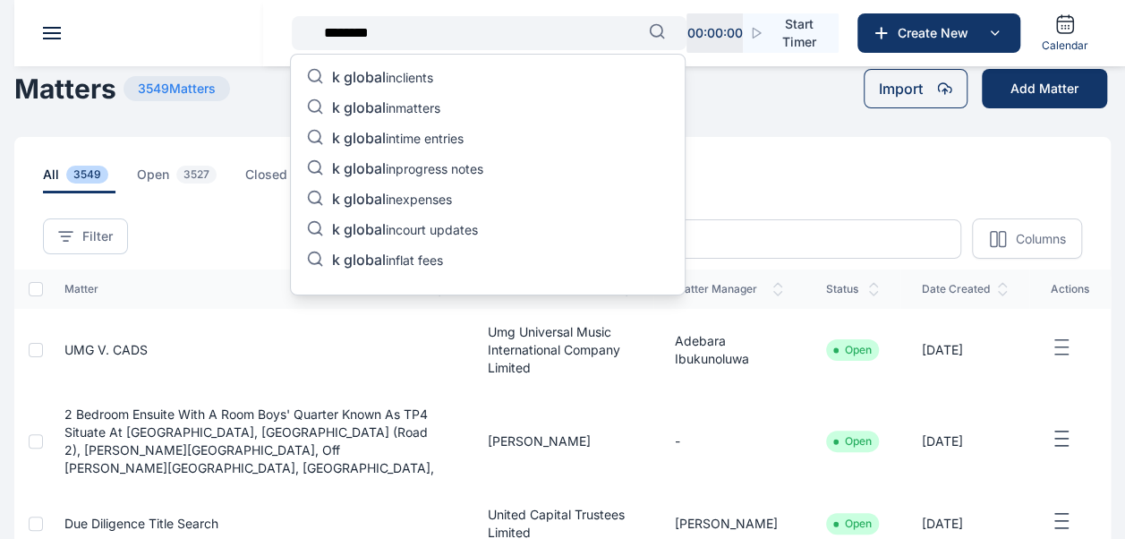
type input "********"
click at [406, 100] on p "k global in matters" at bounding box center [386, 108] width 108 height 21
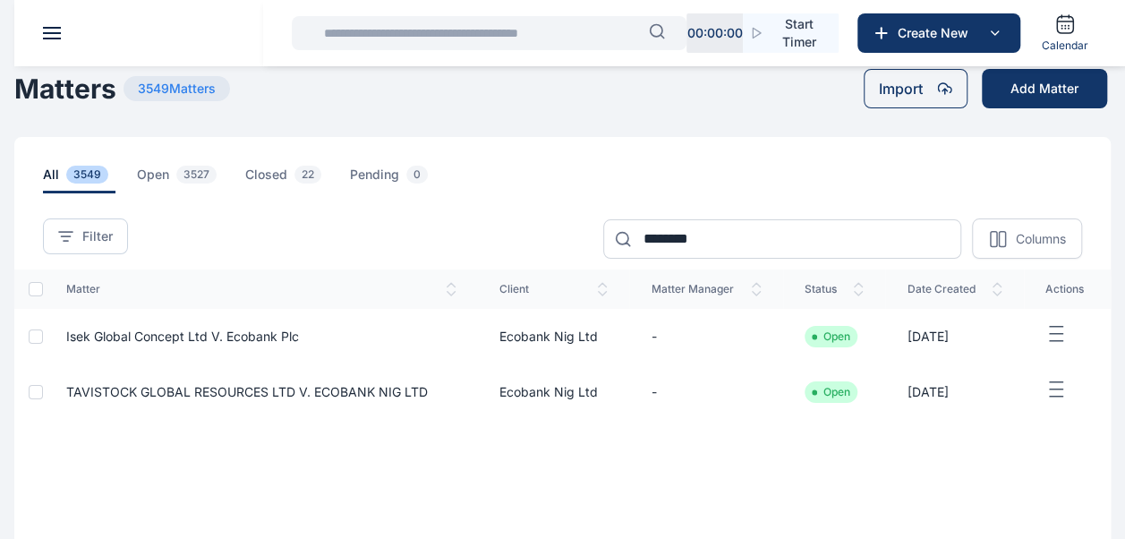
click at [548, 39] on input "text" at bounding box center [481, 33] width 336 height 36
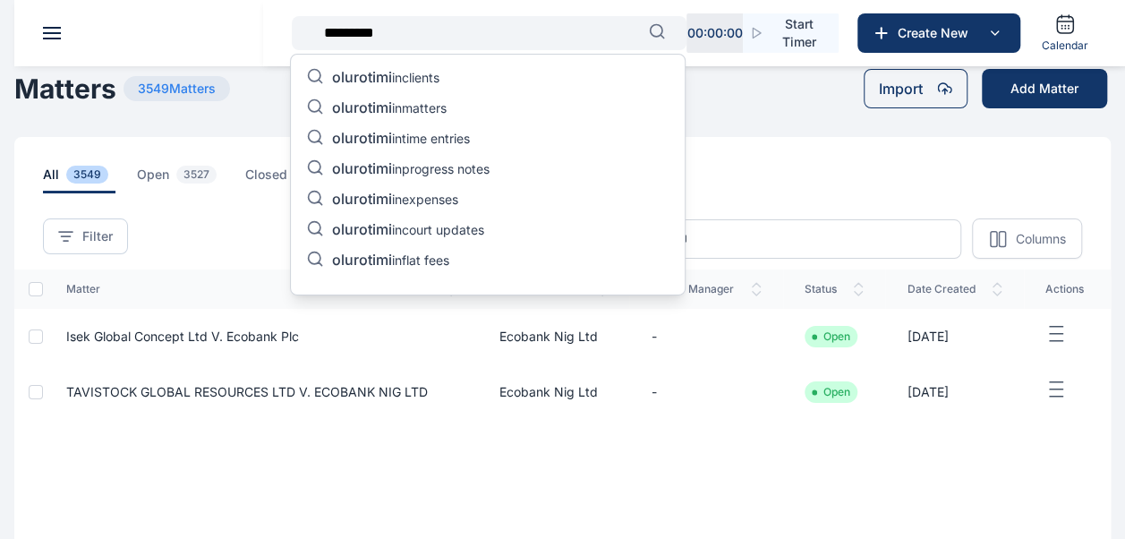
type input "*********"
click at [444, 100] on p "olurotimi in matters" at bounding box center [389, 108] width 115 height 21
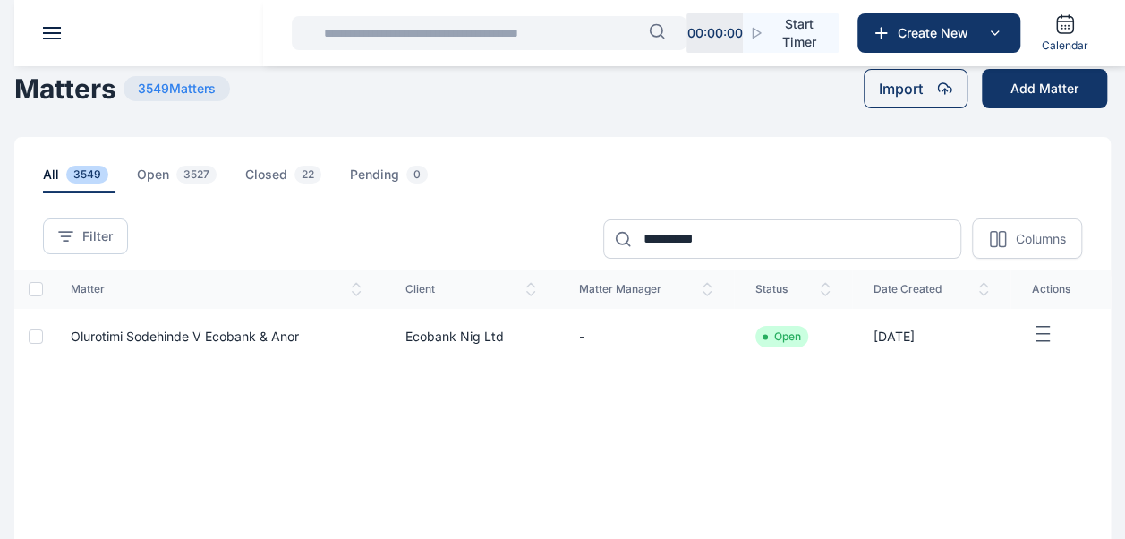
click at [268, 333] on span "Olurotimi Sodehinde V Ecobank & Anor" at bounding box center [185, 335] width 228 height 15
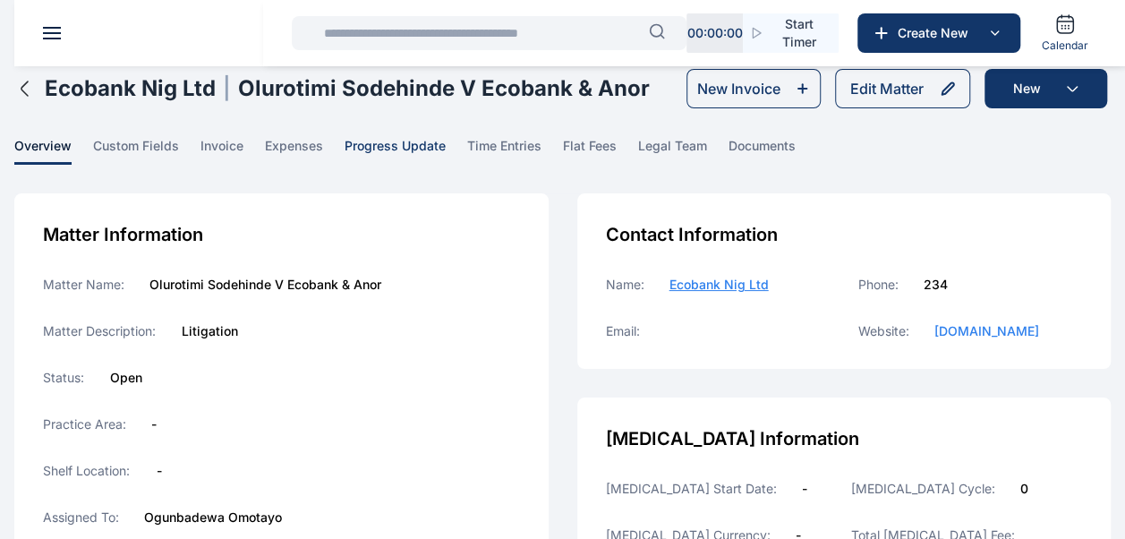
click at [374, 151] on span "progress update" at bounding box center [394, 151] width 101 height 28
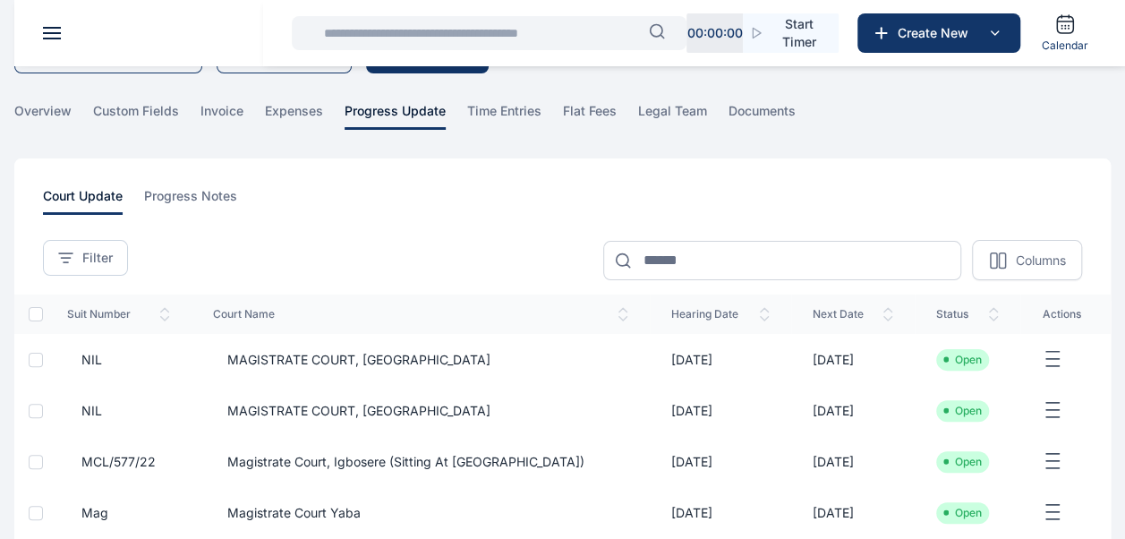
scroll to position [89, 0]
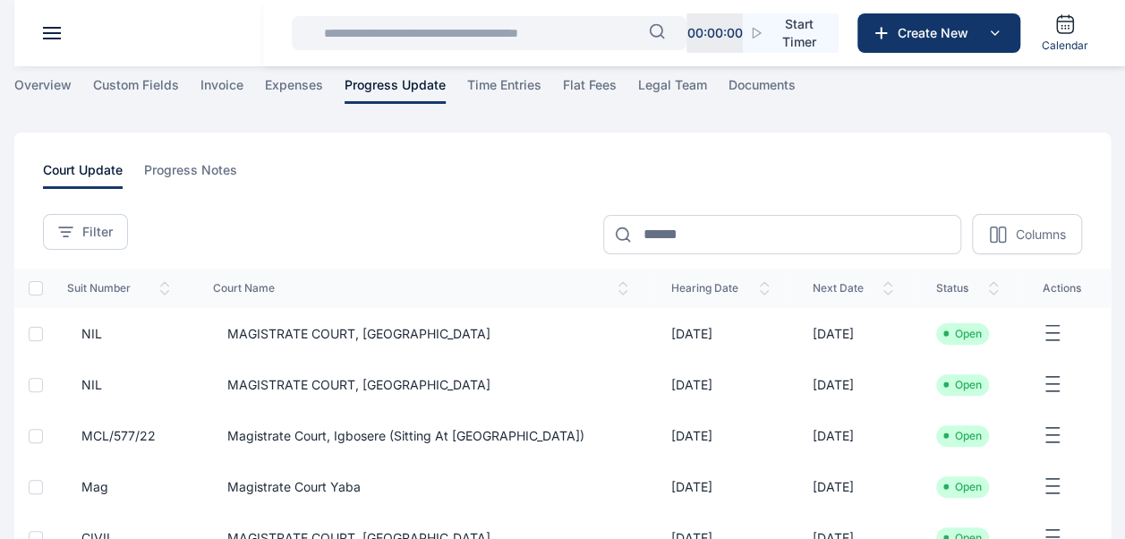
click at [388, 333] on span "MAGISTRATE COURT, [GEOGRAPHIC_DATA]" at bounding box center [351, 334] width 277 height 18
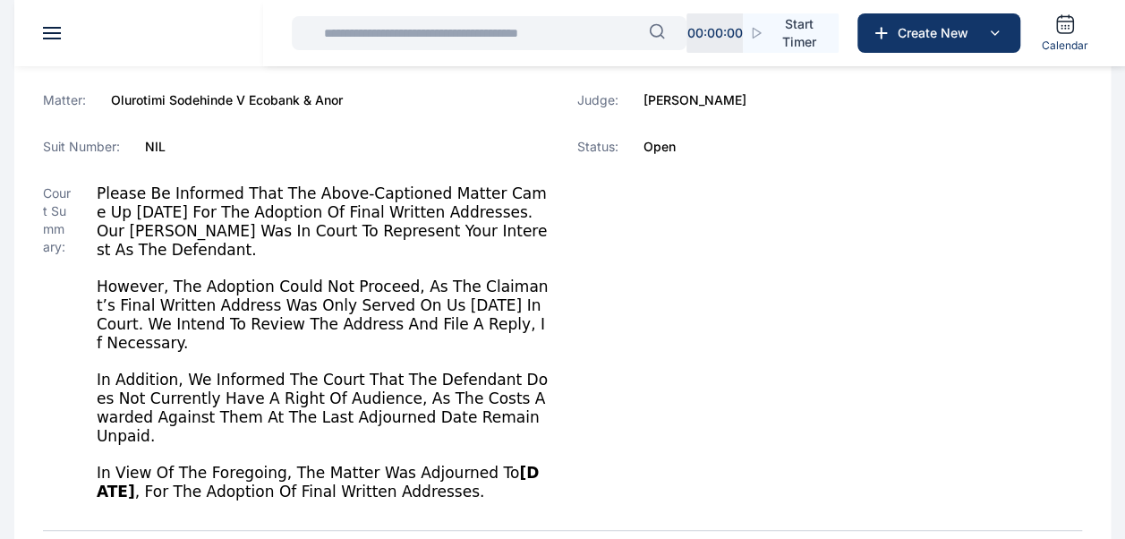
scroll to position [268, 0]
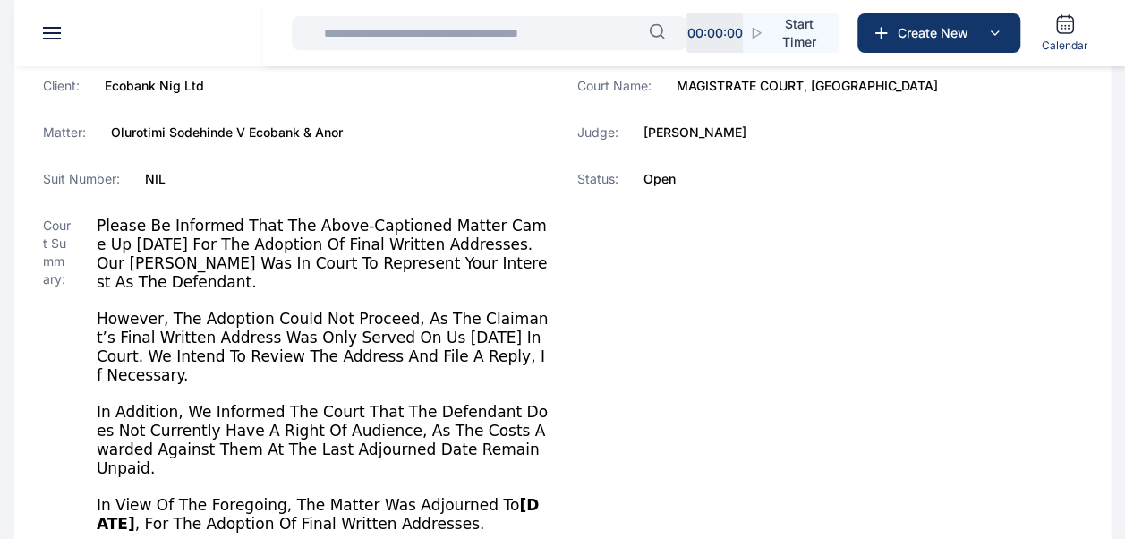
click at [551, 43] on input "text" at bounding box center [481, 33] width 336 height 36
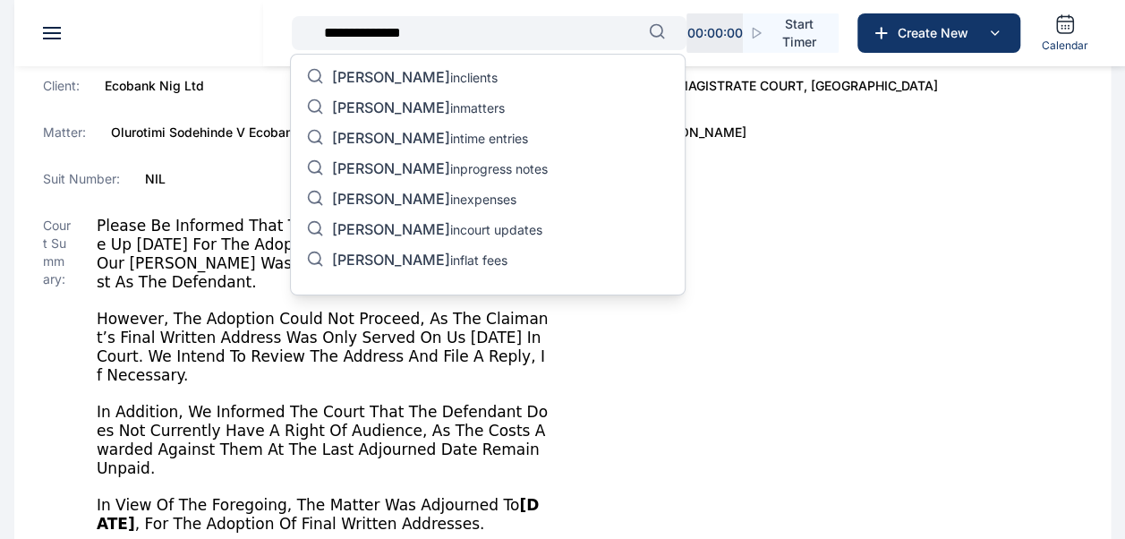
type input "**********"
click at [482, 104] on p "[PERSON_NAME] in matters" at bounding box center [418, 108] width 173 height 21
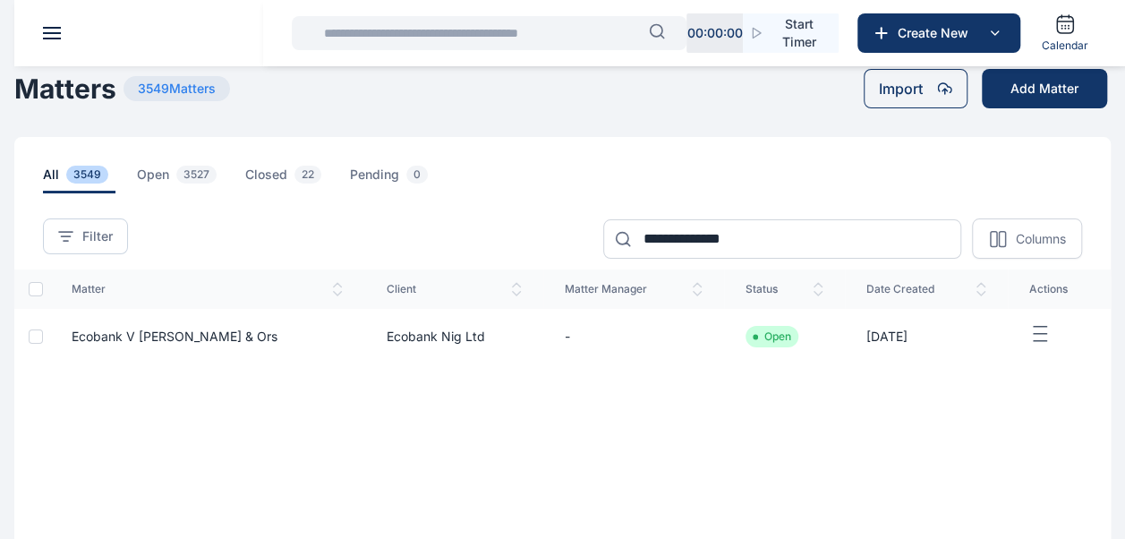
click at [161, 337] on span "Ecobank v [PERSON_NAME] & Ors" at bounding box center [175, 335] width 206 height 15
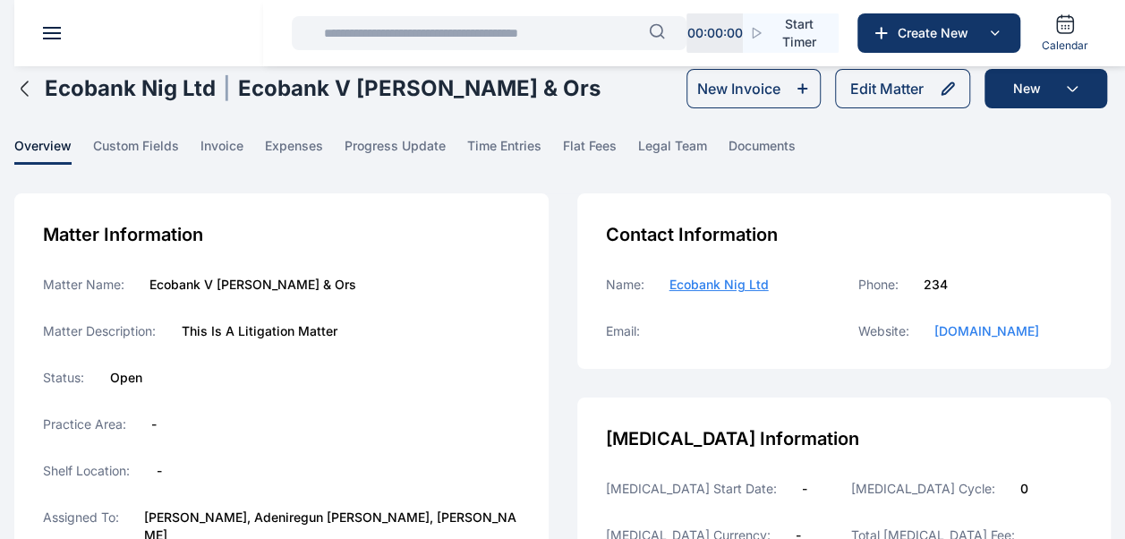
click at [405, 132] on main "[PERSON_NAME] PUNUKA Attorneys & Solicitors Dashboard dashboard Conflict-Check …" at bounding box center [562, 518] width 1125 height 1036
click at [405, 141] on span "progress update" at bounding box center [394, 151] width 101 height 28
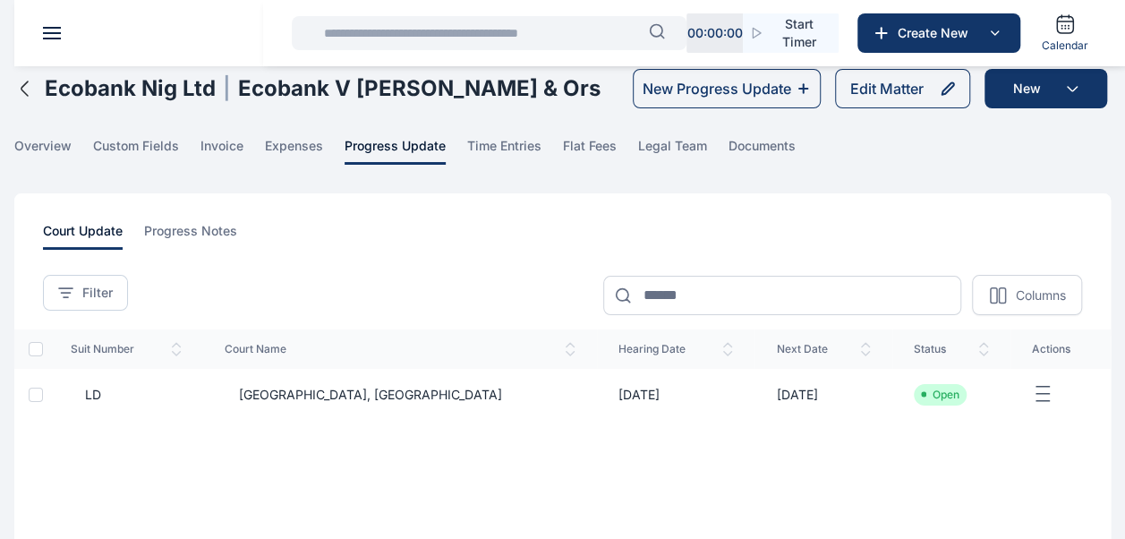
click at [286, 393] on span "[GEOGRAPHIC_DATA], [GEOGRAPHIC_DATA]" at bounding box center [363, 395] width 277 height 18
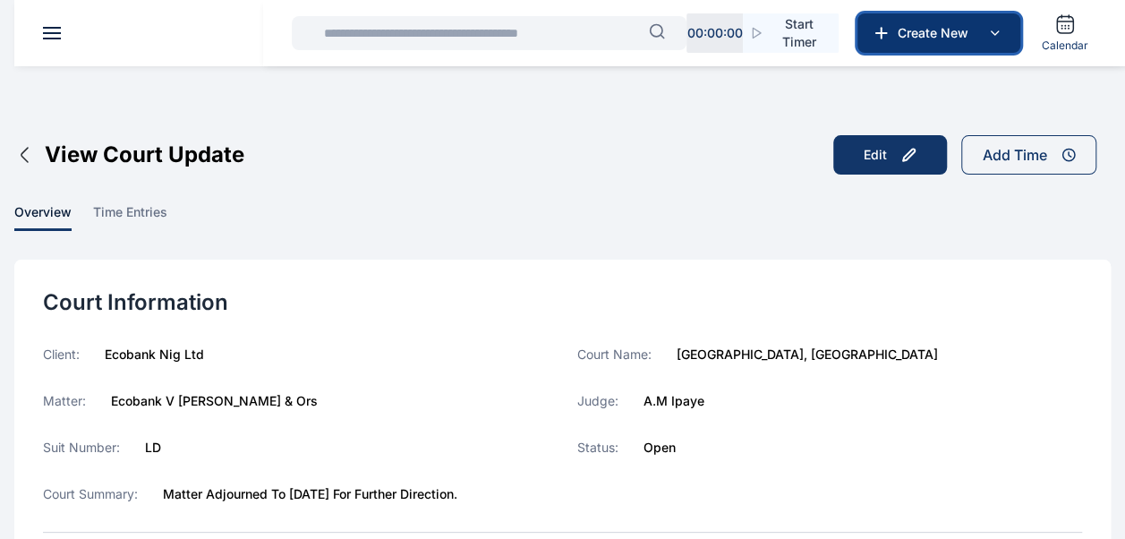
click at [912, 33] on span "Create New" at bounding box center [936, 33] width 93 height 18
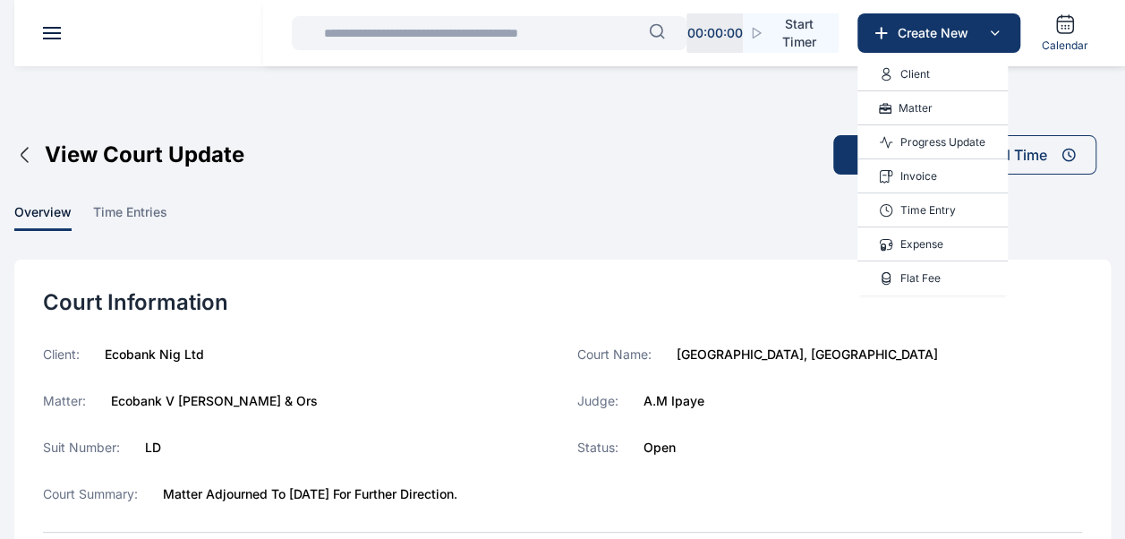
click at [925, 141] on p "Progress Update" at bounding box center [942, 142] width 85 height 18
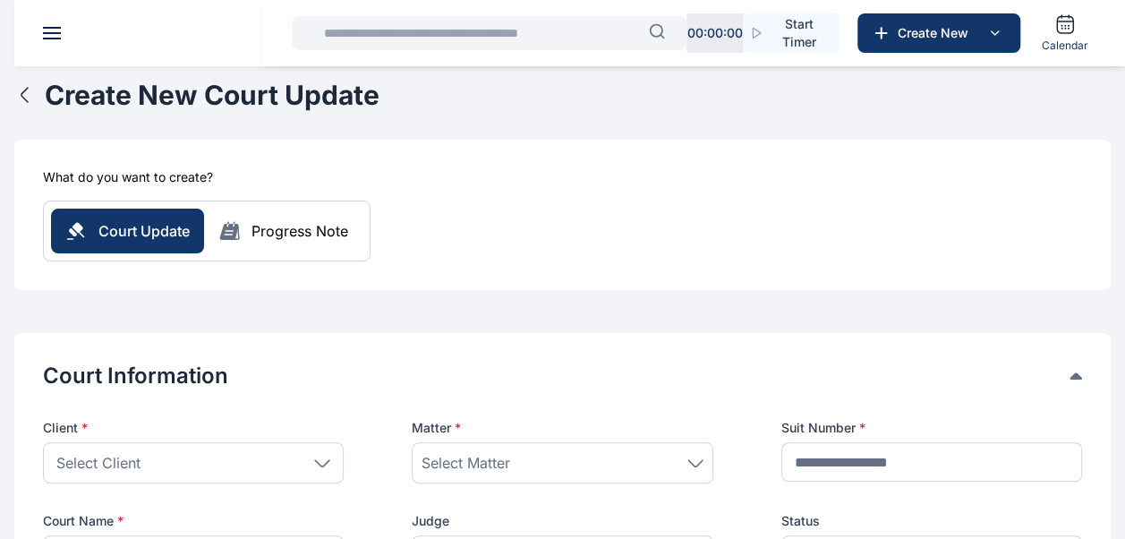
scroll to position [268, 0]
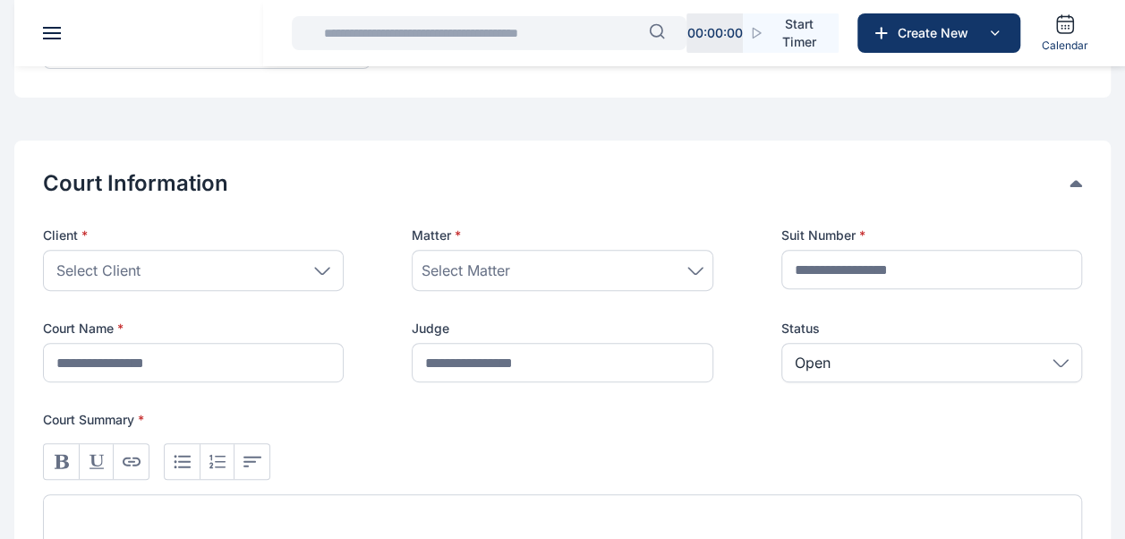
click at [250, 284] on div "Select Client" at bounding box center [193, 270] width 301 height 41
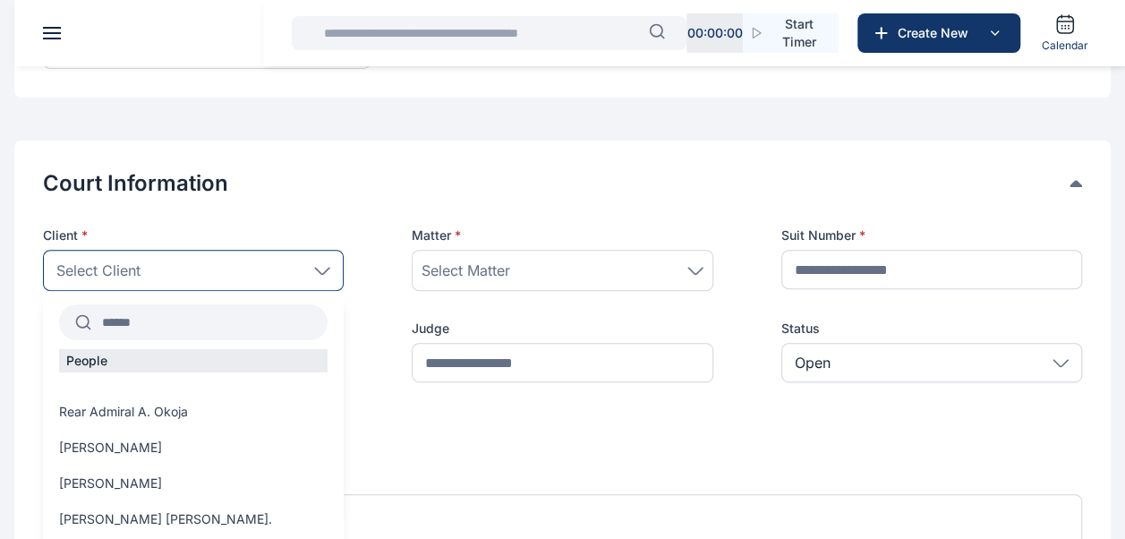
click at [188, 320] on input "text" at bounding box center [209, 322] width 236 height 32
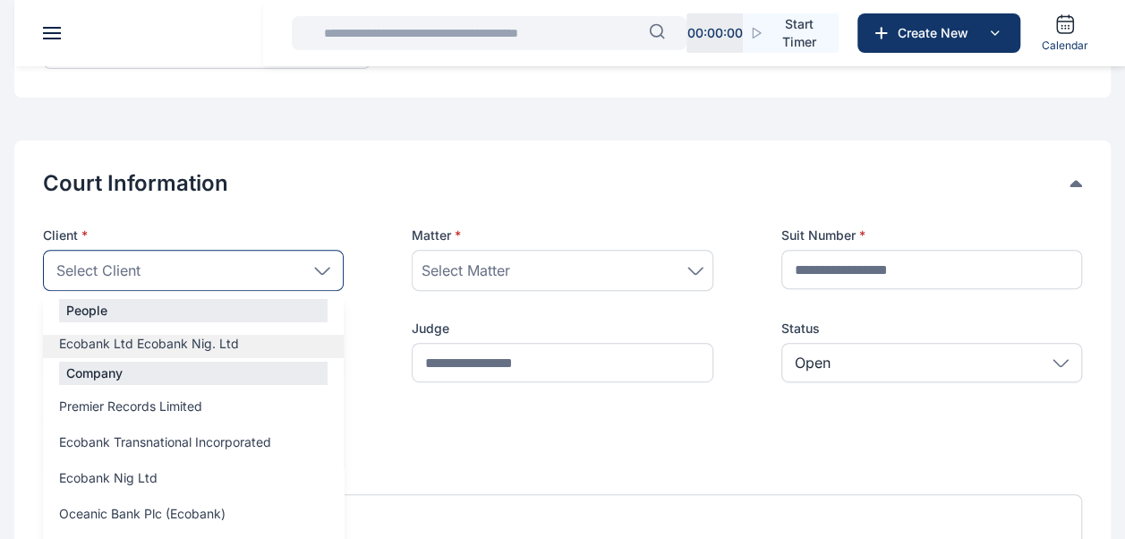
scroll to position [179, 0]
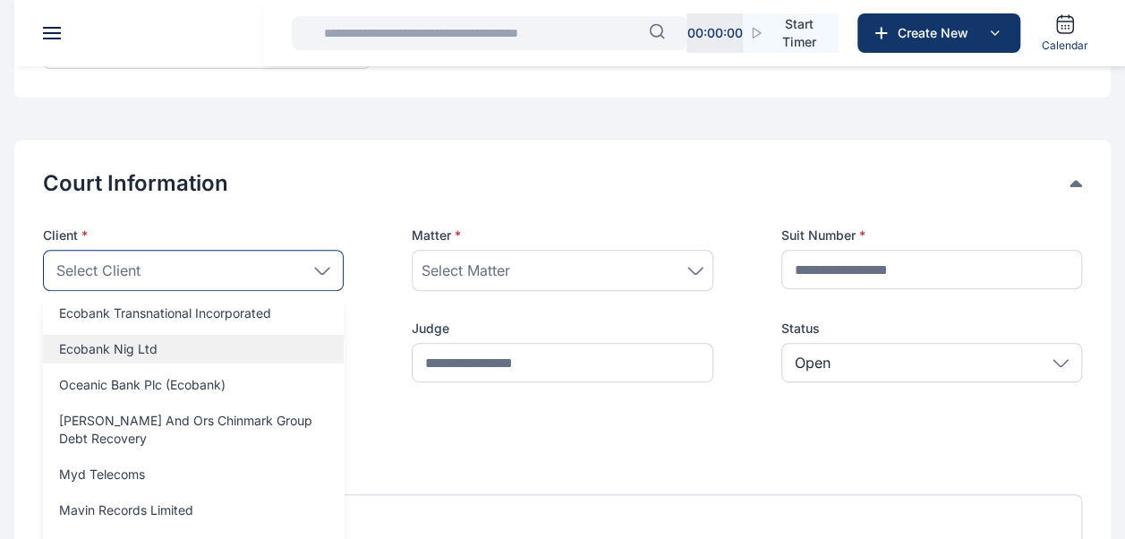
type input "***"
click at [182, 360] on div "Ecobank Nig Ltd" at bounding box center [193, 349] width 301 height 29
click at [141, 347] on span "Ecobank Nig Ltd" at bounding box center [108, 349] width 98 height 18
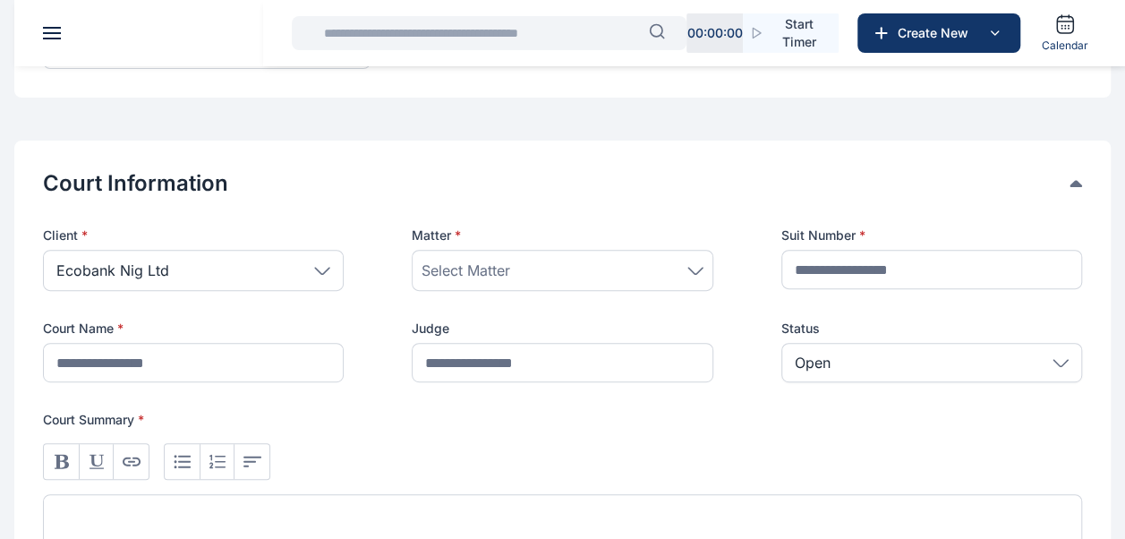
click at [492, 263] on span "Select Matter" at bounding box center [465, 269] width 89 height 21
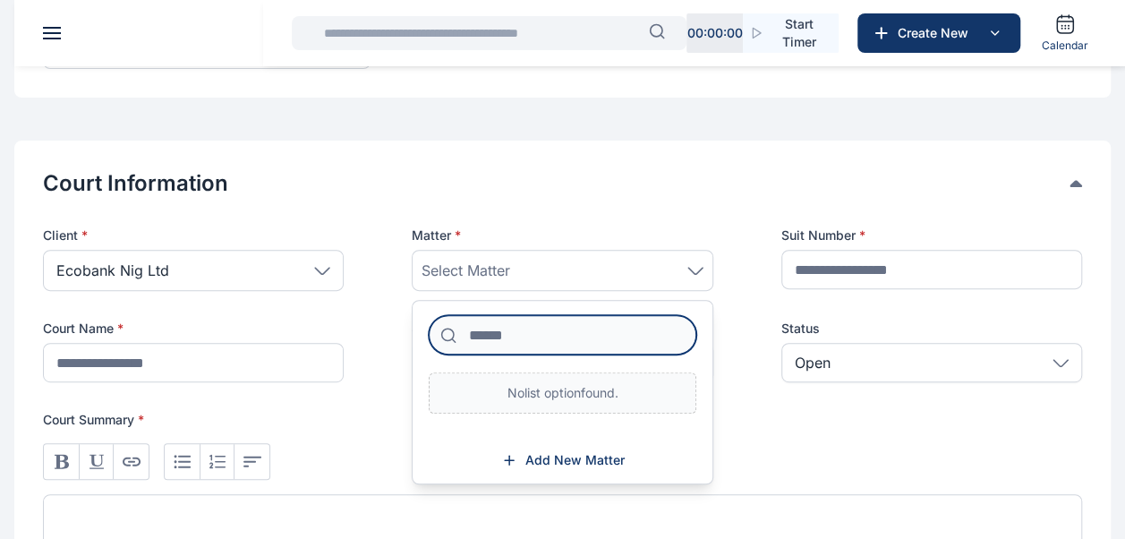
click at [508, 329] on input at bounding box center [562, 334] width 267 height 39
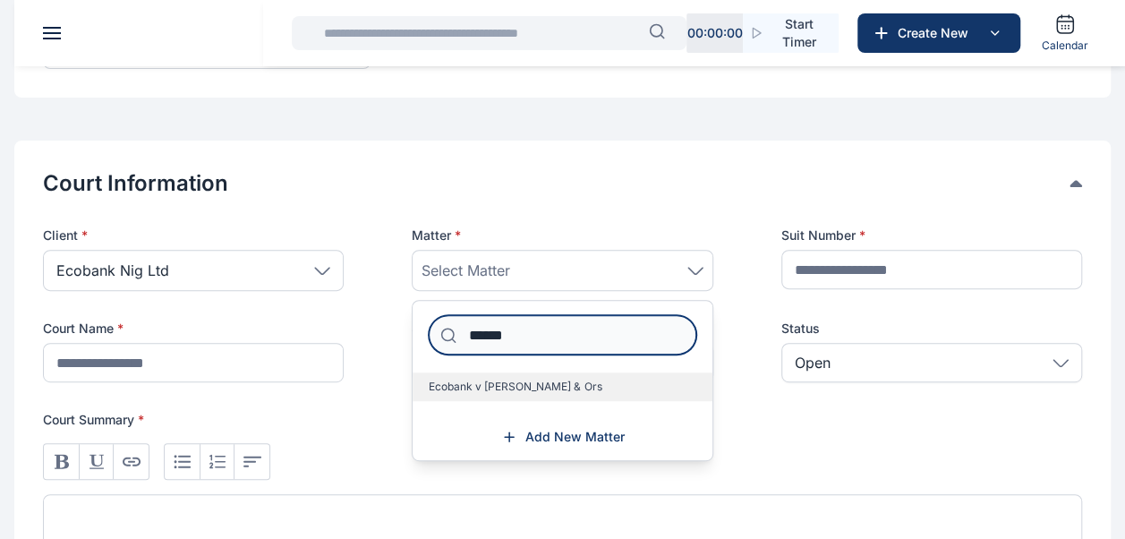
type input "******"
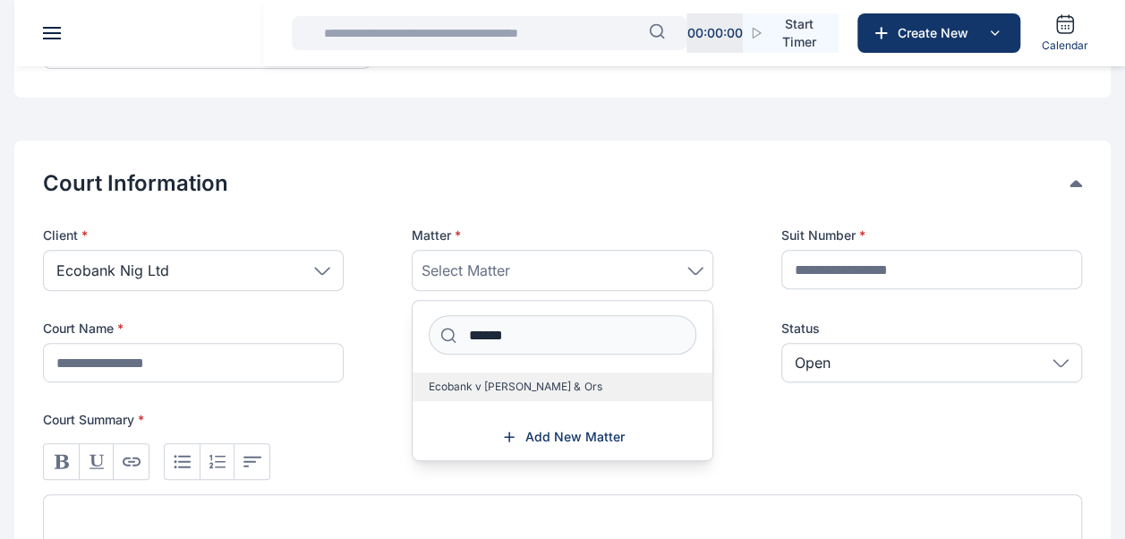
click at [548, 392] on span "Ecobank v [PERSON_NAME] & Ors" at bounding box center [515, 386] width 173 height 14
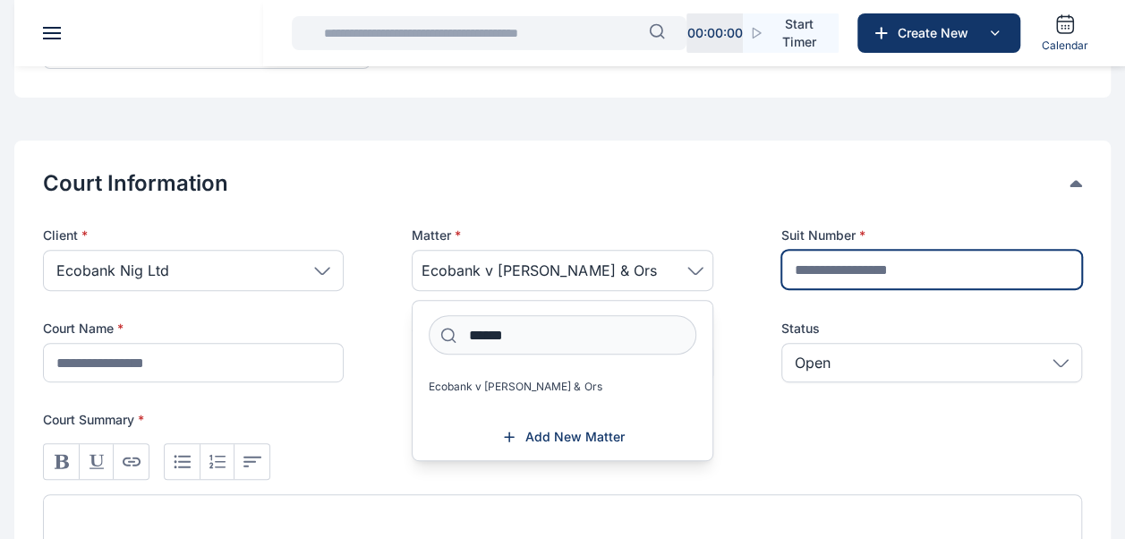
click at [848, 262] on input "text" at bounding box center [931, 269] width 301 height 39
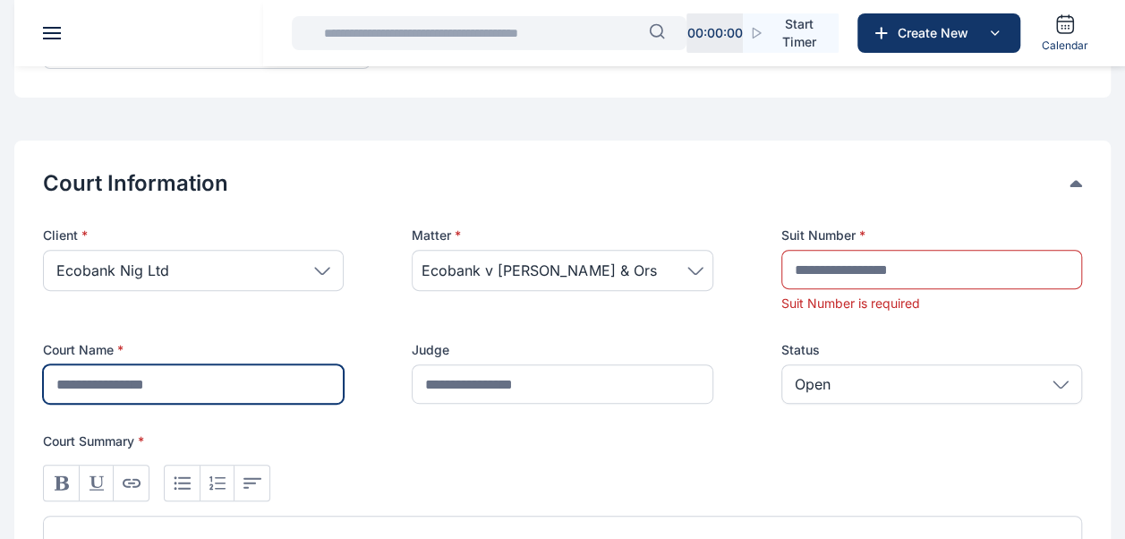
click at [300, 378] on input "text" at bounding box center [193, 383] width 301 height 39
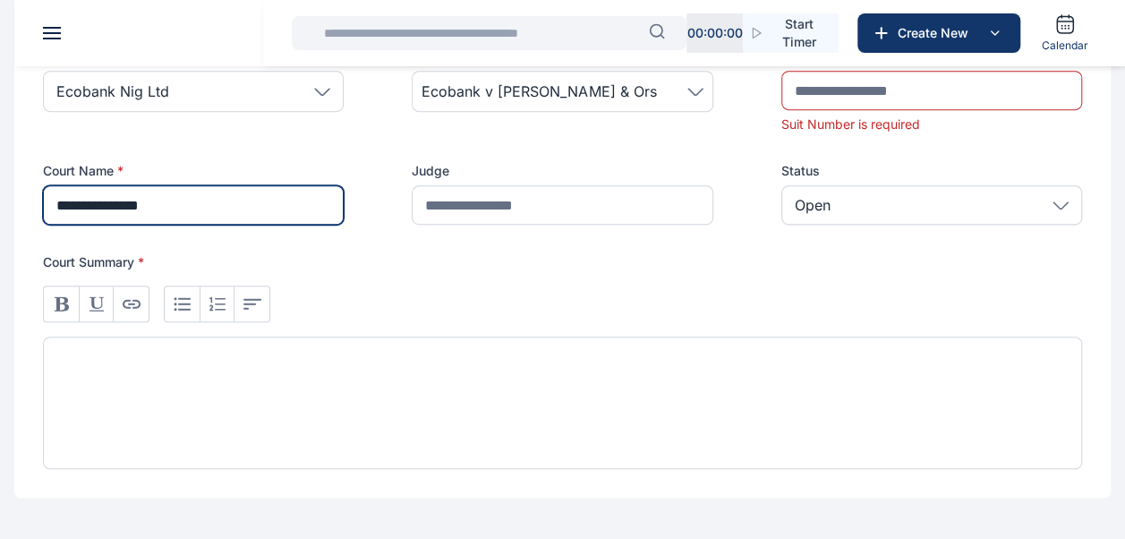
type input "**********"
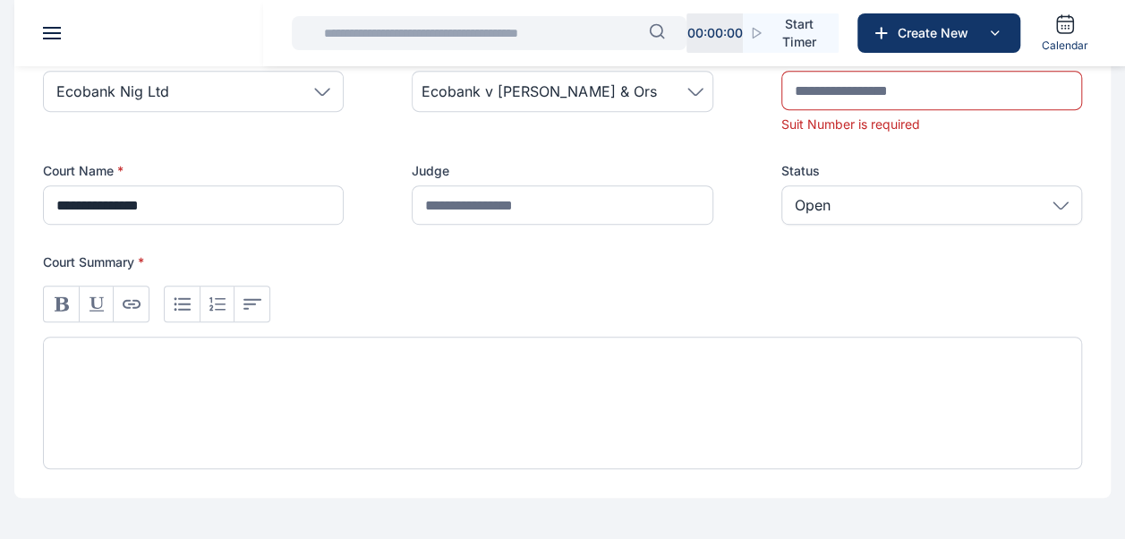
click at [485, 389] on div at bounding box center [562, 402] width 1039 height 132
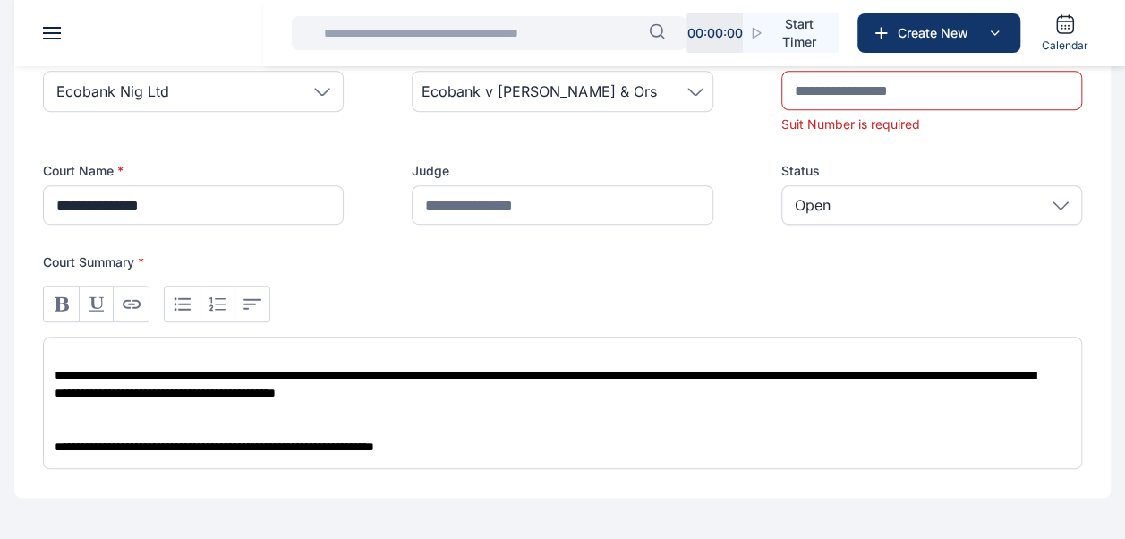
scroll to position [0, 0]
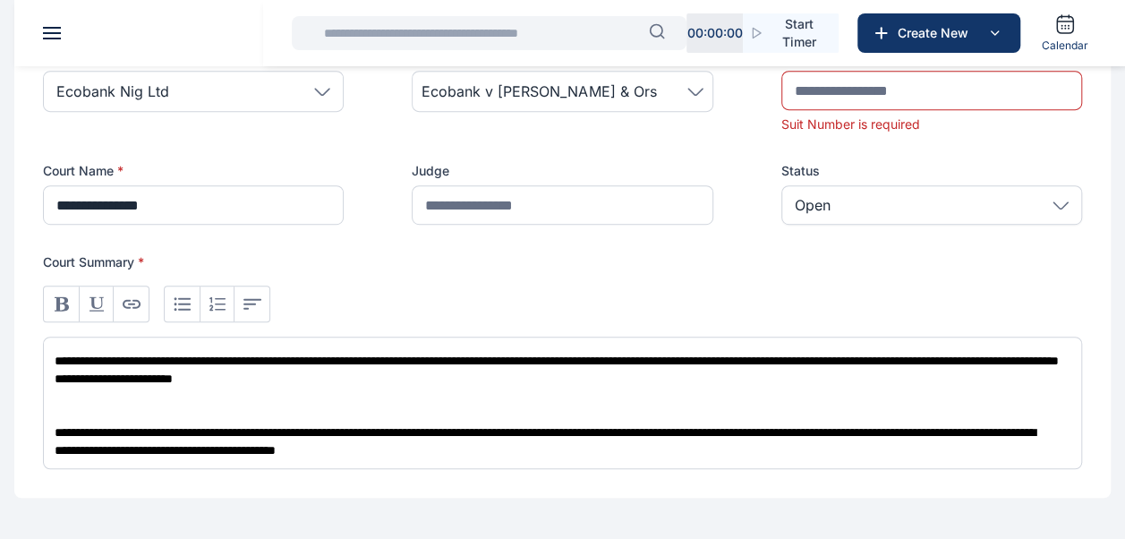
drag, startPoint x: 175, startPoint y: 361, endPoint x: 185, endPoint y: 361, distance: 9.8
click at [177, 361] on div "**********" at bounding box center [562, 402] width 1039 height 132
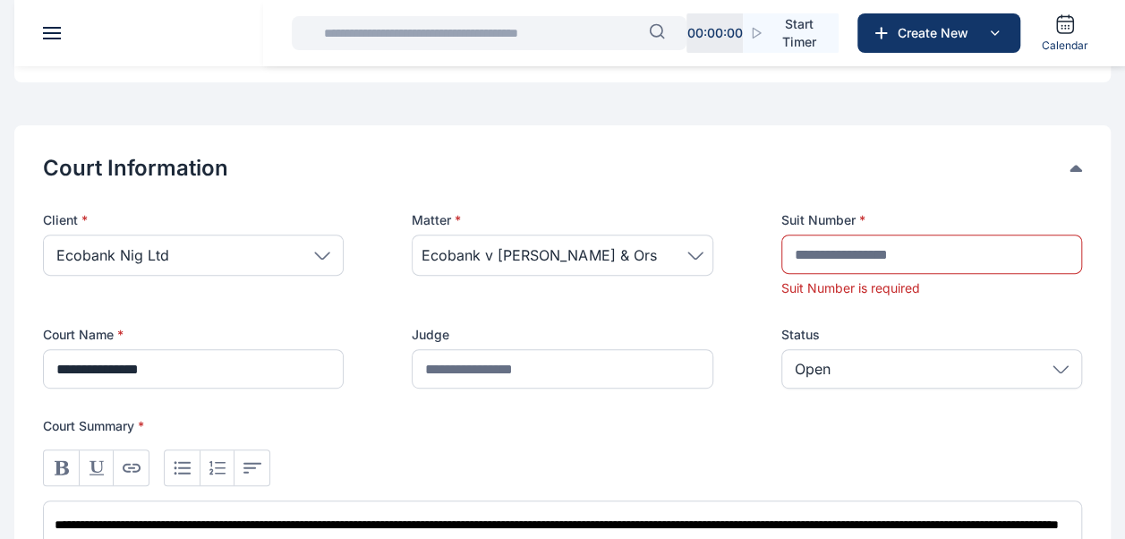
scroll to position [268, 0]
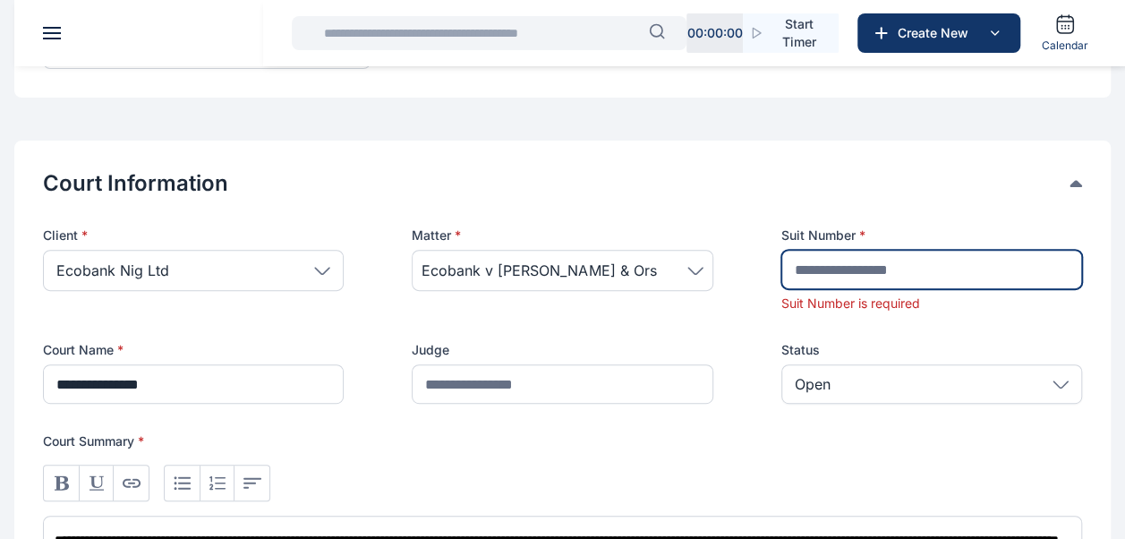
click at [820, 270] on input "text" at bounding box center [931, 269] width 301 height 39
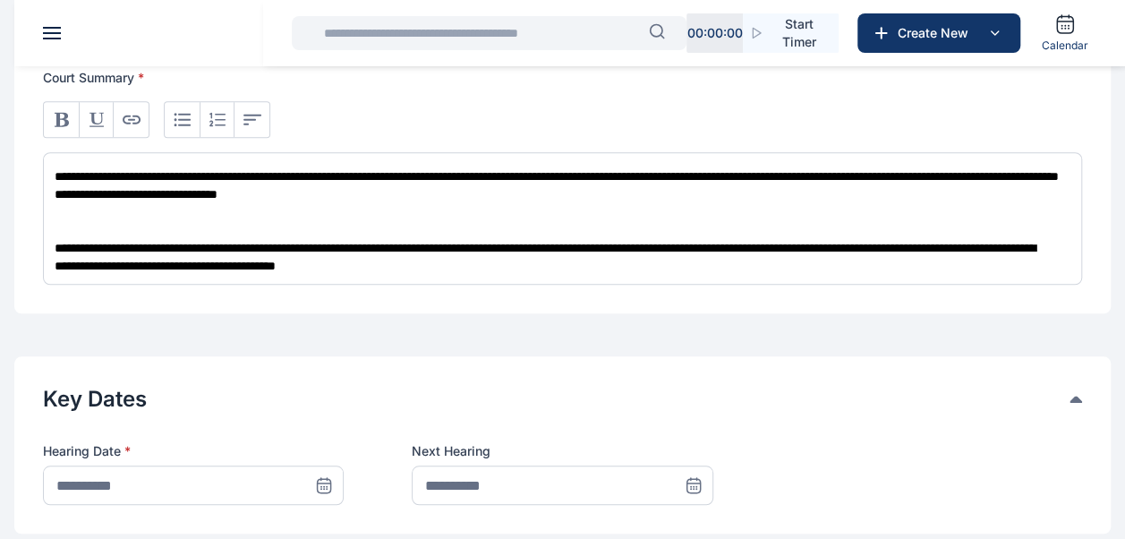
scroll to position [805, 0]
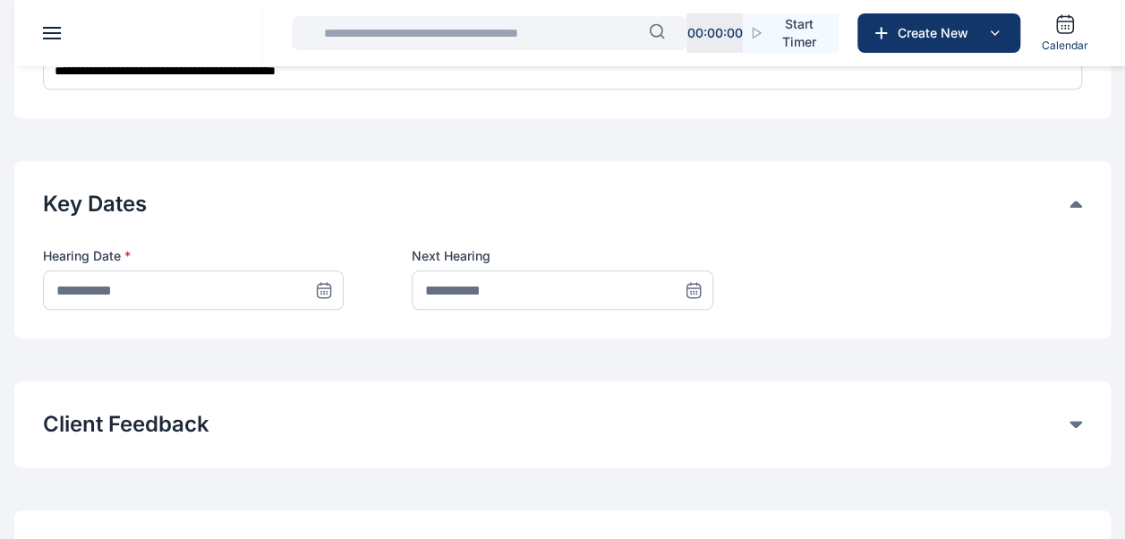
type input "*******"
click at [321, 288] on icon at bounding box center [324, 288] width 13 height 0
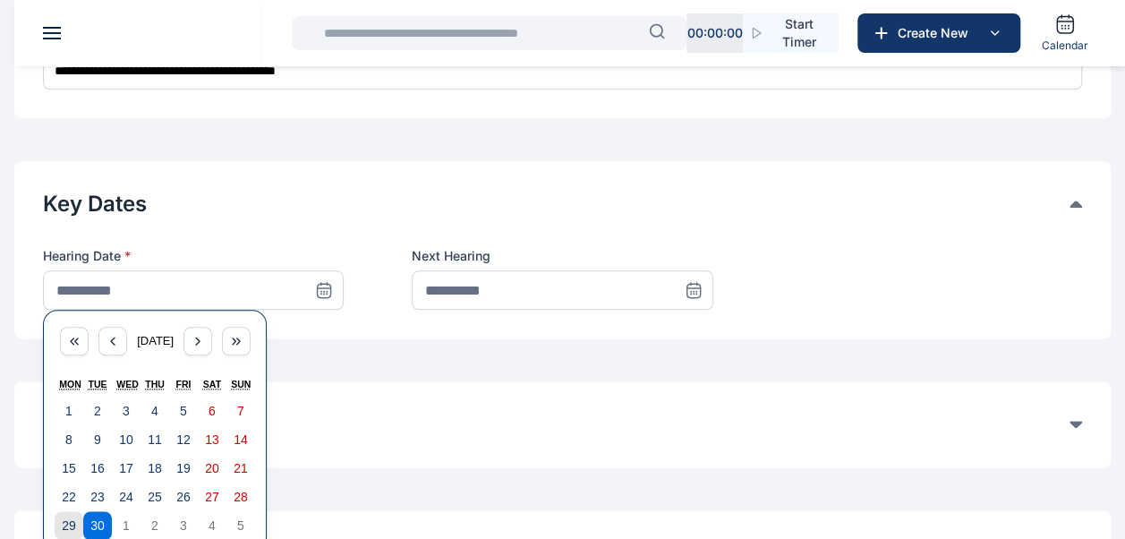
click at [68, 520] on abbr "29" at bounding box center [69, 525] width 14 height 14
type input "**********"
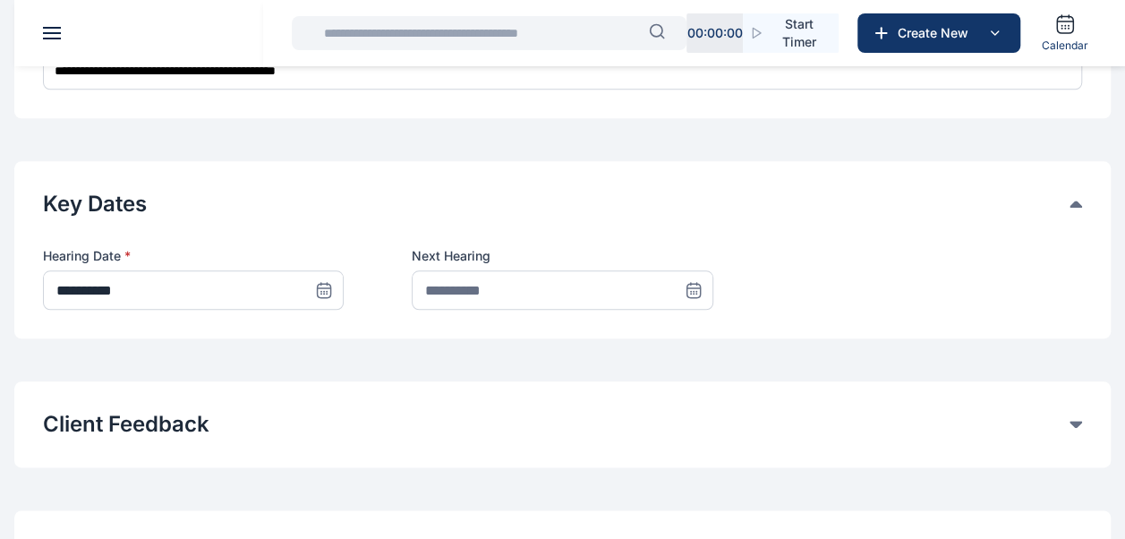
click at [691, 289] on icon at bounding box center [693, 290] width 18 height 18
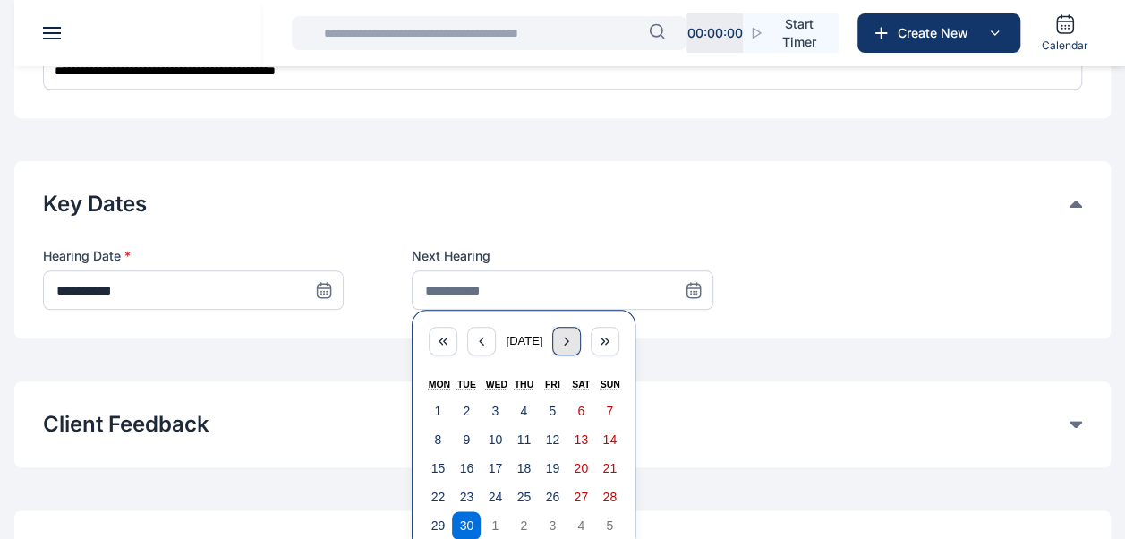
click at [574, 344] on icon "button" at bounding box center [566, 341] width 14 height 14
click at [574, 338] on icon "button" at bounding box center [566, 341] width 14 height 14
click at [488, 443] on button "5" at bounding box center [494, 439] width 29 height 29
type input "**********"
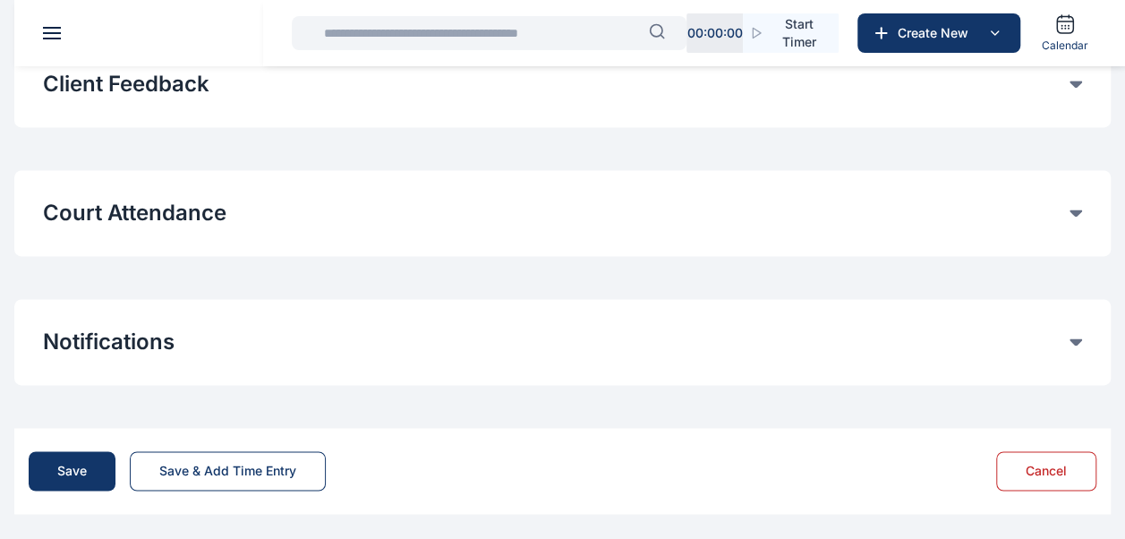
scroll to position [1147, 0]
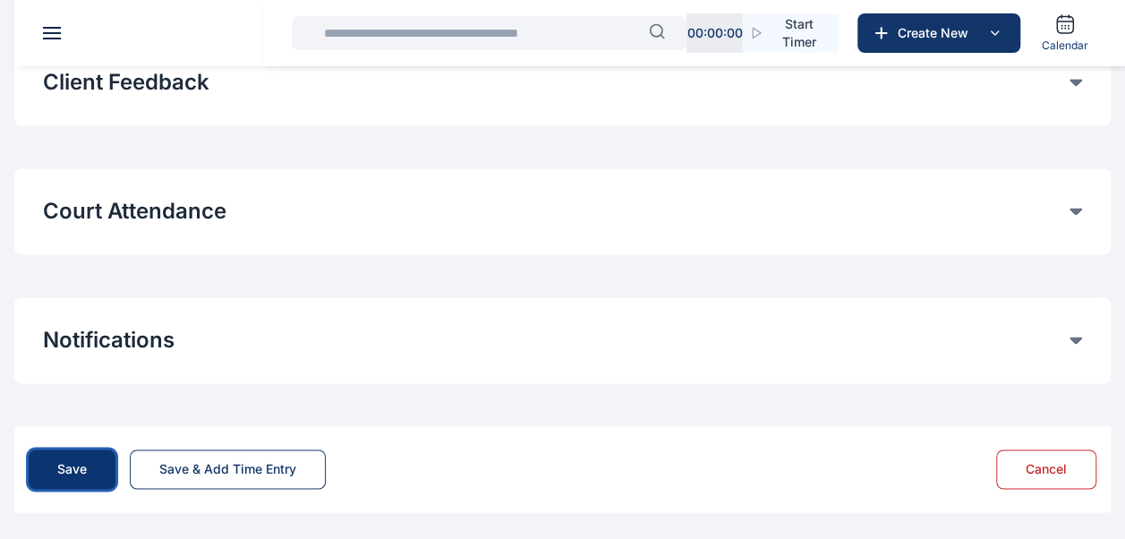
click at [108, 470] on button "Save" at bounding box center [72, 468] width 87 height 39
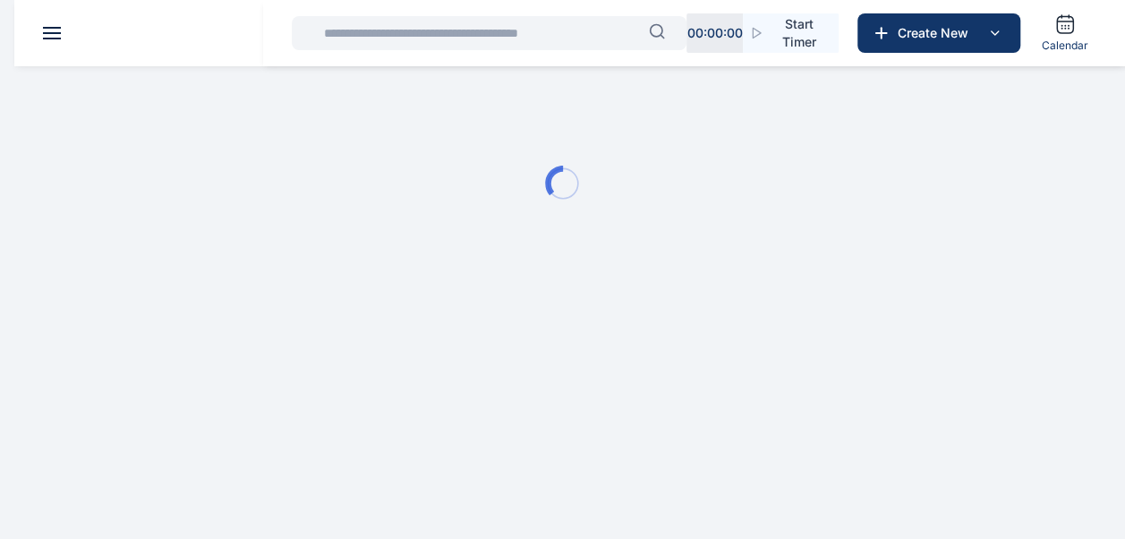
scroll to position [0, 0]
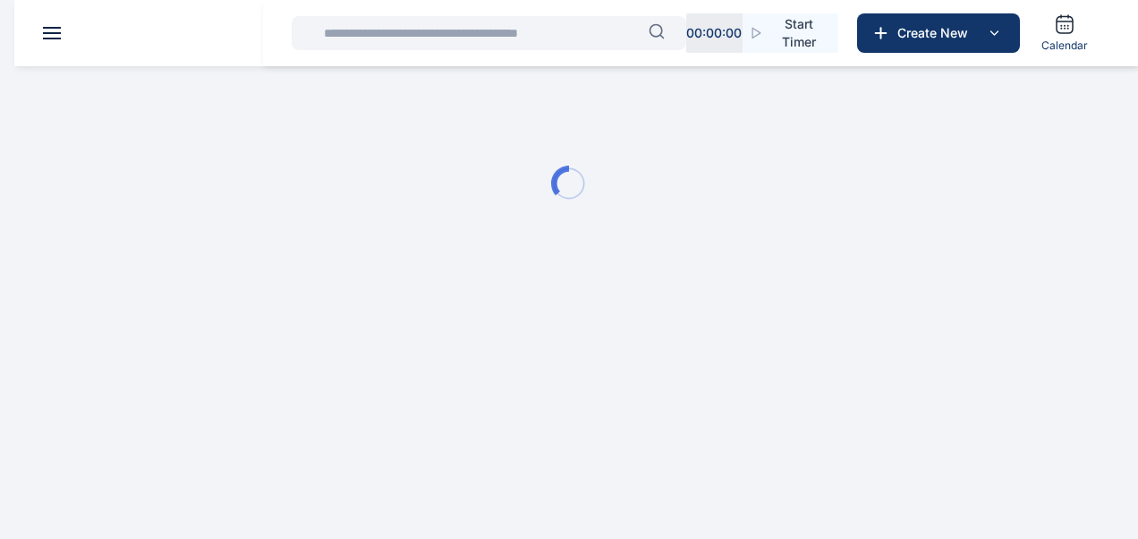
type input "**********"
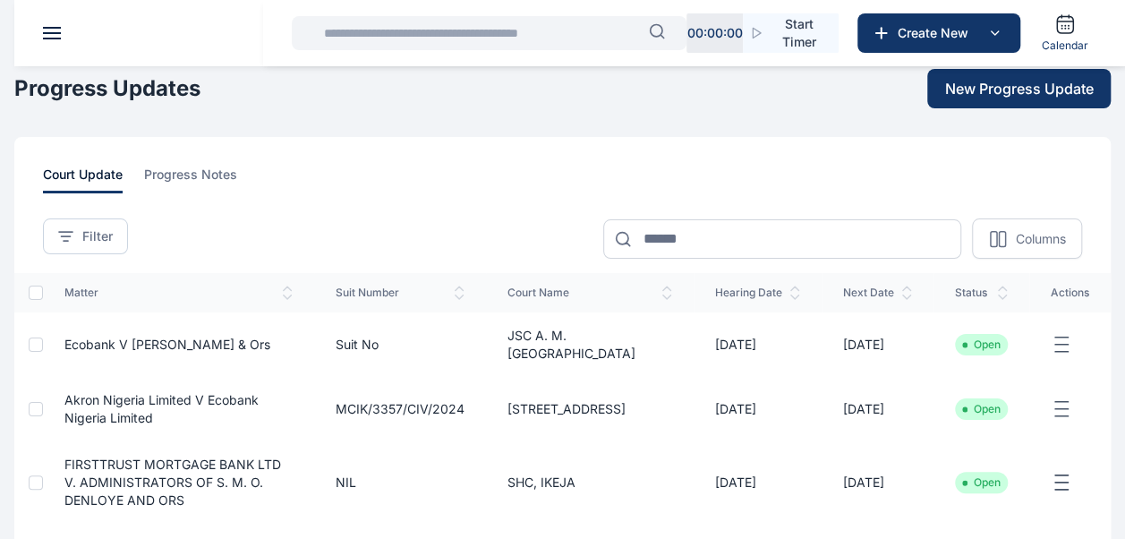
click at [525, 46] on input "text" at bounding box center [481, 33] width 336 height 36
paste input "**********"
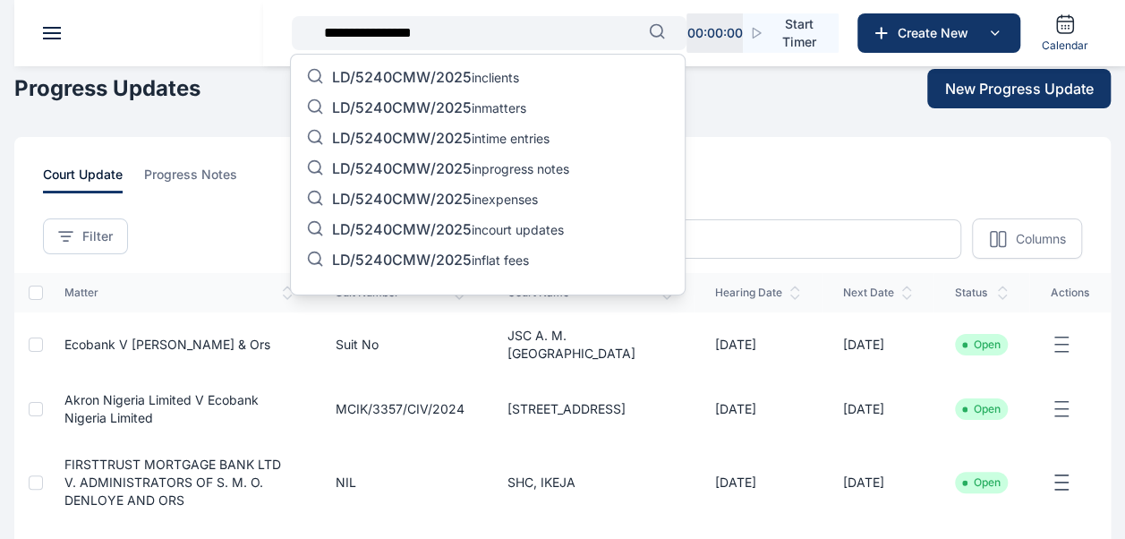
type input "**********"
click at [498, 101] on p "LD/5240CMW/2025 in matters" at bounding box center [429, 108] width 194 height 21
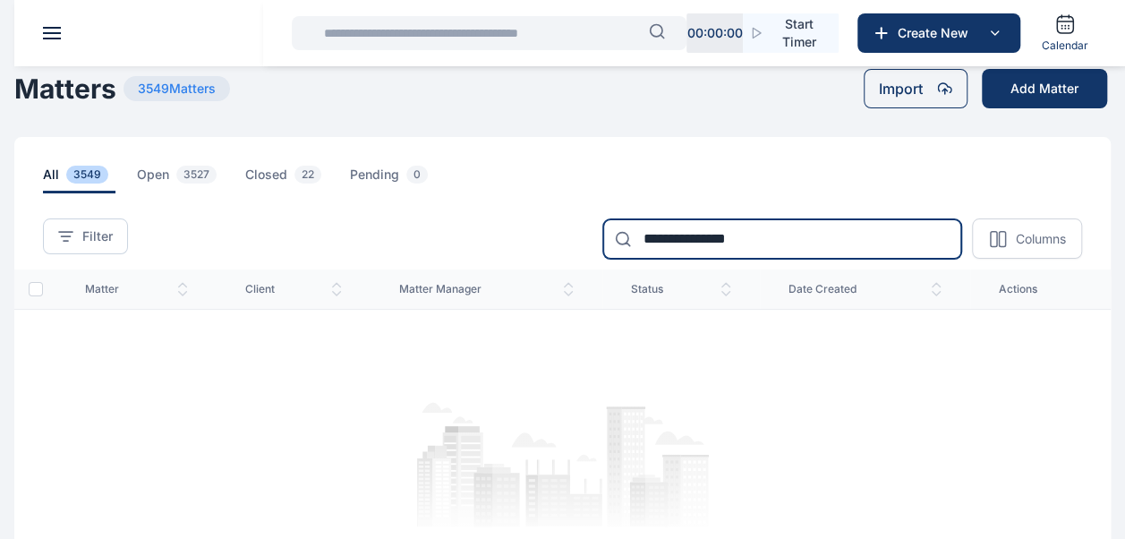
click at [813, 234] on input "**********" at bounding box center [782, 238] width 358 height 39
drag, startPoint x: 803, startPoint y: 255, endPoint x: 642, endPoint y: 247, distance: 162.2
click at [642, 247] on input "**********" at bounding box center [782, 238] width 358 height 39
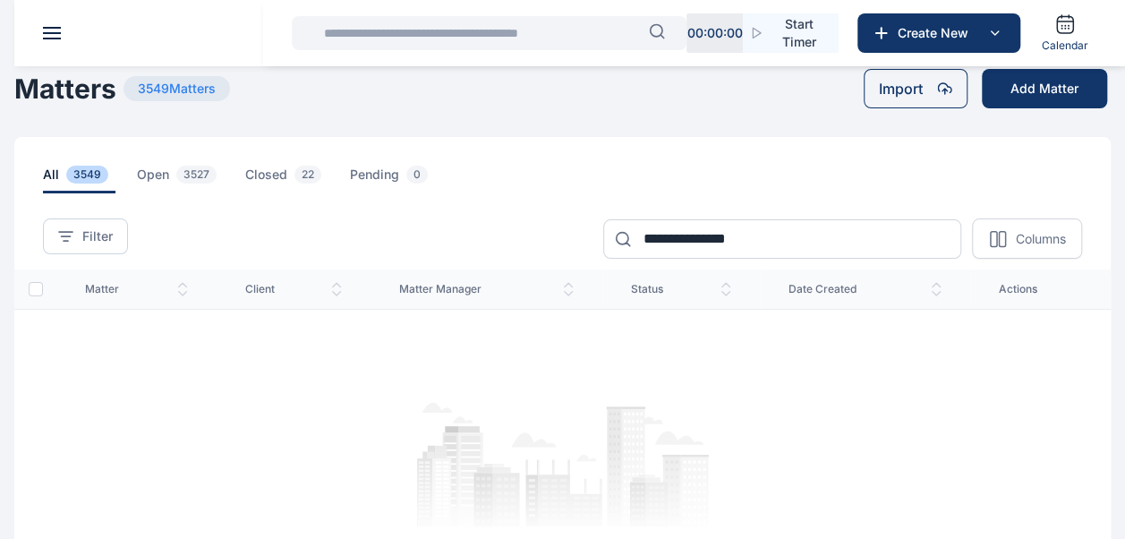
click at [506, 37] on input "text" at bounding box center [481, 33] width 336 height 36
paste input "**********"
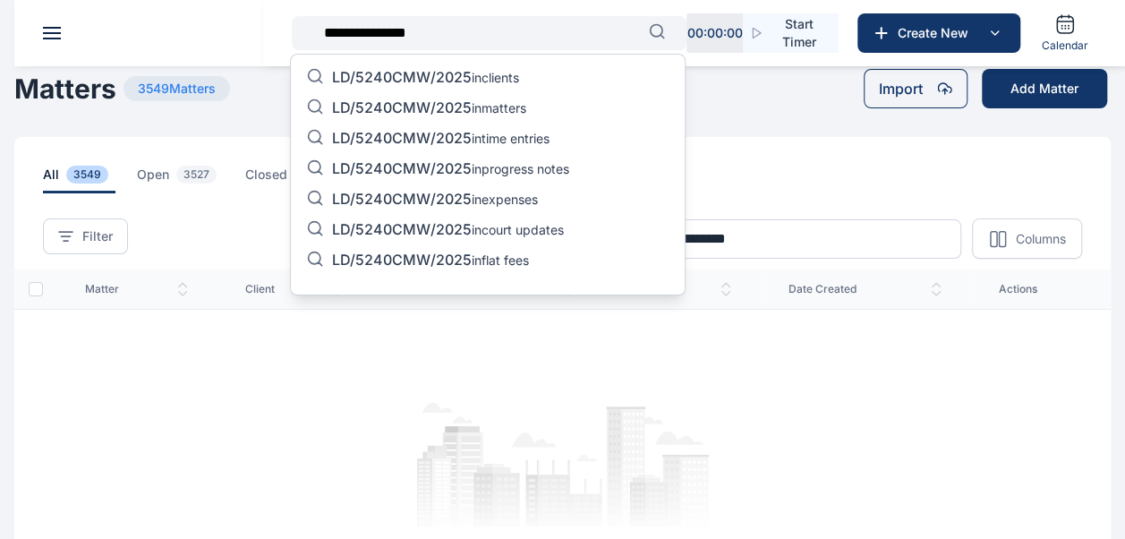
type input "**********"
click at [520, 169] on p "LD/5240CMW/2025 in progress notes" at bounding box center [450, 169] width 237 height 21
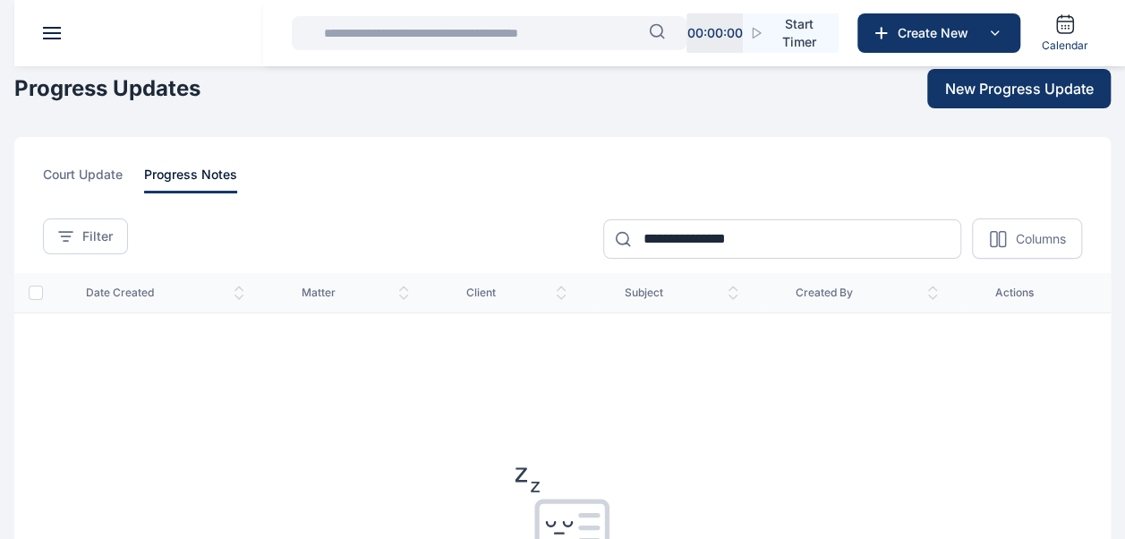
click at [497, 35] on input "text" at bounding box center [481, 33] width 336 height 36
paste input "**********"
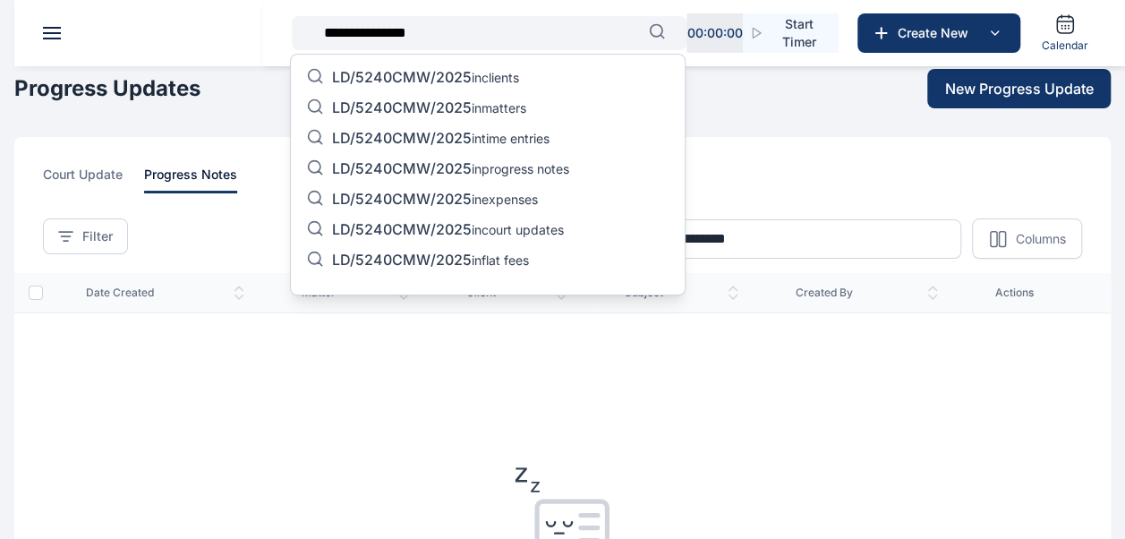
type input "**********"
click at [548, 231] on p "LD/5240CMW/2025 in court updates" at bounding box center [448, 230] width 232 height 21
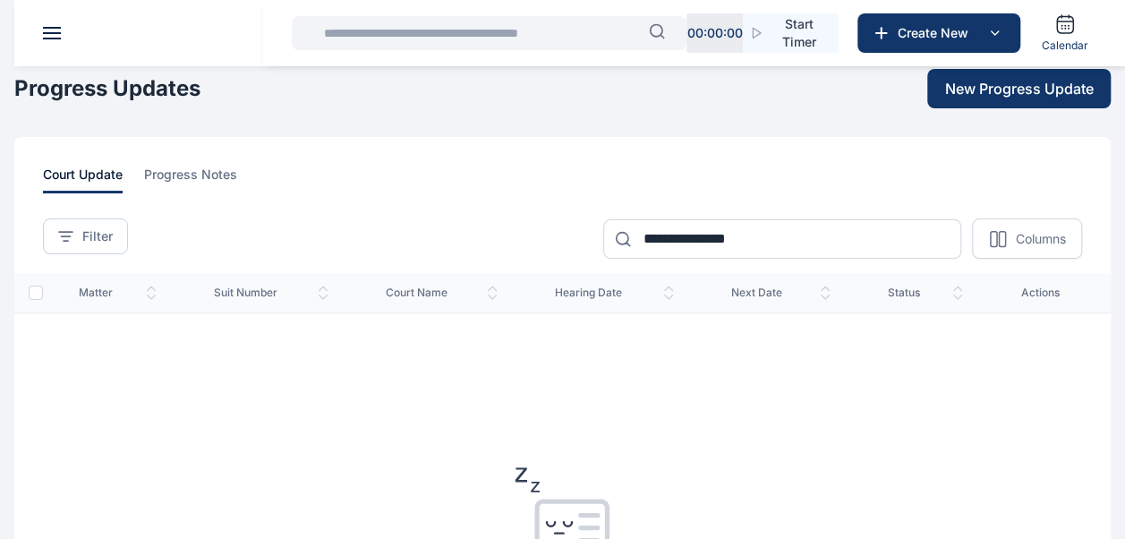
click at [531, 30] on input "text" at bounding box center [481, 33] width 336 height 36
paste input "**********"
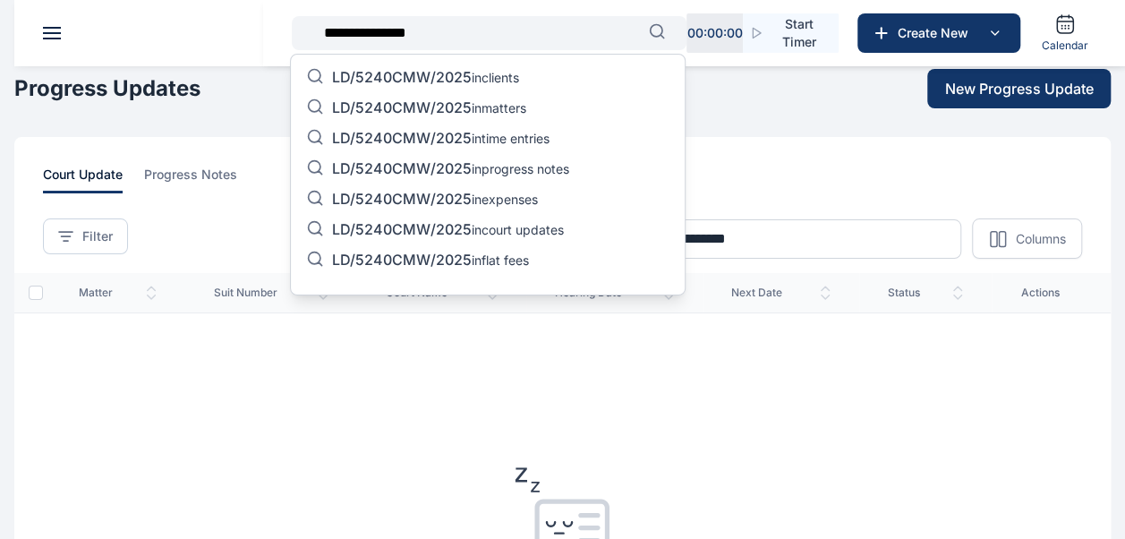
type input "**********"
click at [516, 141] on p "LD/5240CMW/2025 in time entries" at bounding box center [440, 139] width 217 height 21
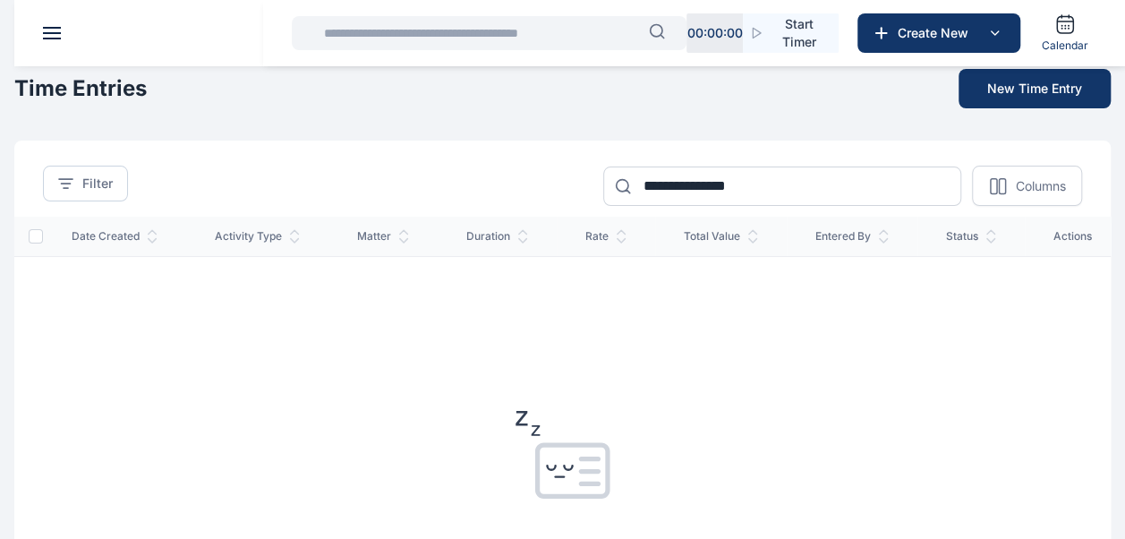
click at [521, 29] on input "text" at bounding box center [481, 33] width 336 height 36
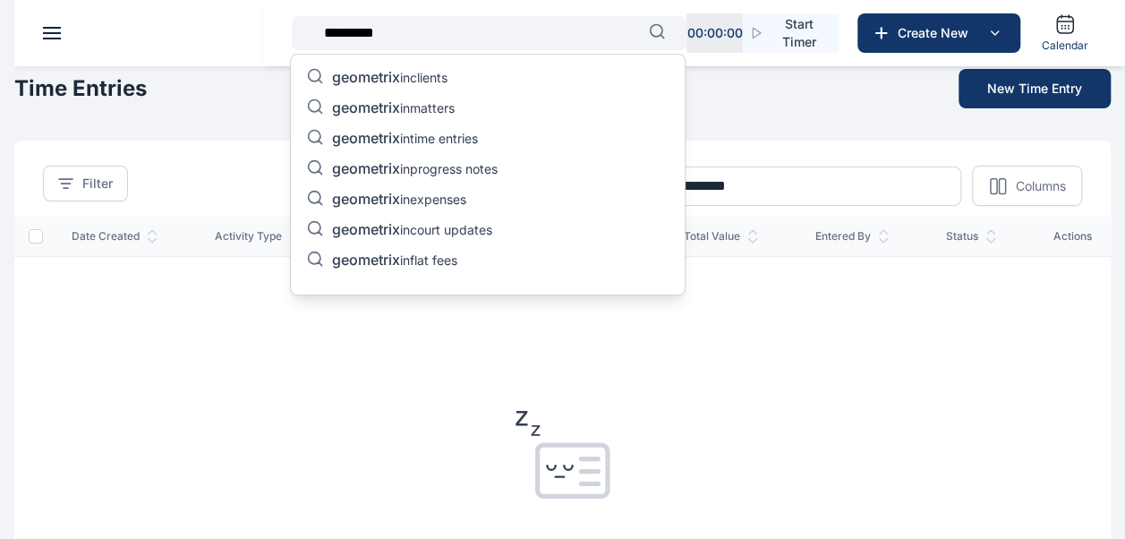
type input "*********"
click at [487, 106] on div "geometrix in clients geometrix in matters geometrix in time entries geometrix i…" at bounding box center [487, 175] width 395 height 242
click at [416, 107] on p "geometrix in matters" at bounding box center [393, 108] width 123 height 21
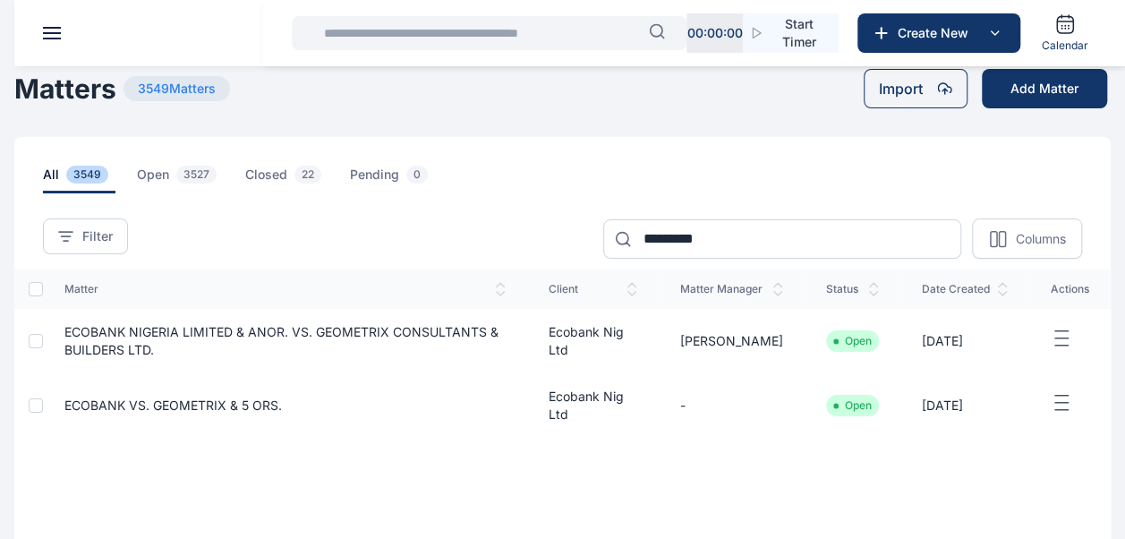
click at [592, 339] on td "Ecobank Nig Ltd" at bounding box center [593, 341] width 132 height 64
click at [395, 341] on td "ECOBANK NIGERIA LIMITED & ANOR. VS. GEOMETRIX CONSULTANTS & BUILDERS LTD." at bounding box center [285, 341] width 484 height 64
click at [401, 330] on span "ECOBANK NIGERIA LIMITED & ANOR. VS. GEOMETRIX CONSULTANTS & BUILDERS LTD." at bounding box center [281, 340] width 434 height 33
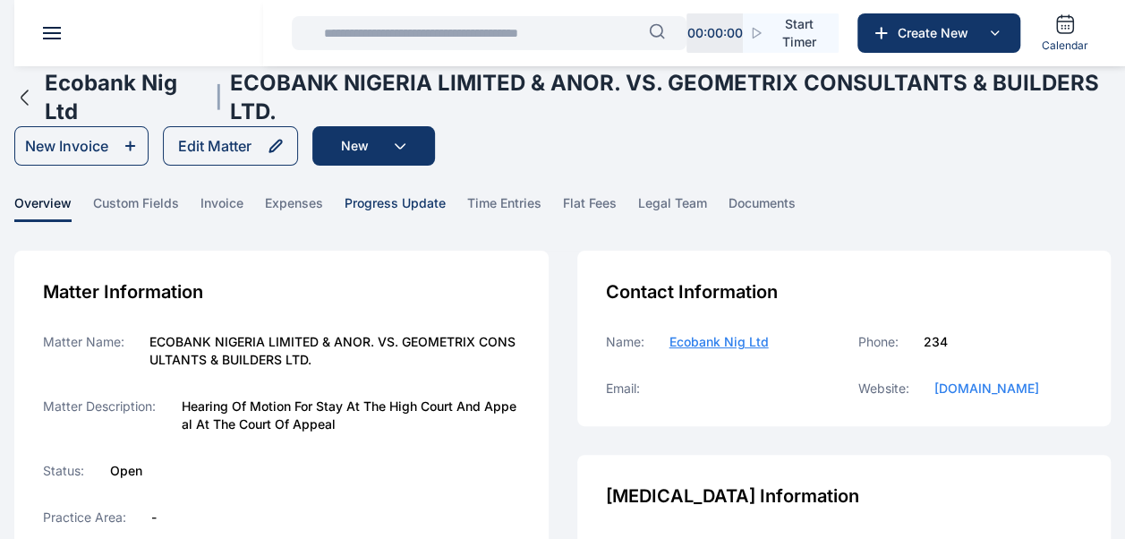
click at [412, 209] on span "progress update" at bounding box center [394, 208] width 101 height 28
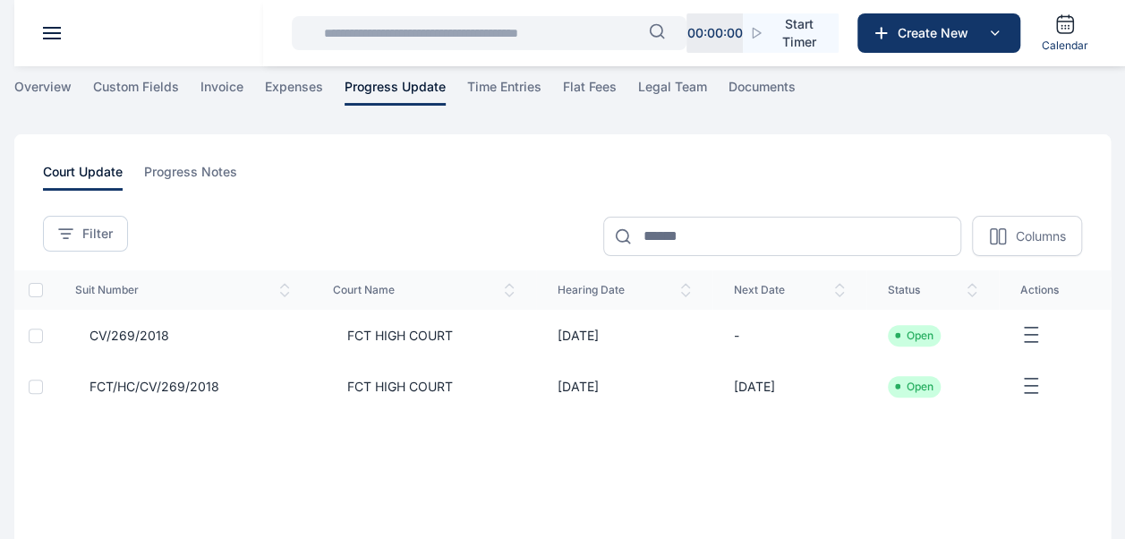
scroll to position [179, 0]
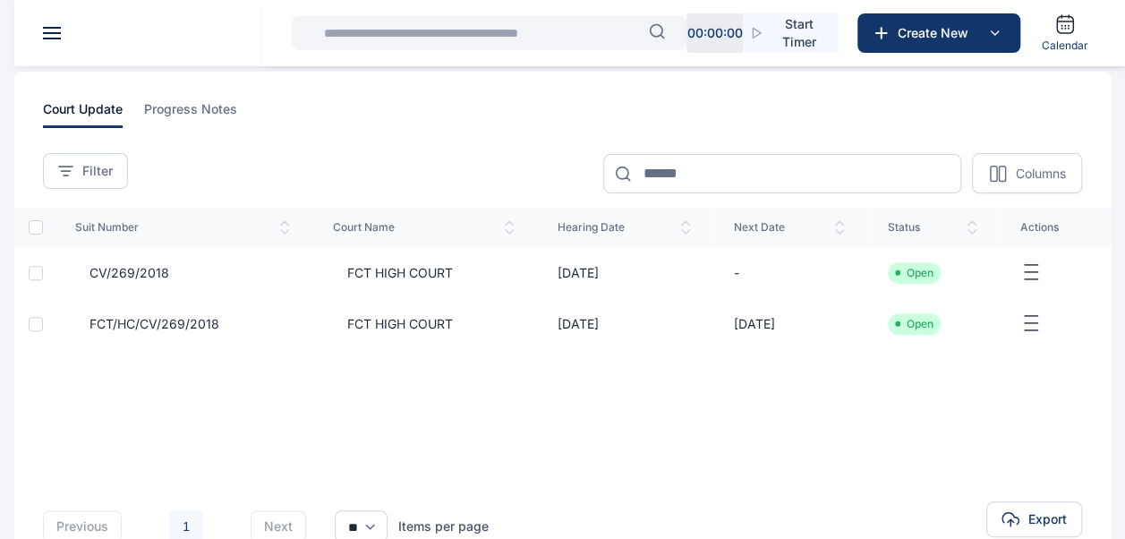
click at [425, 277] on span "FCT HIGH COURT" at bounding box center [393, 273] width 120 height 18
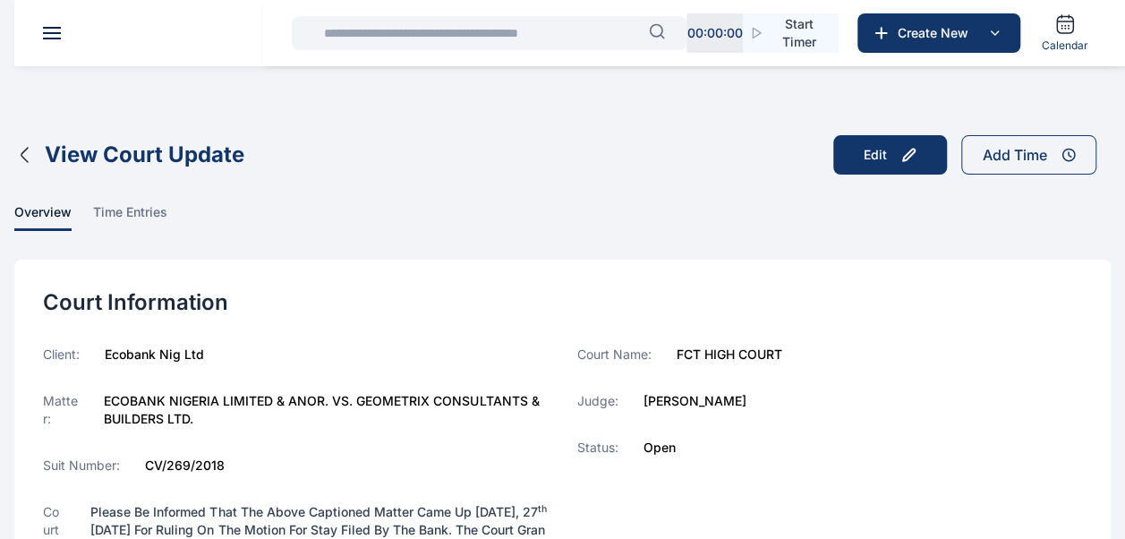
click at [27, 165] on icon "button" at bounding box center [24, 154] width 21 height 21
